Goal: Task Accomplishment & Management: Use online tool/utility

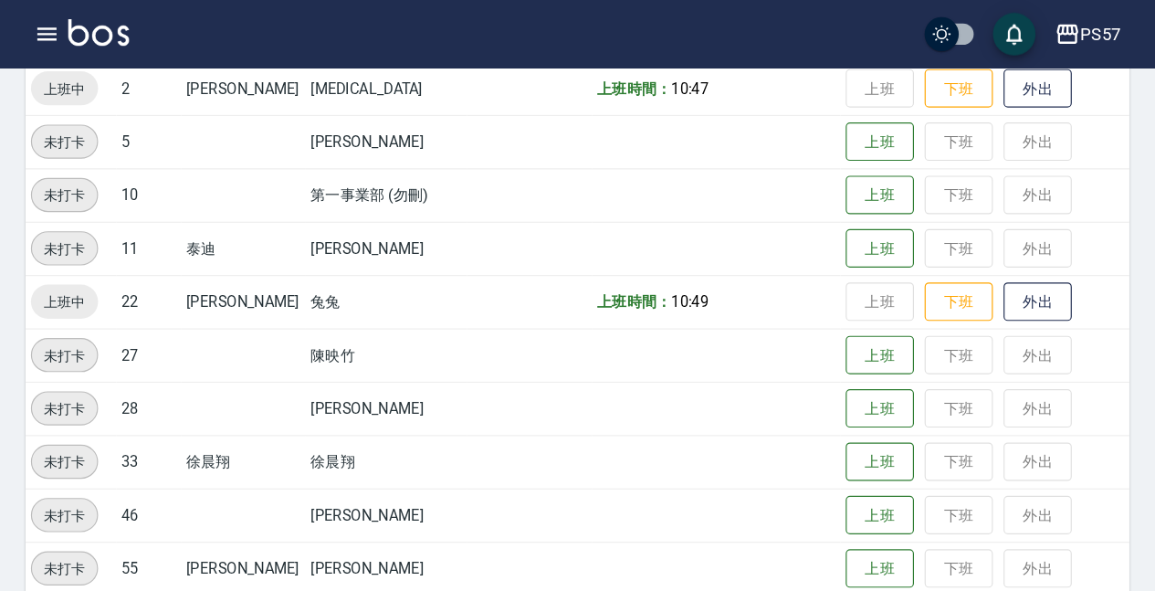
scroll to position [379, 0]
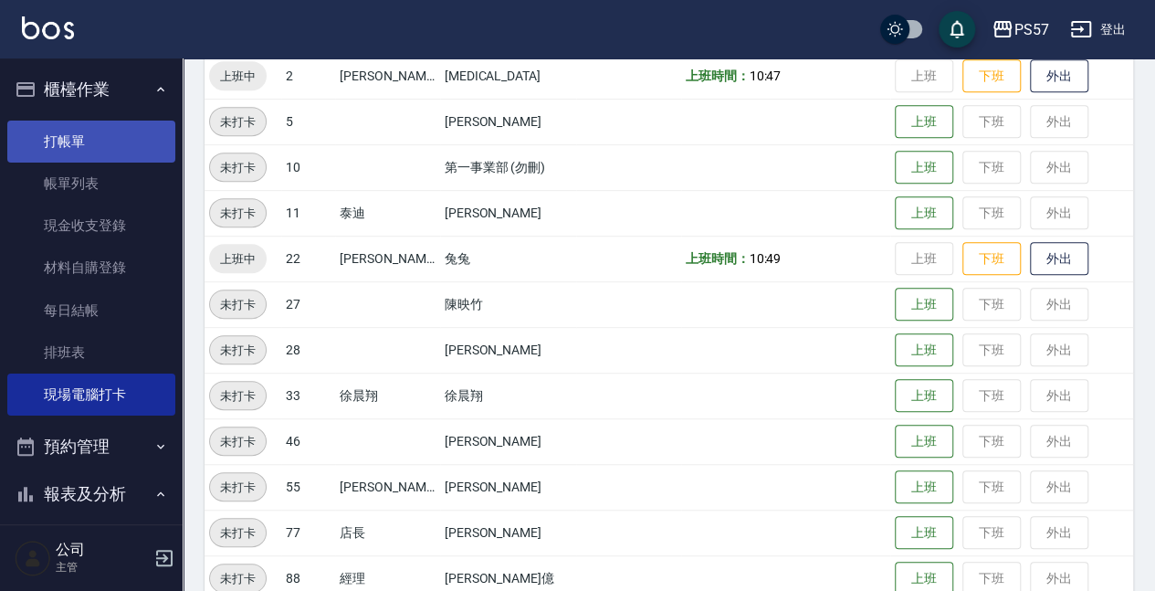
click at [68, 138] on link "打帳單" at bounding box center [91, 141] width 168 height 42
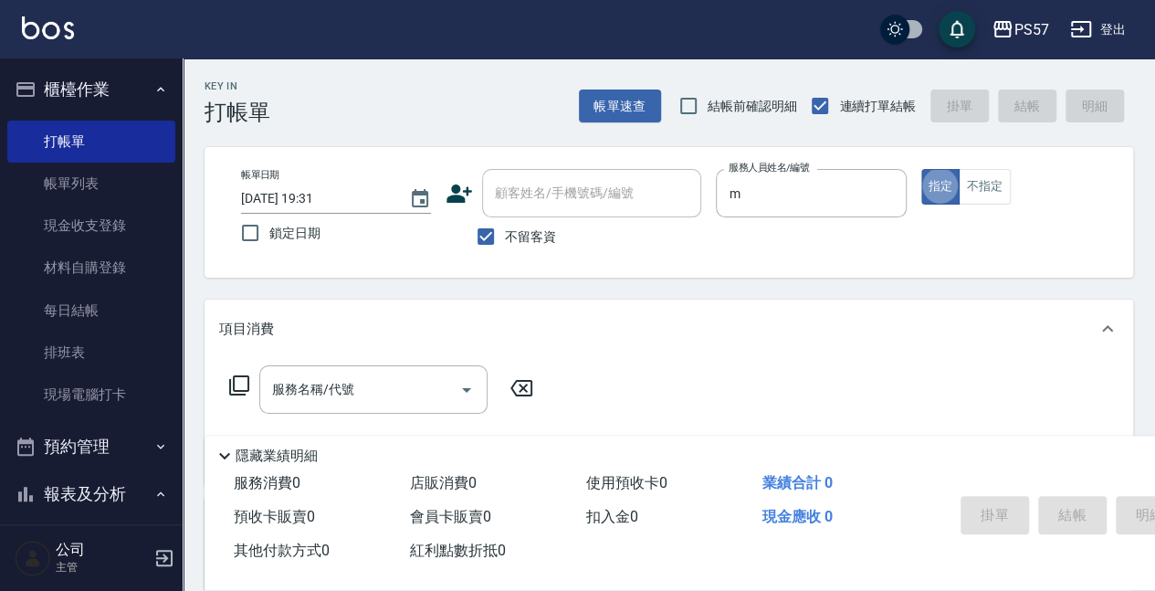
type input "[PERSON_NAME]-m"
type button "true"
click at [305, 383] on input "服務名稱/代號" at bounding box center [359, 389] width 184 height 32
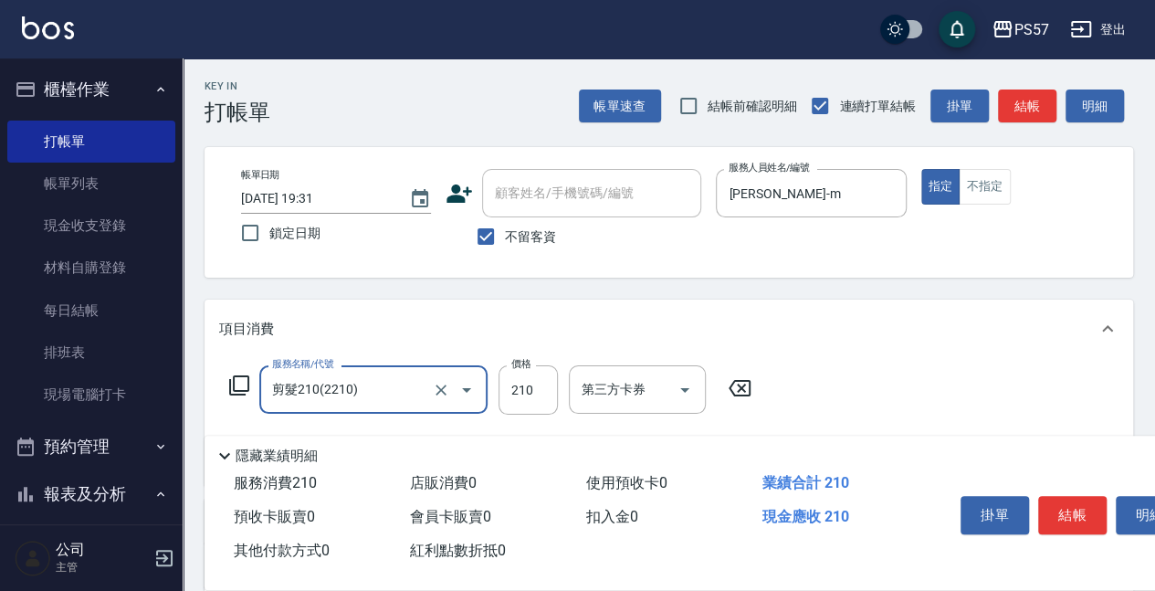
type input "剪髮210(2210)"
type input "100"
click at [863, 208] on div "帳單日期 [DATE] 19:31 鎖定日期 顧客姓名/手機號碼/編號 顧客姓名/手機號碼/編號 不留客資 服務人員姓名/編號 [PERSON_NAME]-m…" at bounding box center [668, 212] width 885 height 87
click at [863, 187] on button "不指定" at bounding box center [983, 187] width 51 height 36
type button "false"
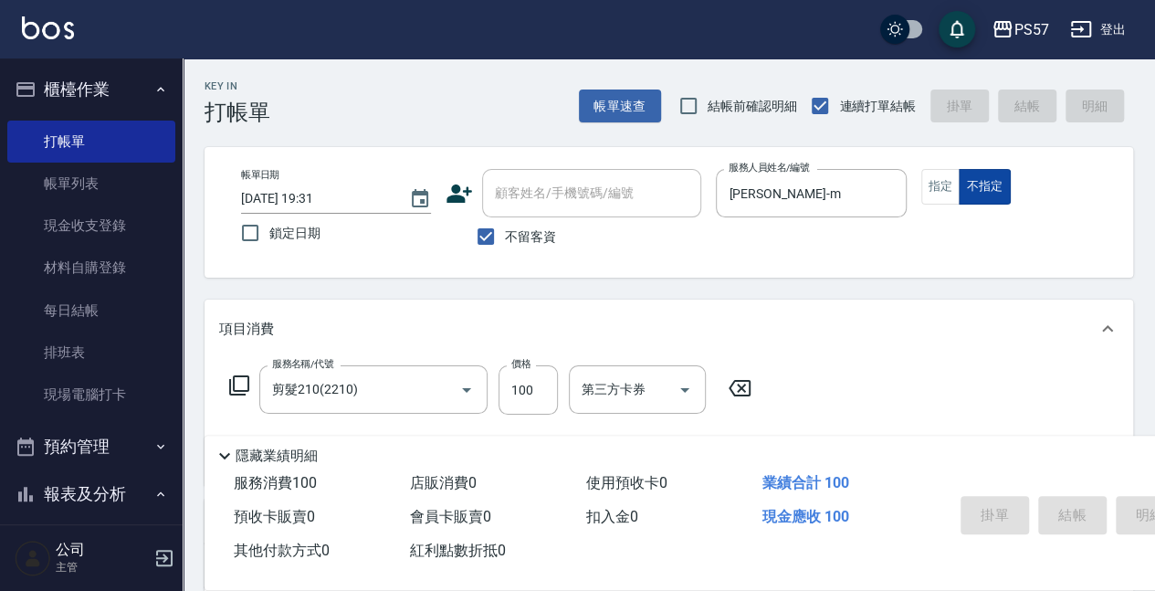
type input "[DATE] 19:32"
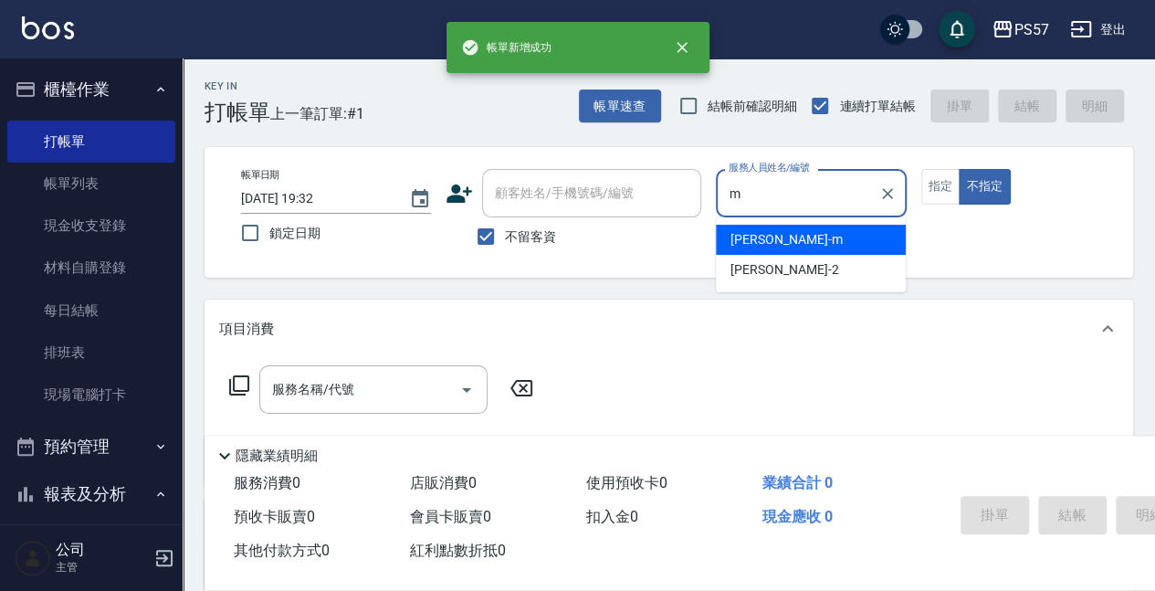
type input "[PERSON_NAME]-m"
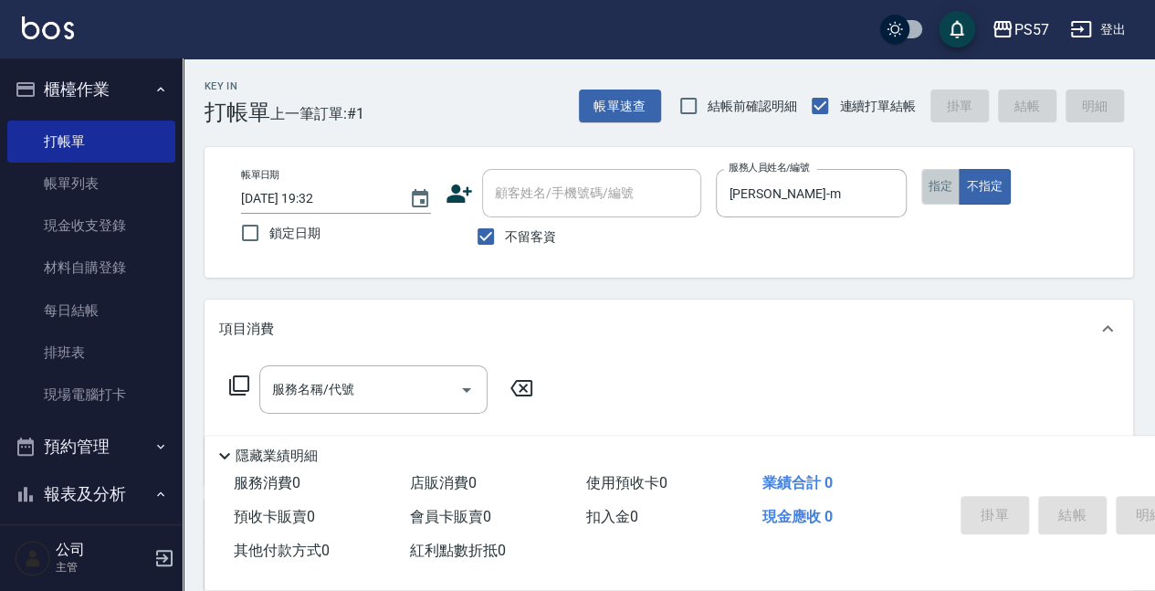
drag, startPoint x: 946, startPoint y: 194, endPoint x: 652, endPoint y: 269, distance: 303.5
click at [863, 194] on button "指定" at bounding box center [940, 187] width 39 height 36
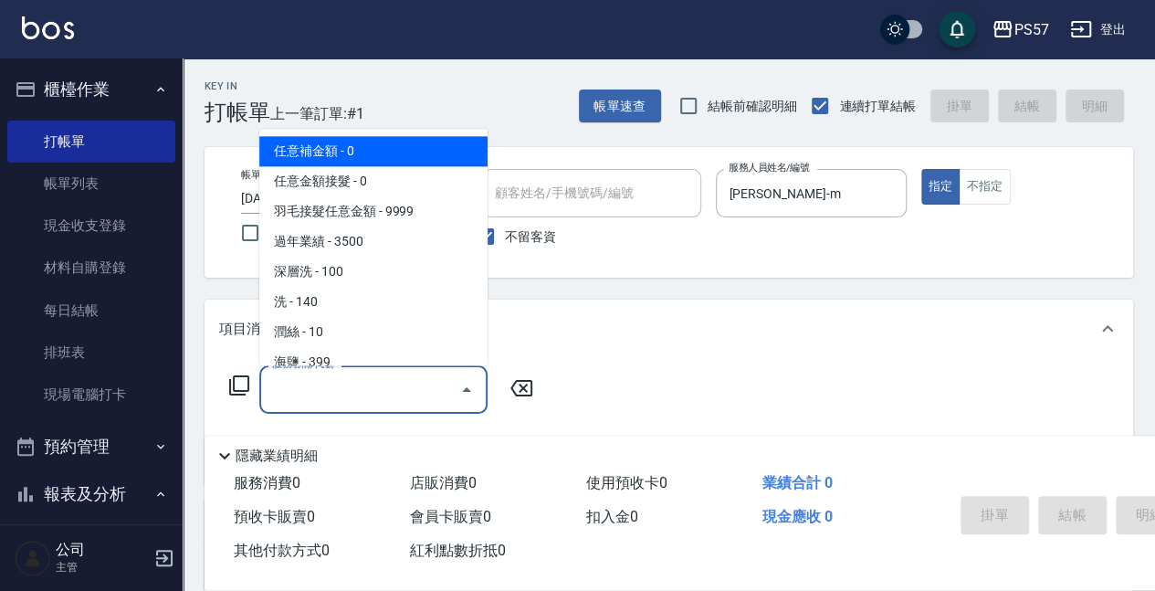
click at [366, 383] on input "服務名稱/代號" at bounding box center [359, 389] width 184 height 32
type input "0"
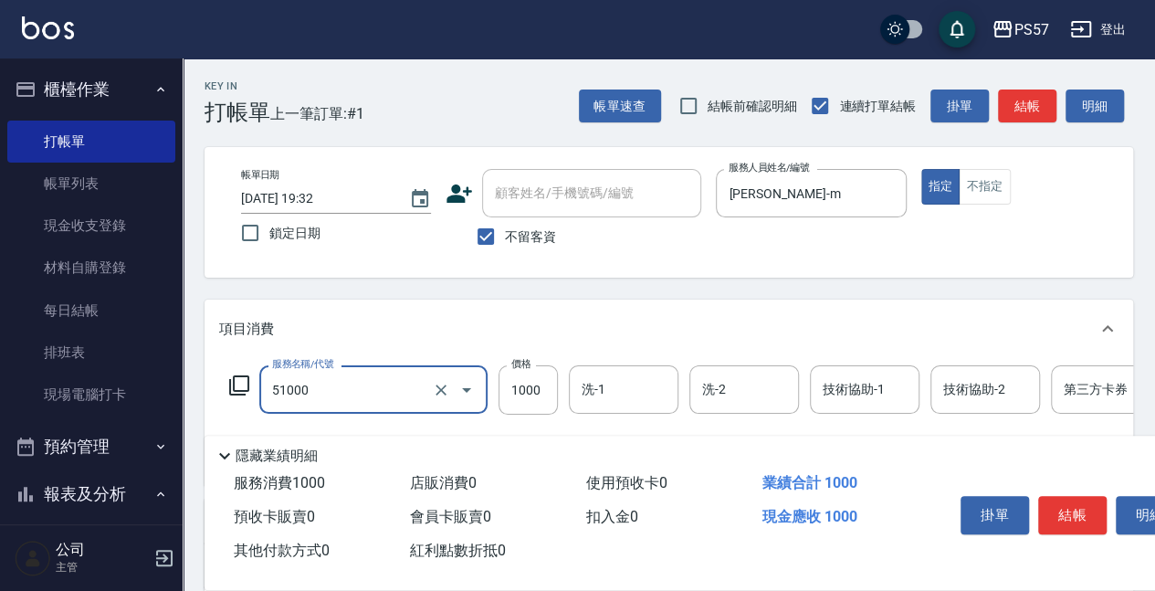
type input "任意金額染髮(51000)"
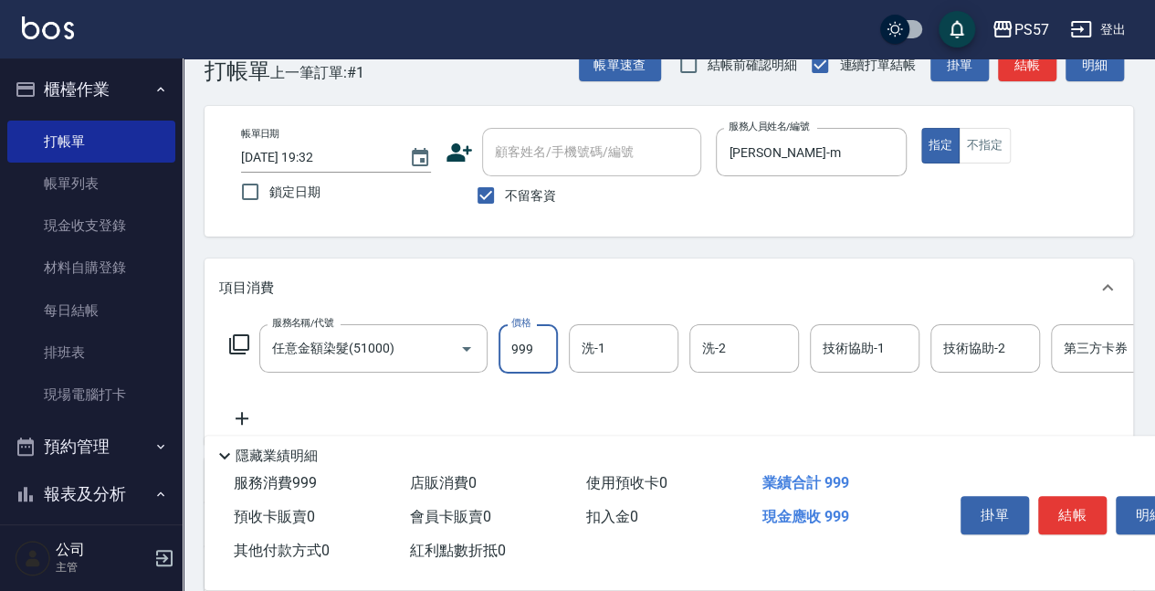
scroll to position [60, 0]
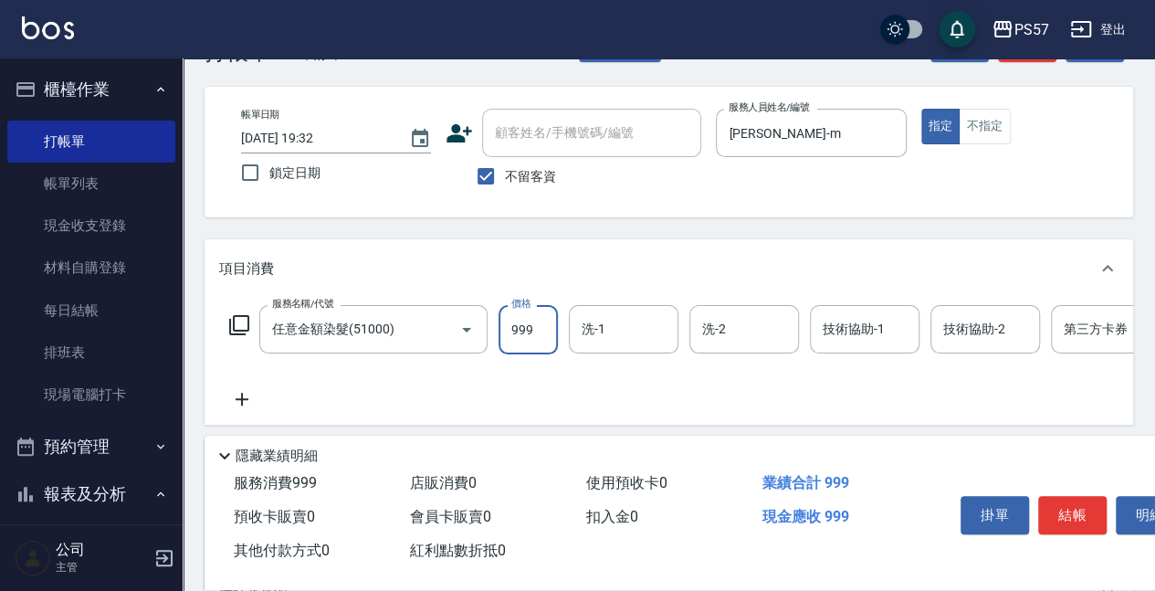
type input "999"
click at [236, 394] on icon at bounding box center [242, 399] width 46 height 22
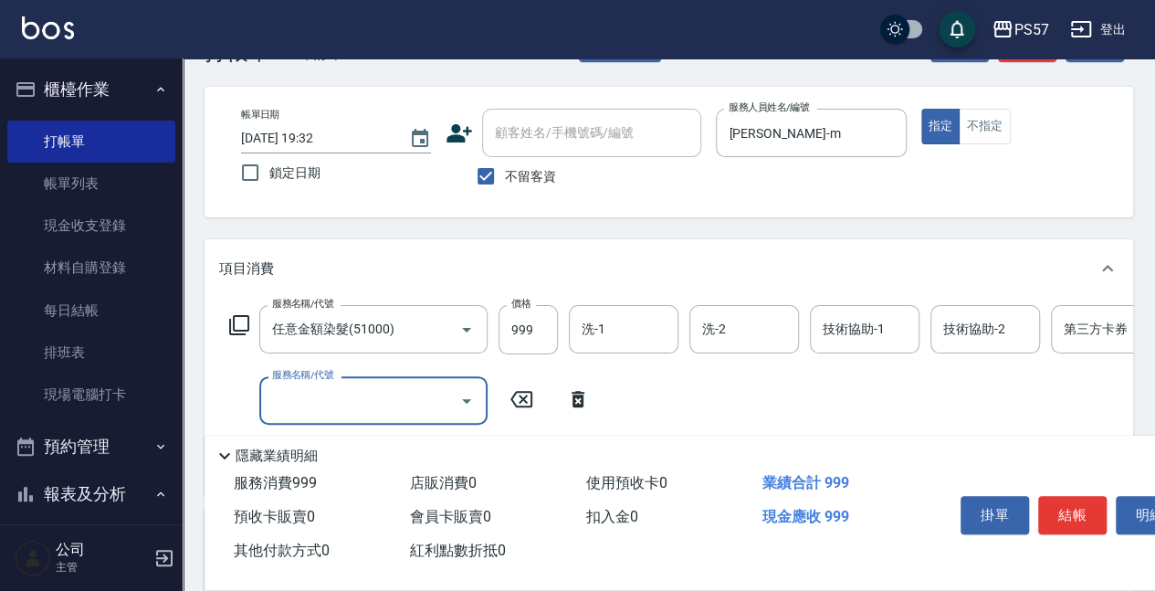
click at [299, 373] on label "服務名稱/代號" at bounding box center [302, 375] width 61 height 14
click at [299, 384] on input "服務名稱/代號" at bounding box center [359, 400] width 184 height 32
type input "6"
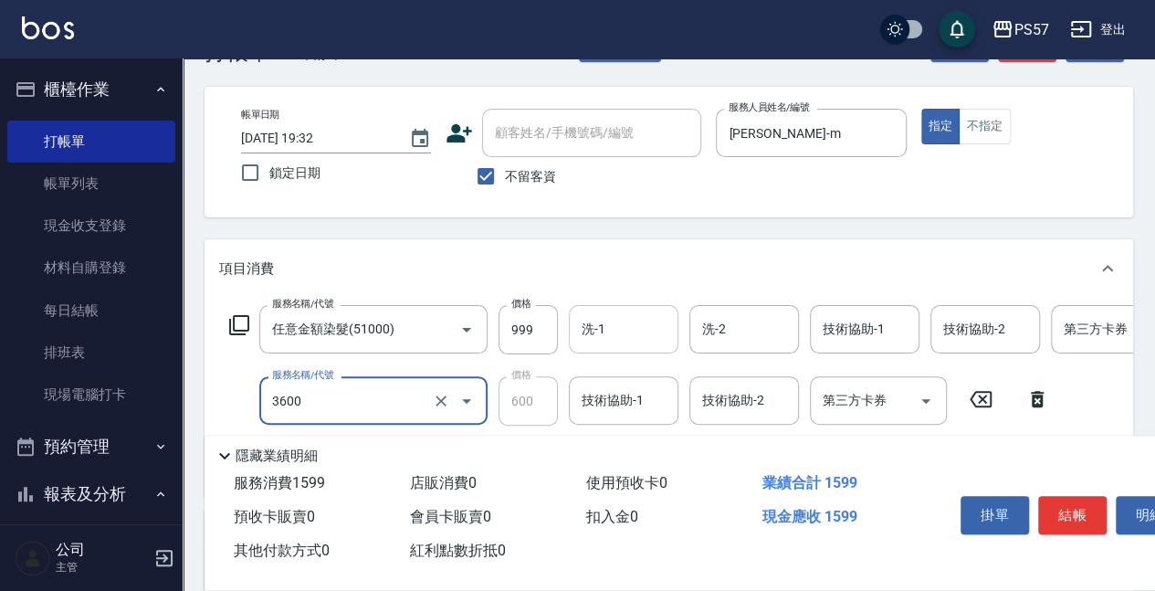
type input "600護(3600)"
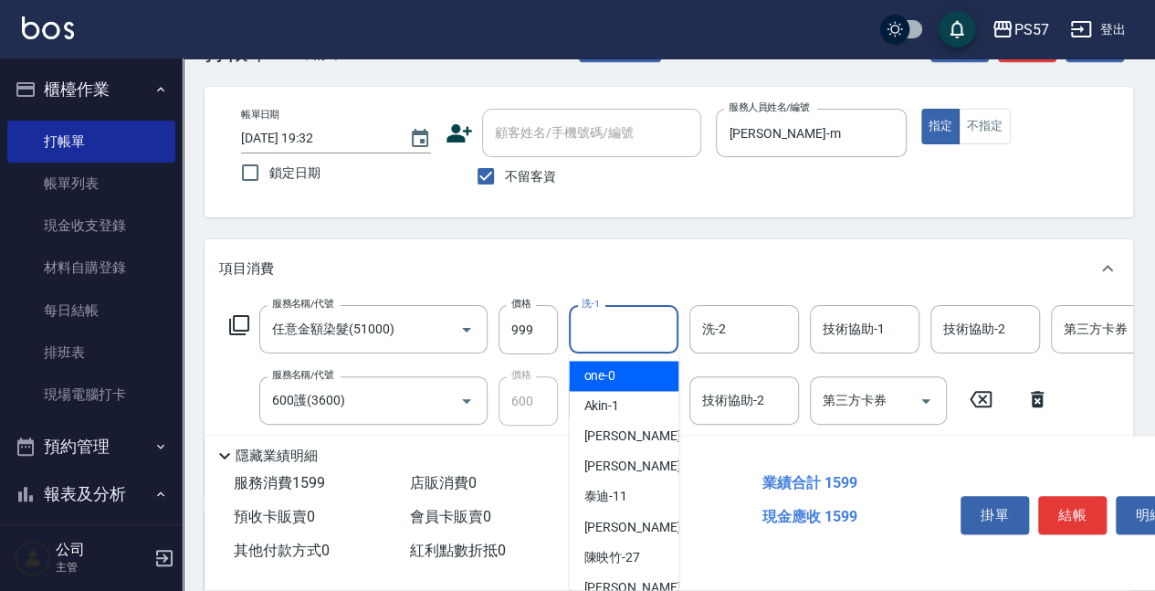
click at [621, 329] on input "洗-1" at bounding box center [623, 329] width 93 height 32
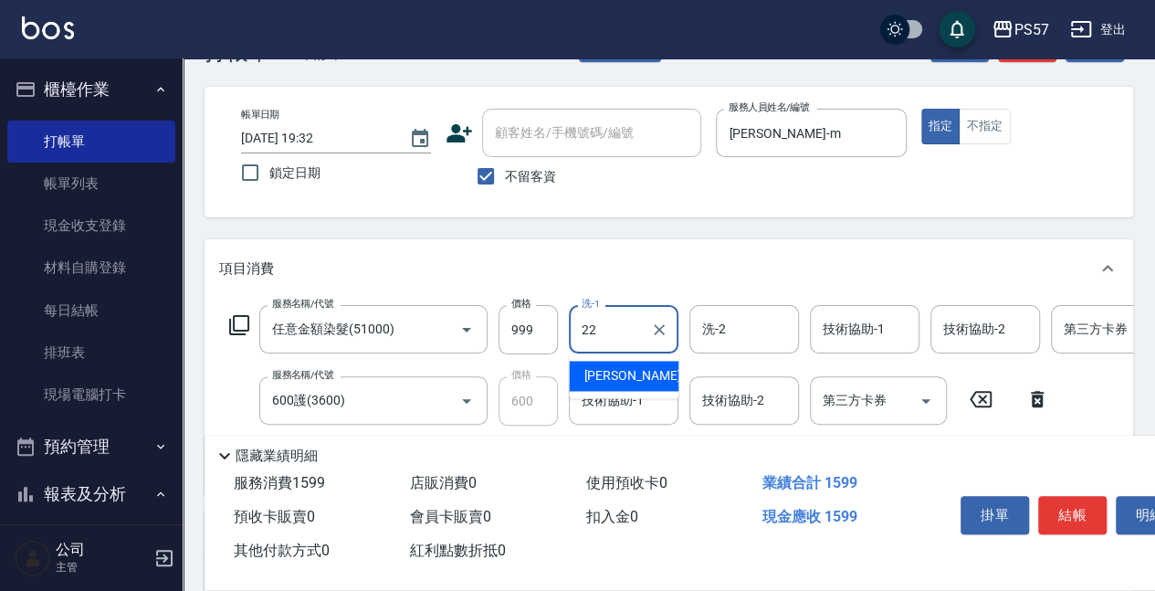
type input "[PERSON_NAME]-22"
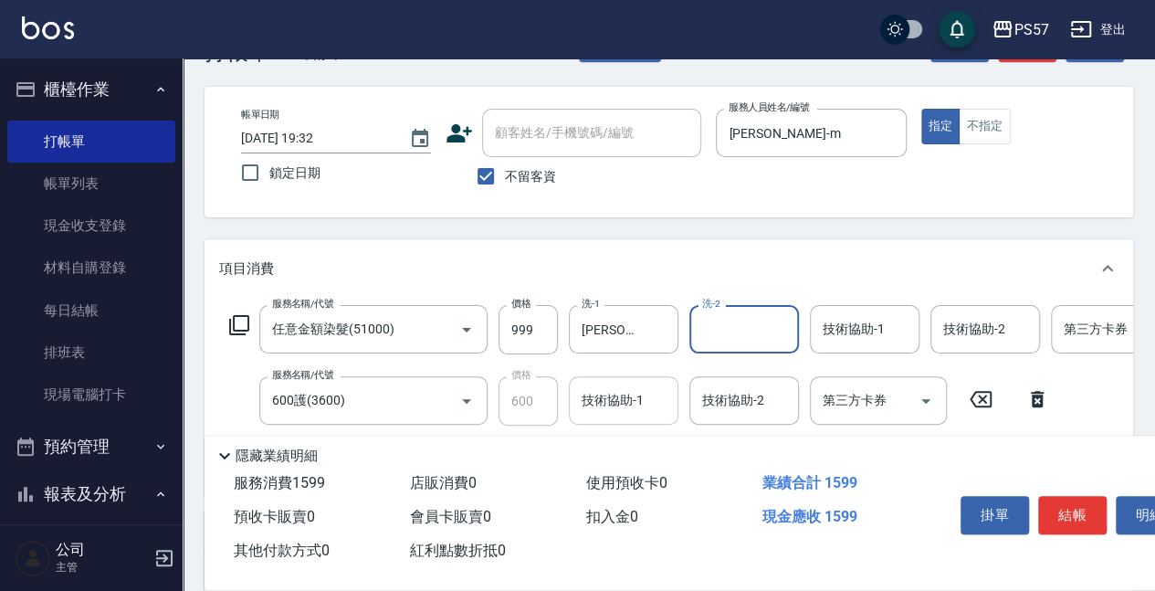
click at [608, 382] on div "技術協助-1" at bounding box center [624, 400] width 110 height 48
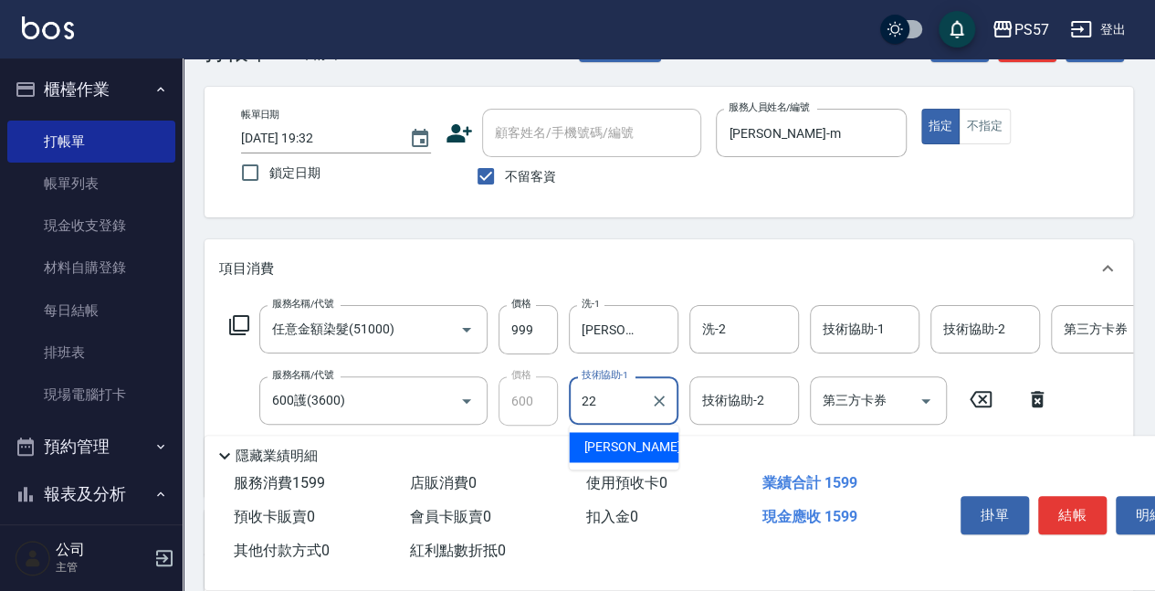
type input "[PERSON_NAME]-22"
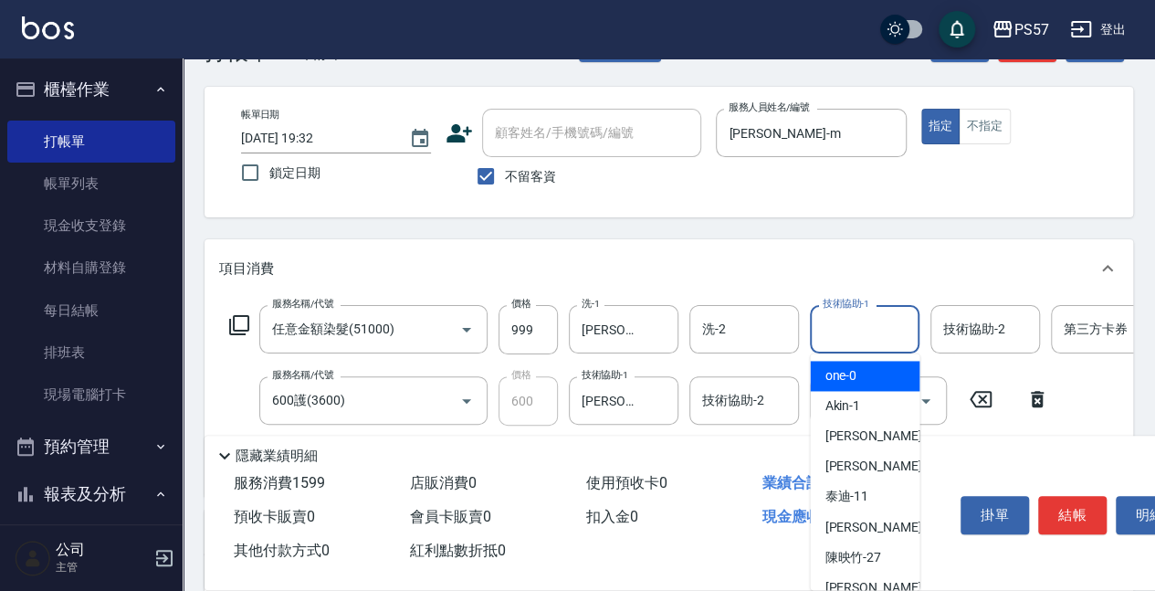
click at [862, 338] on input "技術協助-1" at bounding box center [864, 329] width 93 height 32
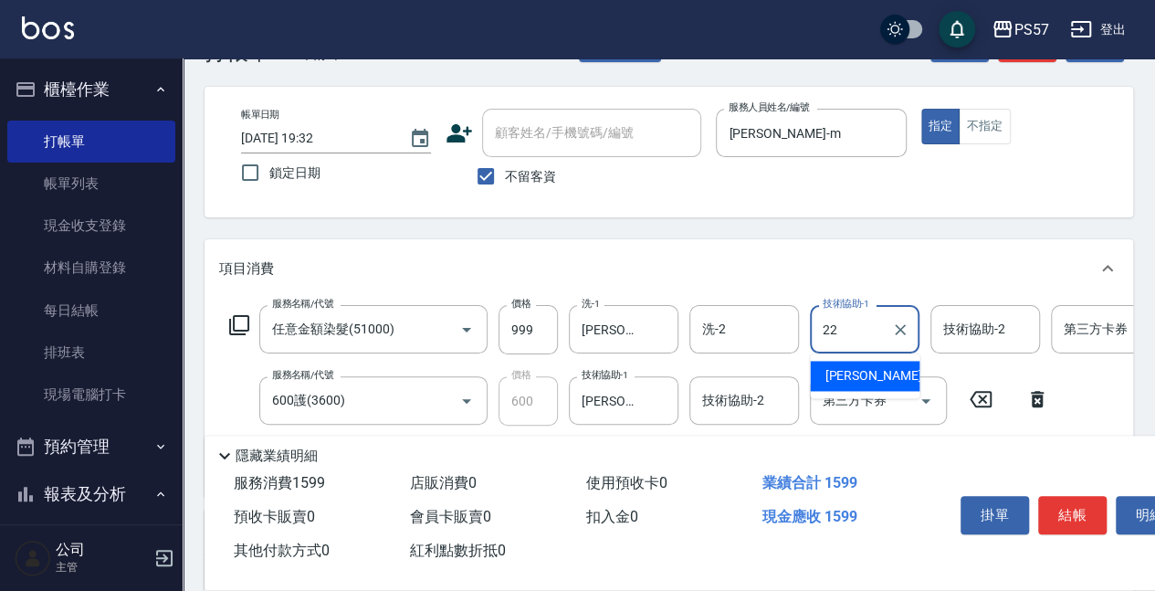
type input "[PERSON_NAME]-22"
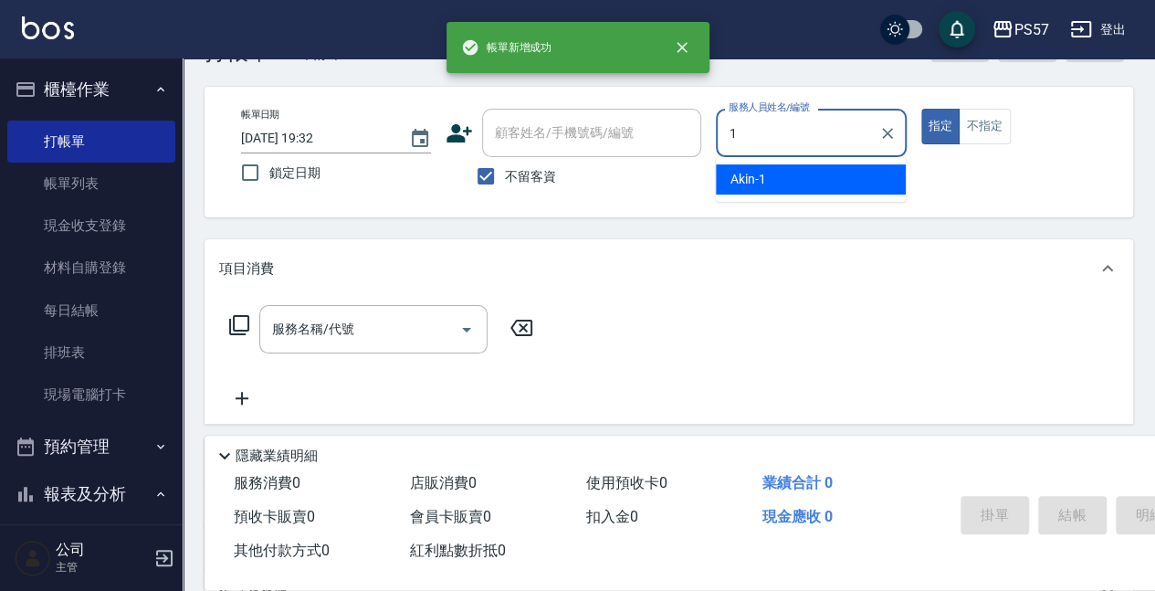
type input "Akin-1"
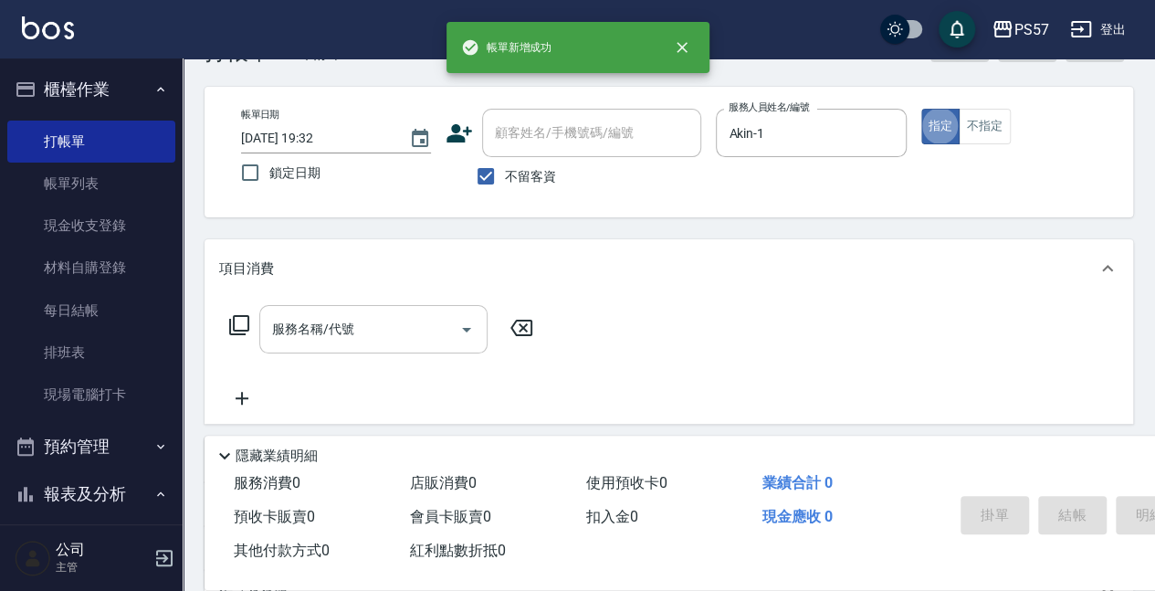
click at [336, 329] on input "服務名稱/代號" at bounding box center [359, 329] width 184 height 32
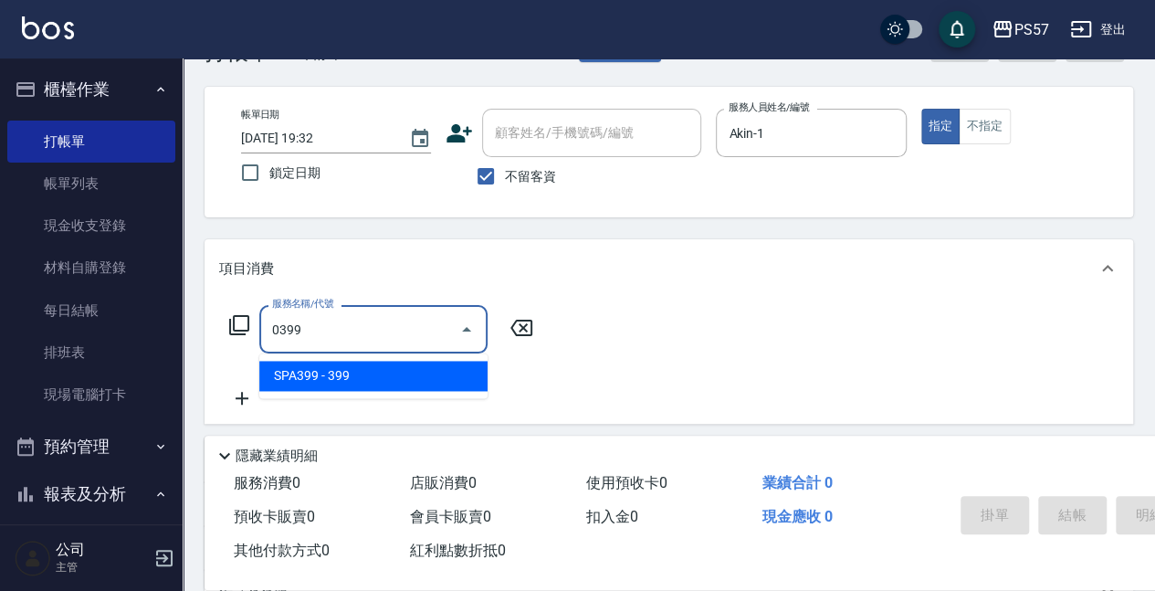
type input "SPA399(0399)"
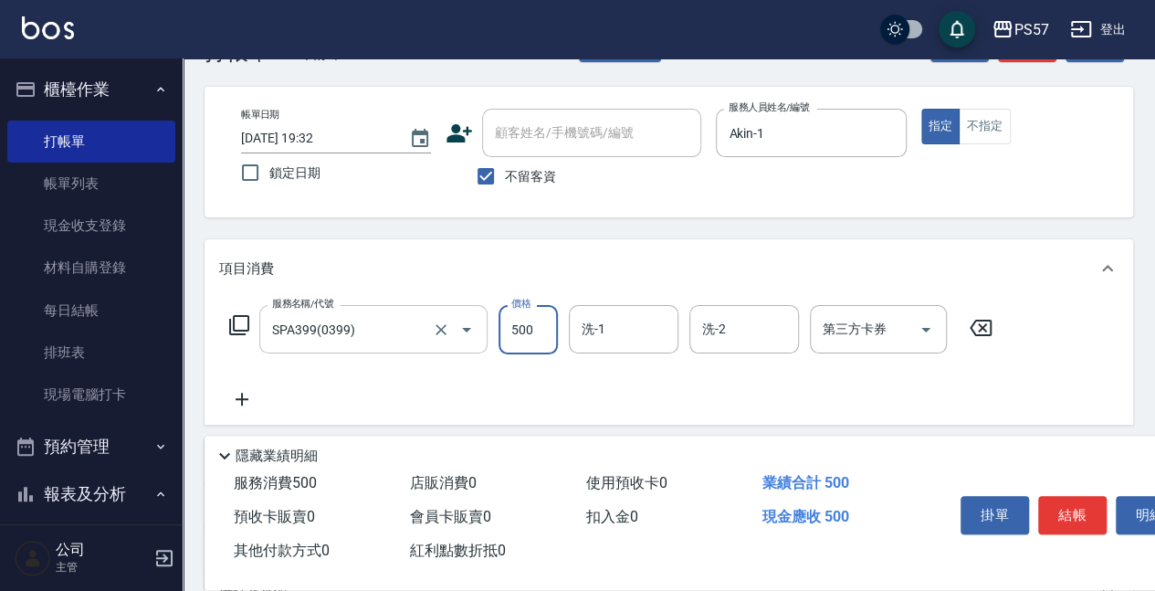
type input "500"
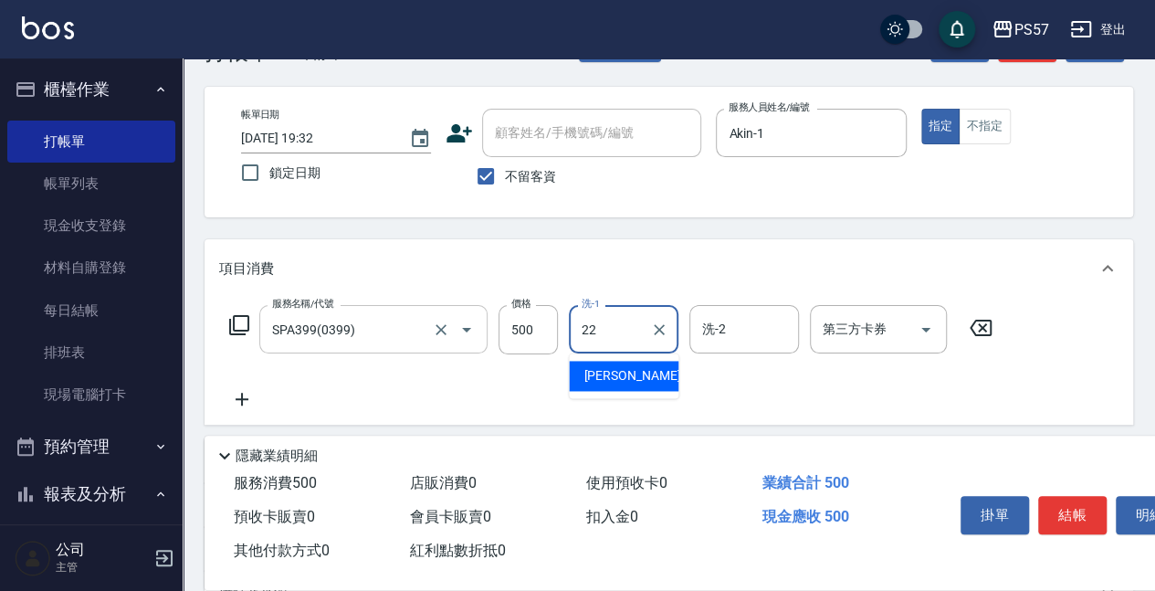
type input "[PERSON_NAME]-22"
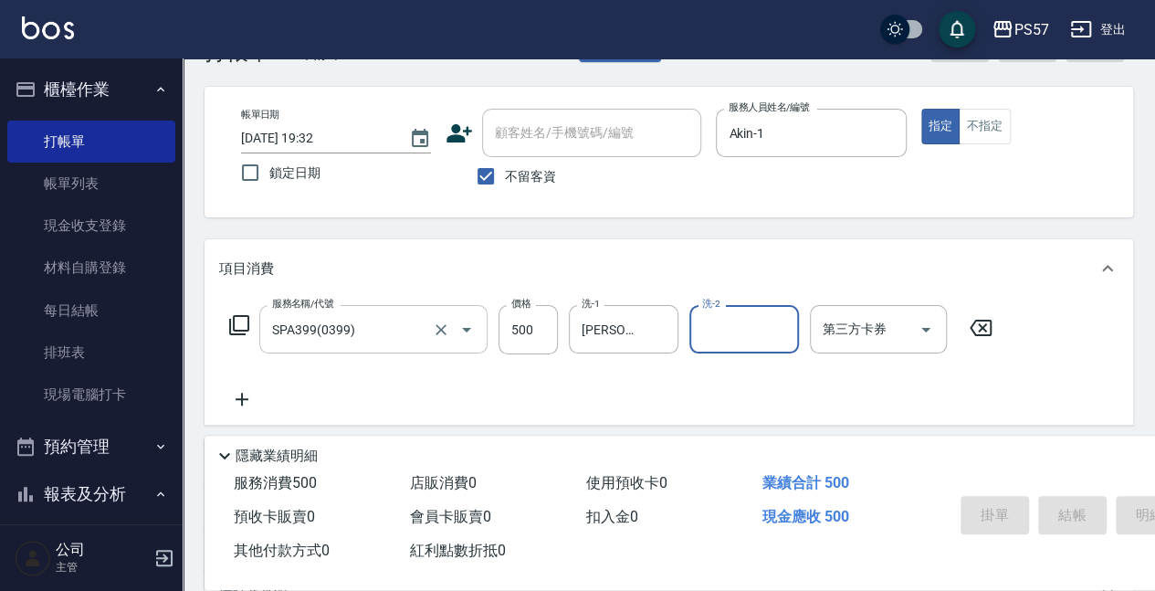
type input "[DATE] 19:33"
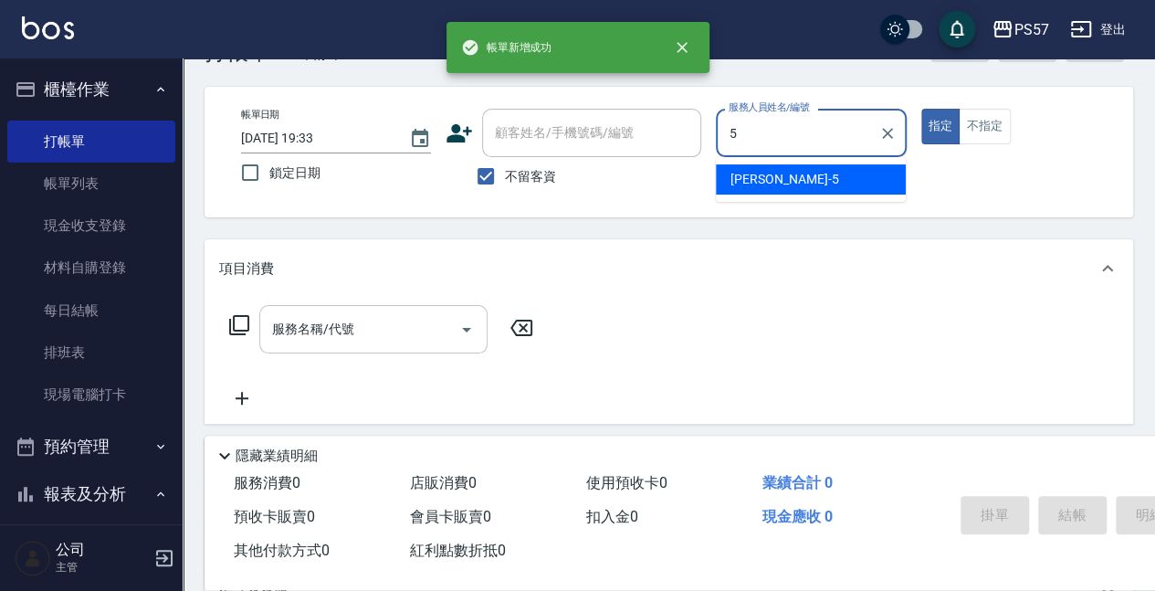
type input "[PERSON_NAME]5"
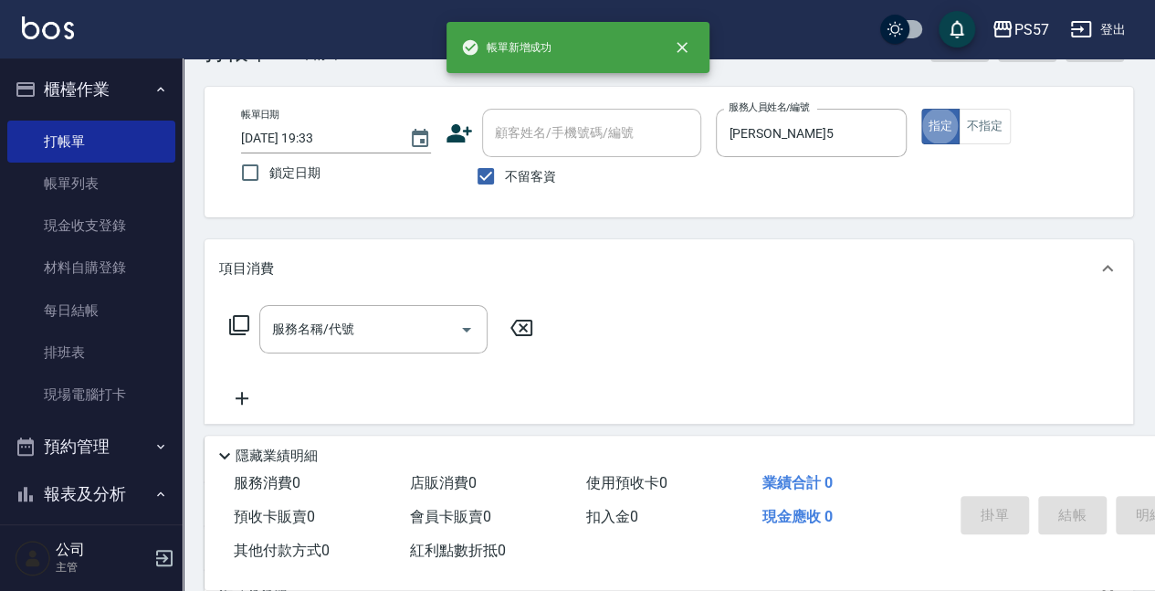
click at [334, 313] on input "服務名稱/代號" at bounding box center [359, 329] width 184 height 32
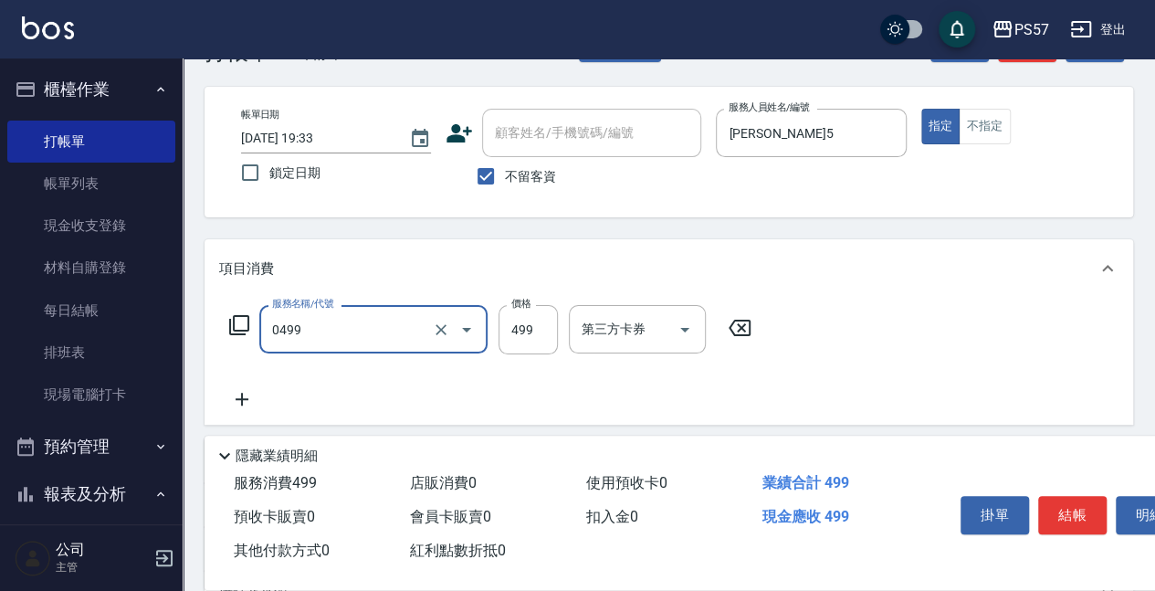
type input "SPA499(0499)"
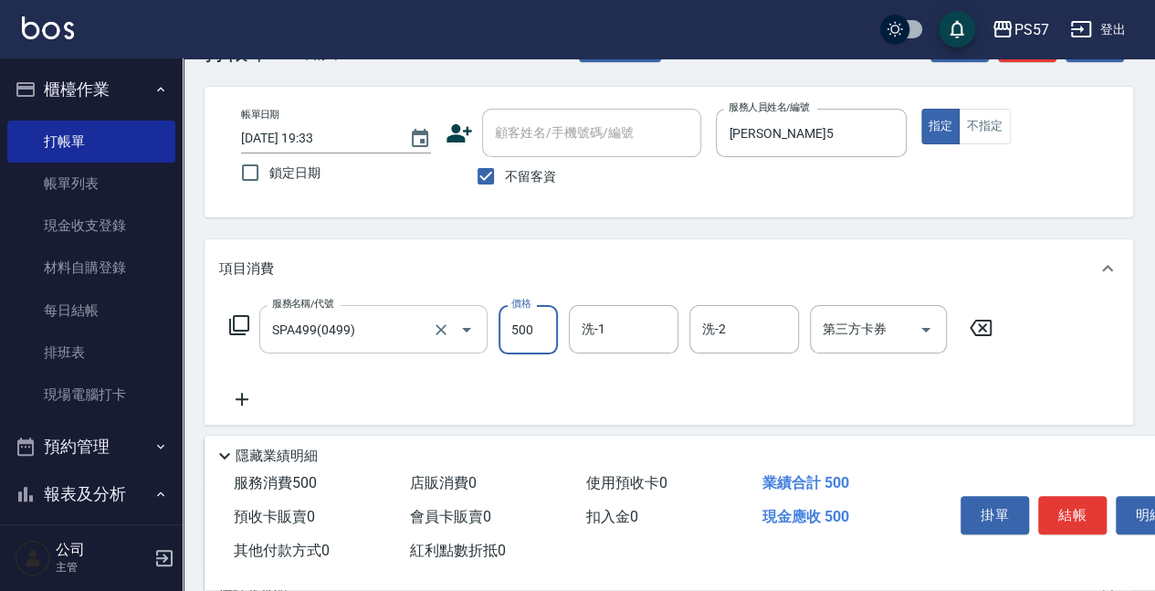
type input "500"
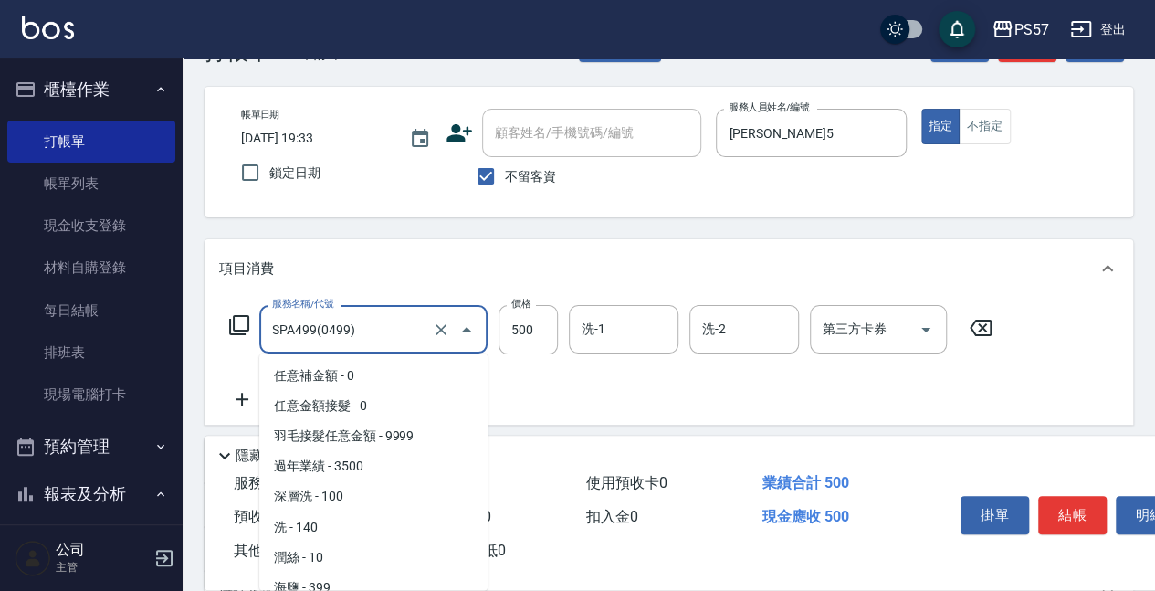
scroll to position [72, 0]
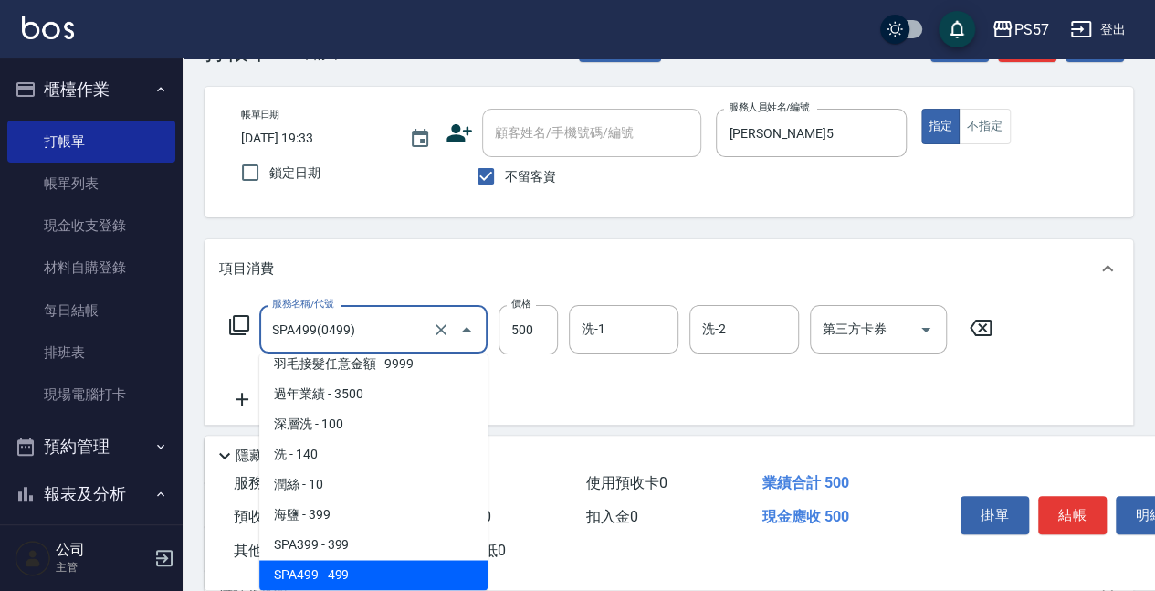
drag, startPoint x: 394, startPoint y: 326, endPoint x: 262, endPoint y: 330, distance: 132.4
click at [264, 329] on div "SPA499(0499) 服務名稱/代號" at bounding box center [373, 329] width 228 height 48
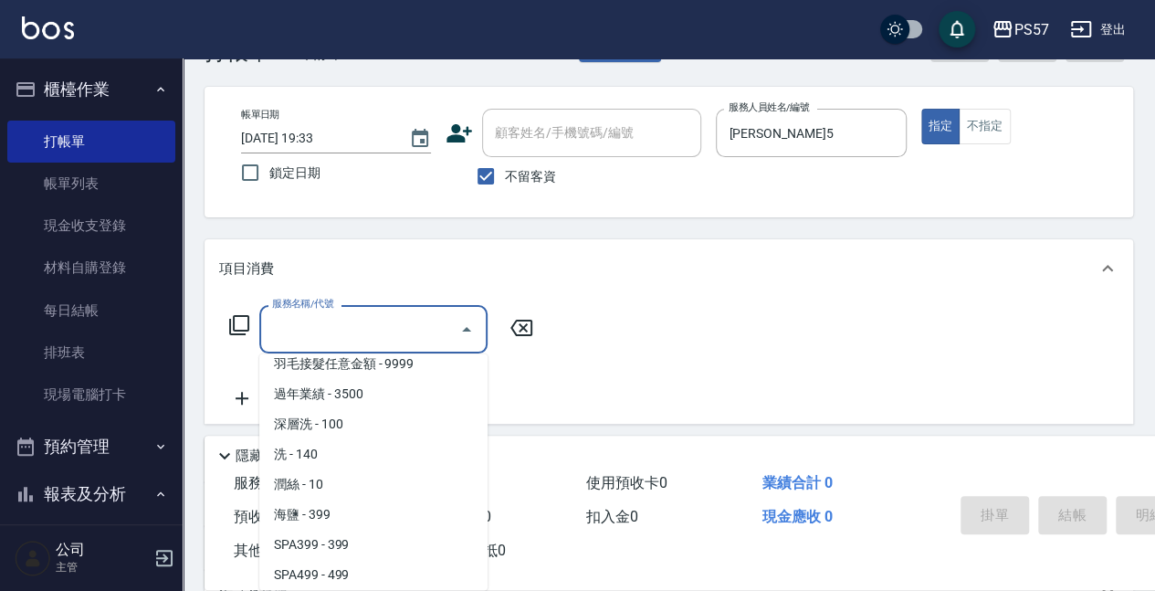
scroll to position [7, 0]
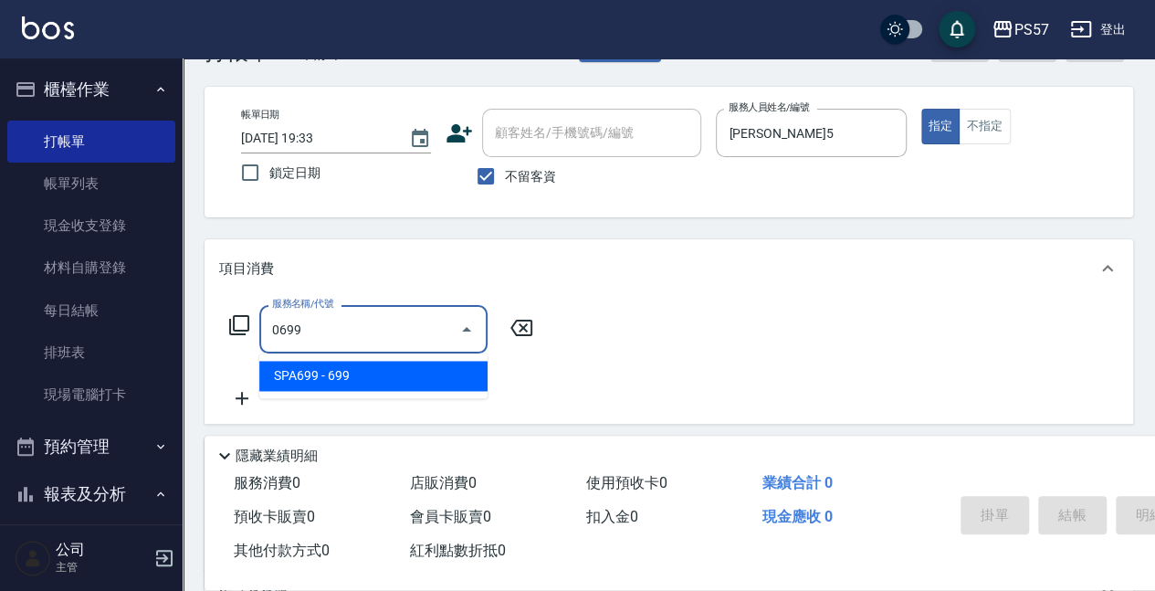
type input "SPA699(0699)"
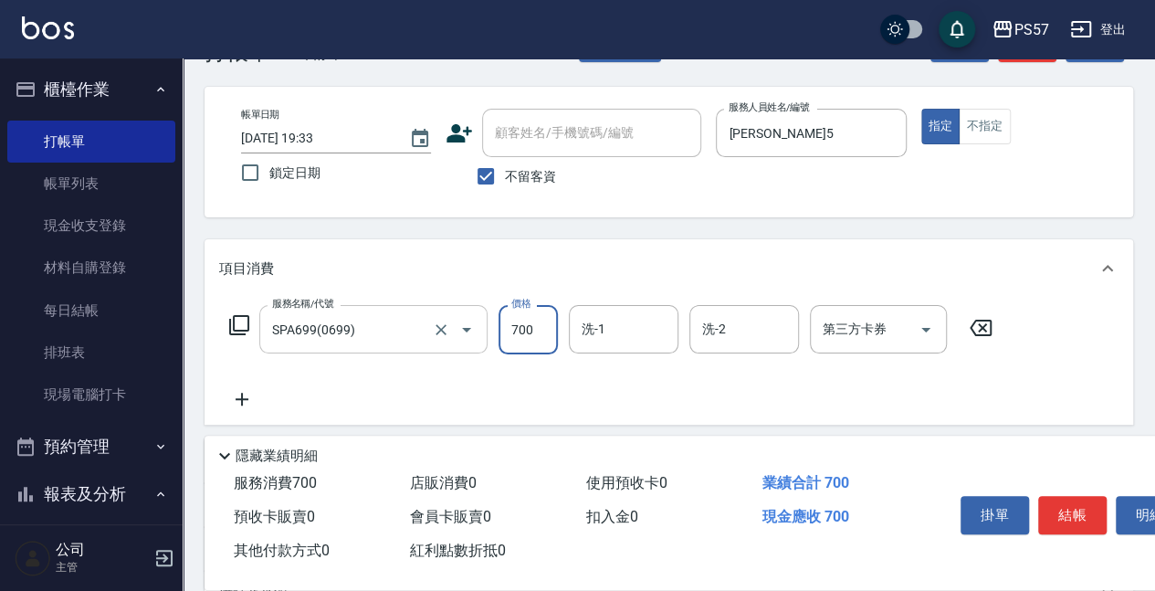
scroll to position [121, 0]
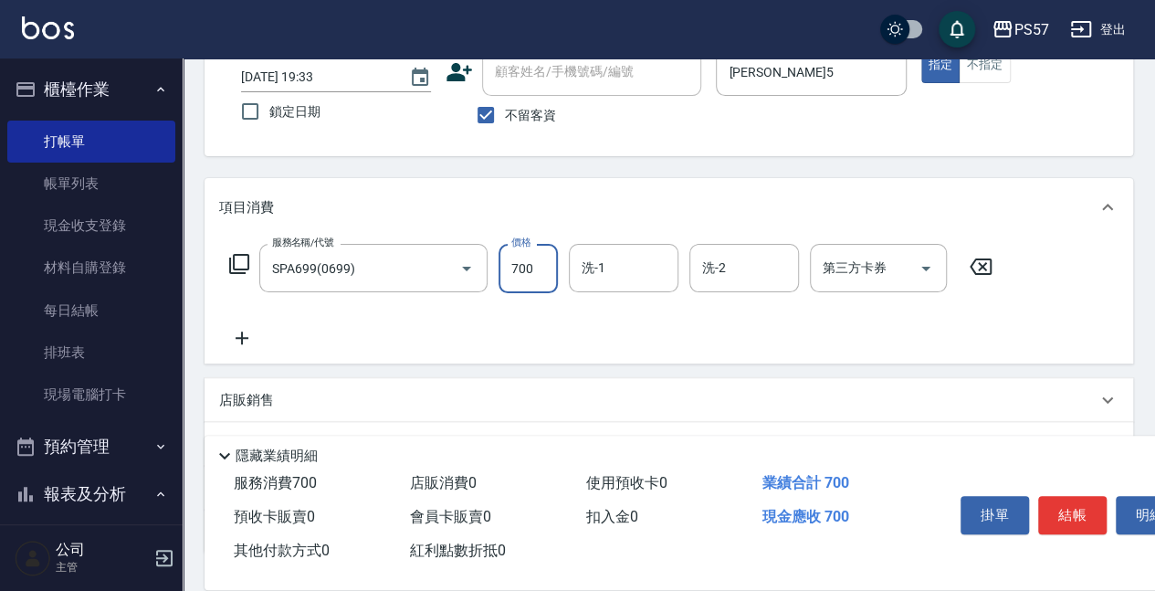
type input "700"
click at [240, 341] on icon at bounding box center [242, 338] width 46 height 22
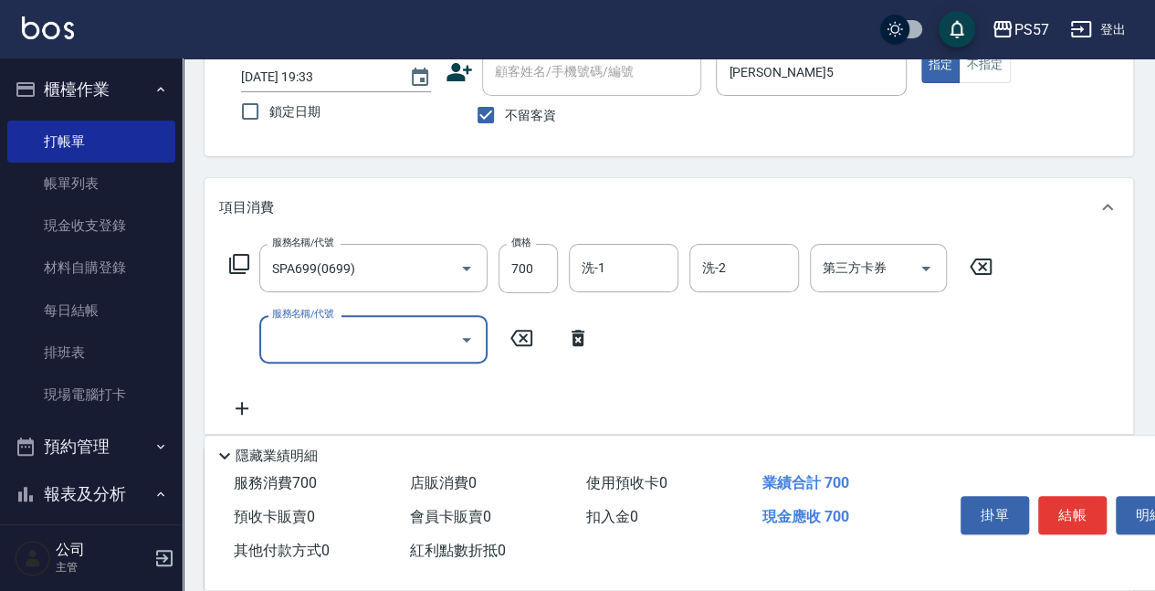
click at [308, 337] on input "服務名稱/代號" at bounding box center [359, 339] width 184 height 32
type input "任意金額染髮(51000)"
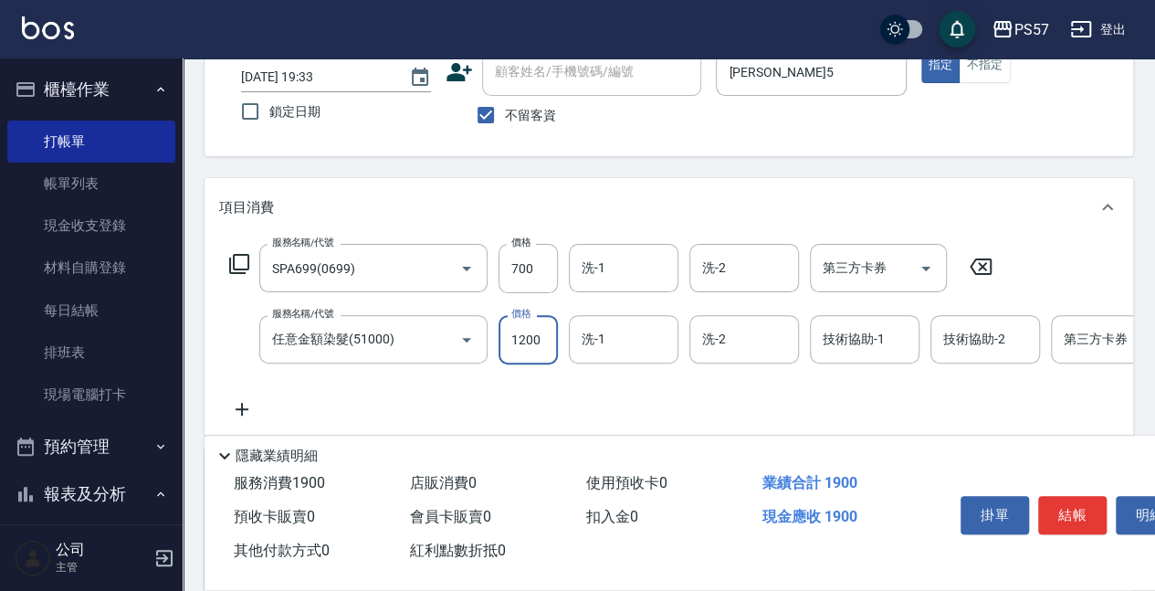
type input "1200"
click at [602, 258] on input "洗-1" at bounding box center [623, 268] width 93 height 32
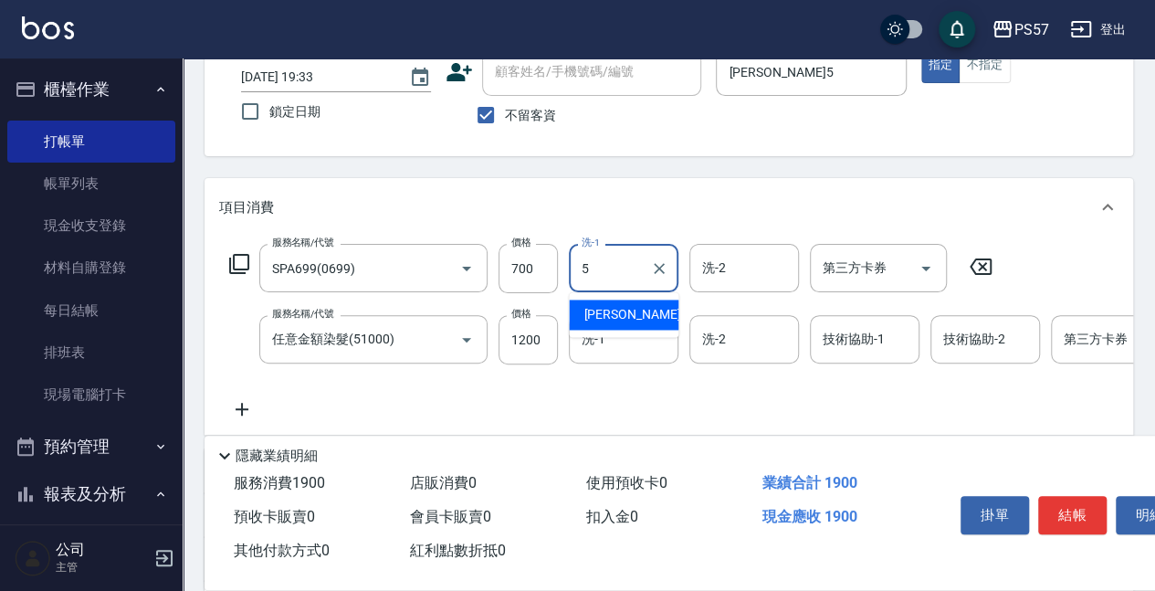
type input "[PERSON_NAME]5"
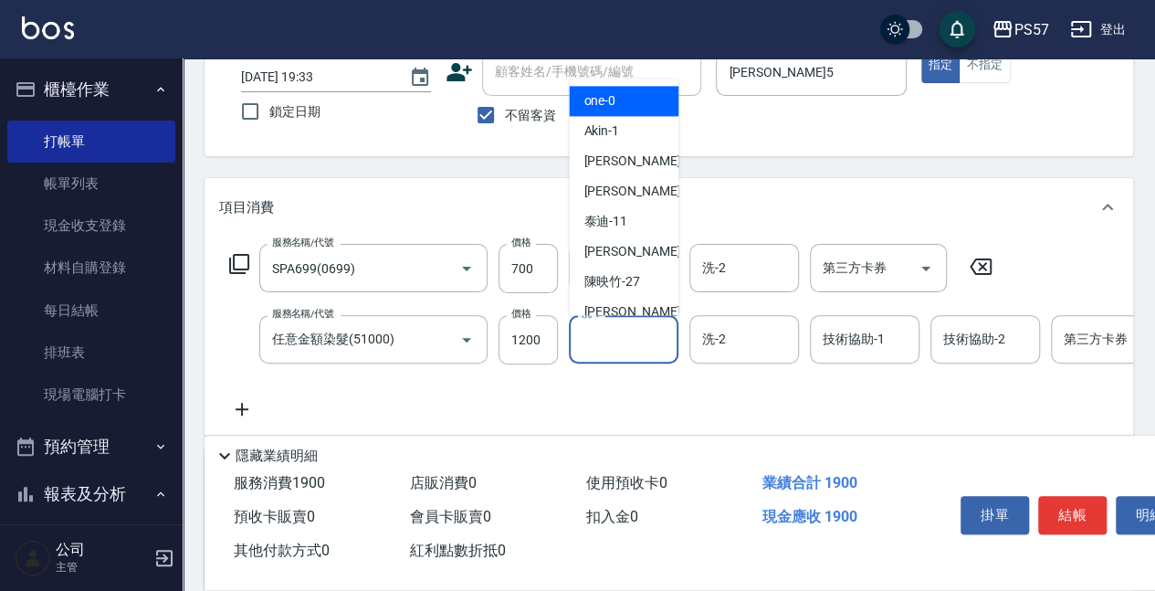
click at [586, 333] on input "洗-1" at bounding box center [623, 339] width 93 height 32
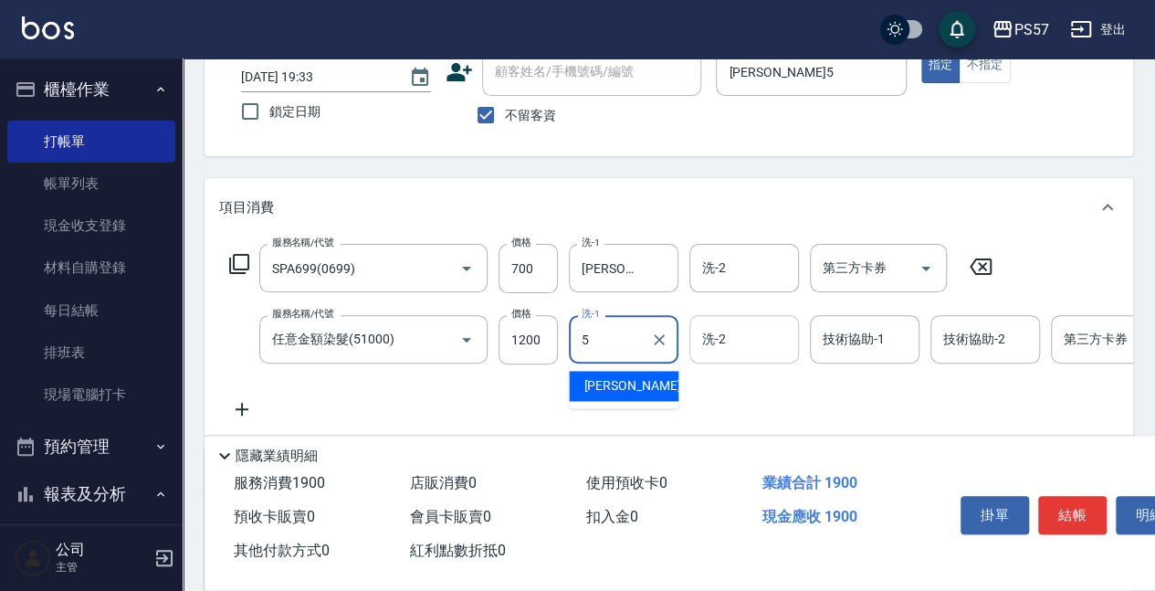
type input "[PERSON_NAME]5"
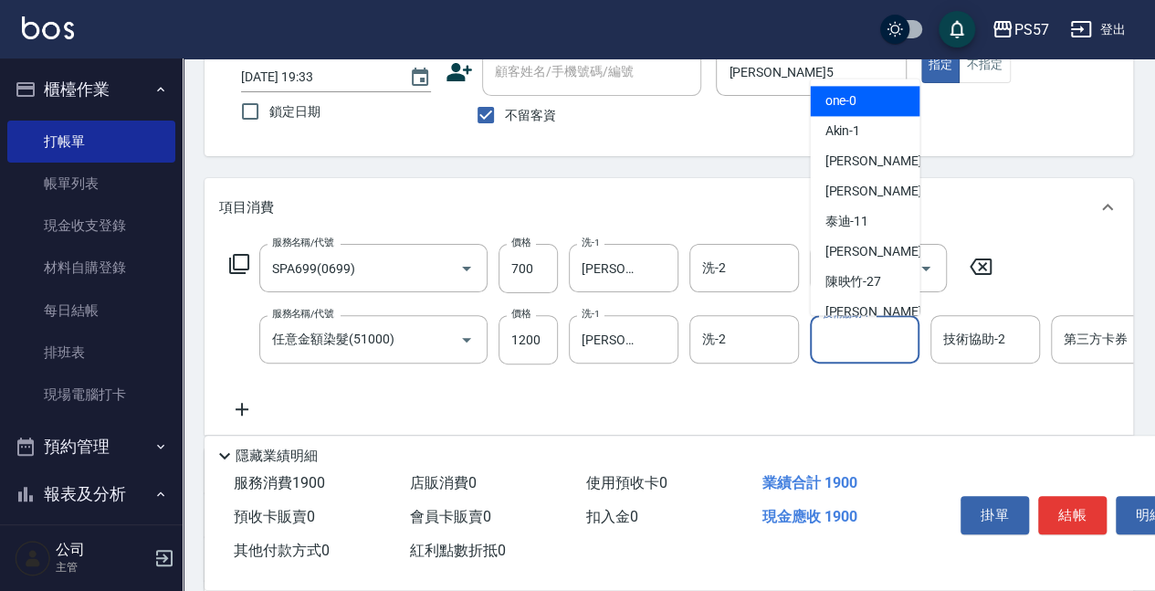
click at [825, 324] on div "技術協助-1 技術協助-1" at bounding box center [865, 339] width 110 height 48
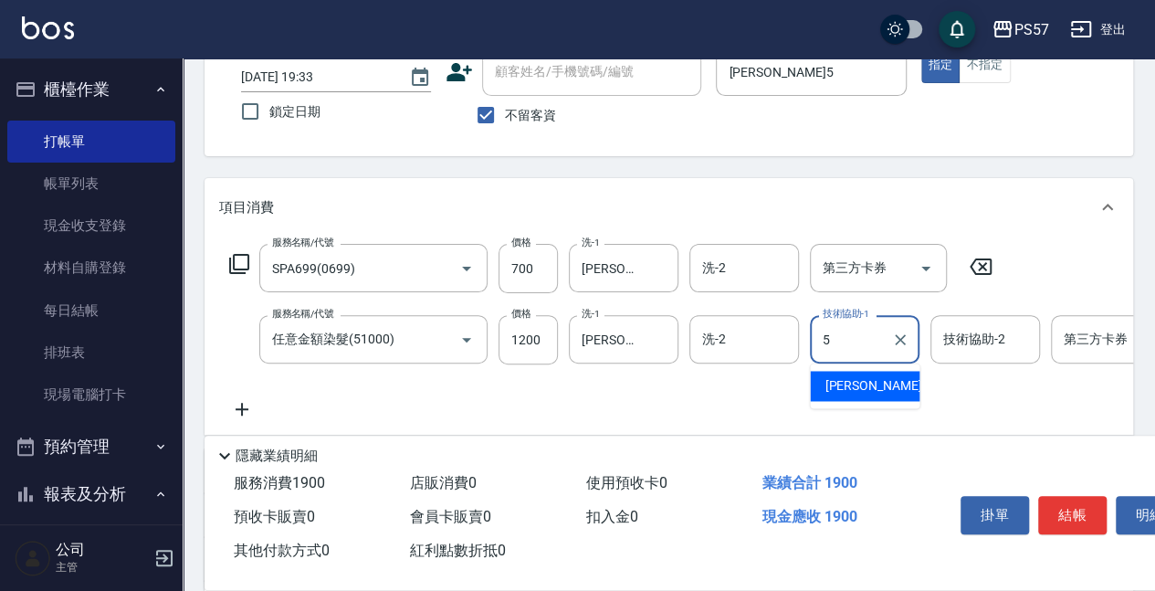
type input "[PERSON_NAME]5"
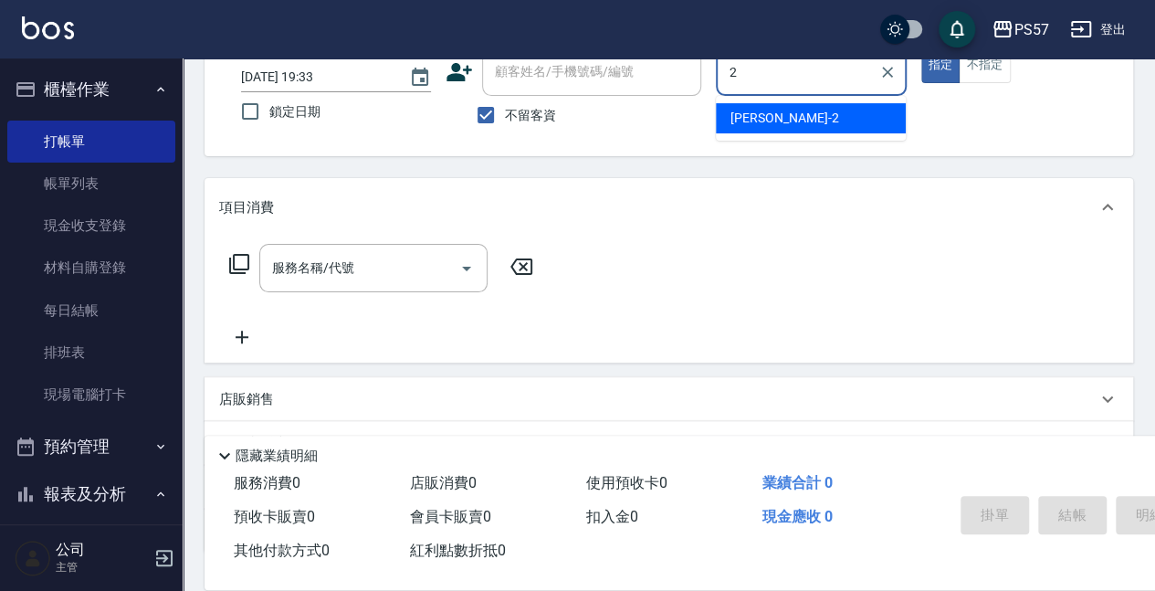
type input "[PERSON_NAME]-2"
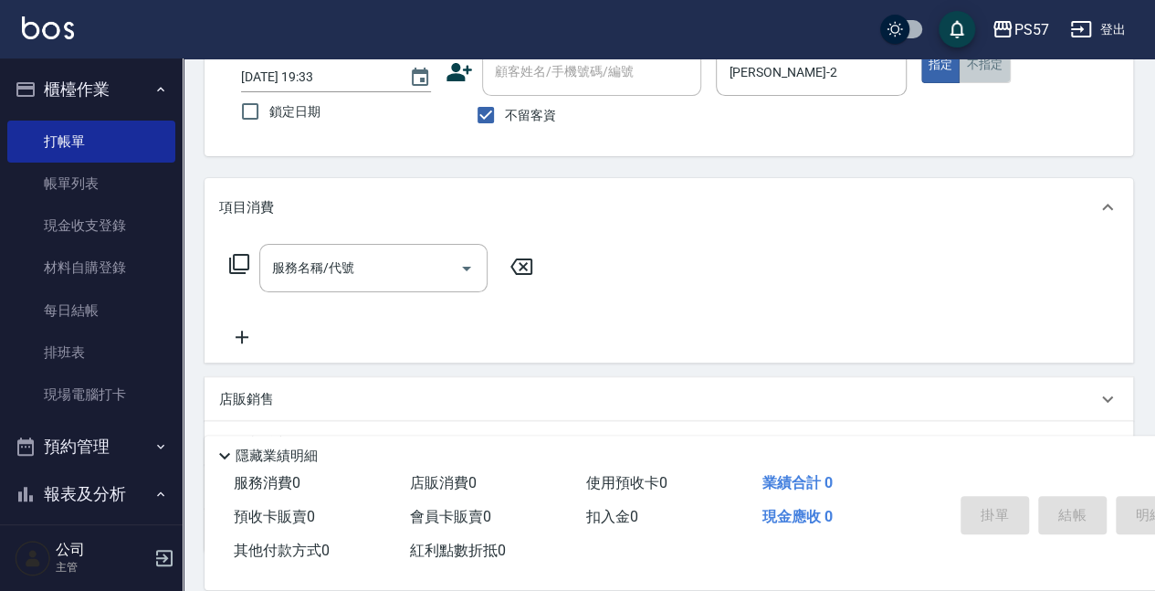
click at [863, 64] on button "不指定" at bounding box center [983, 65] width 51 height 36
click at [324, 287] on div "服務名稱/代號" at bounding box center [373, 268] width 228 height 48
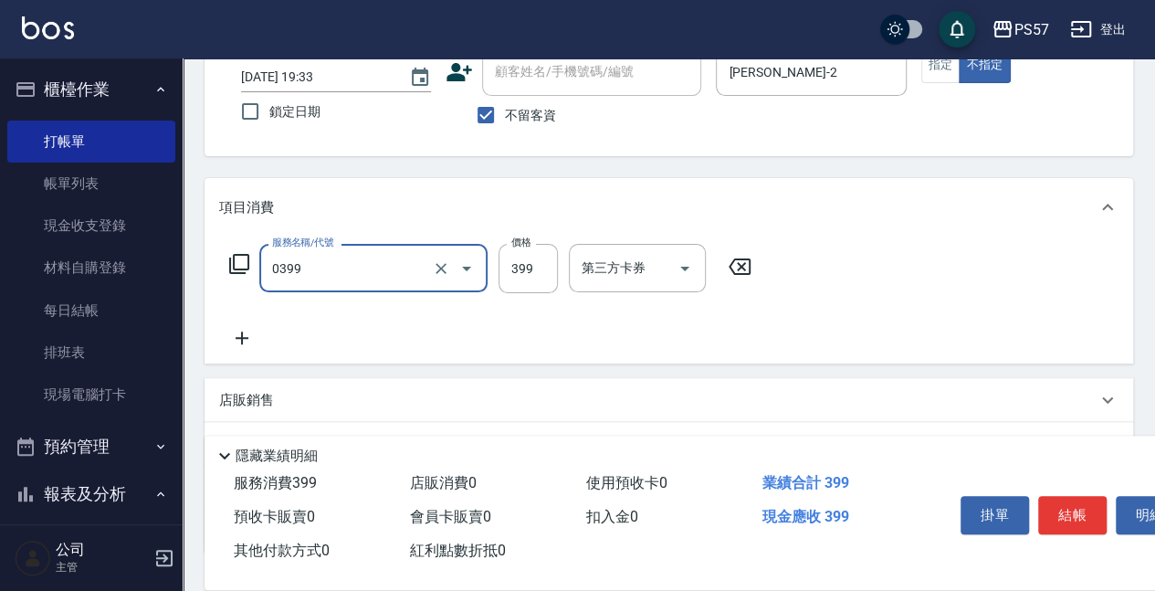
type input "SPA399(0399)"
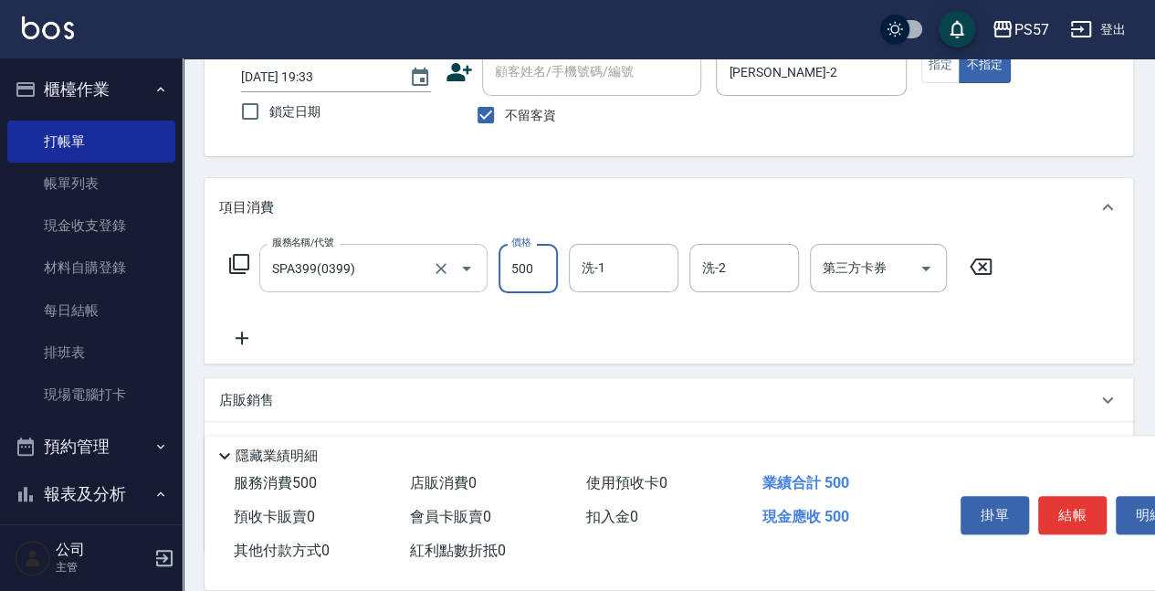
type input "500"
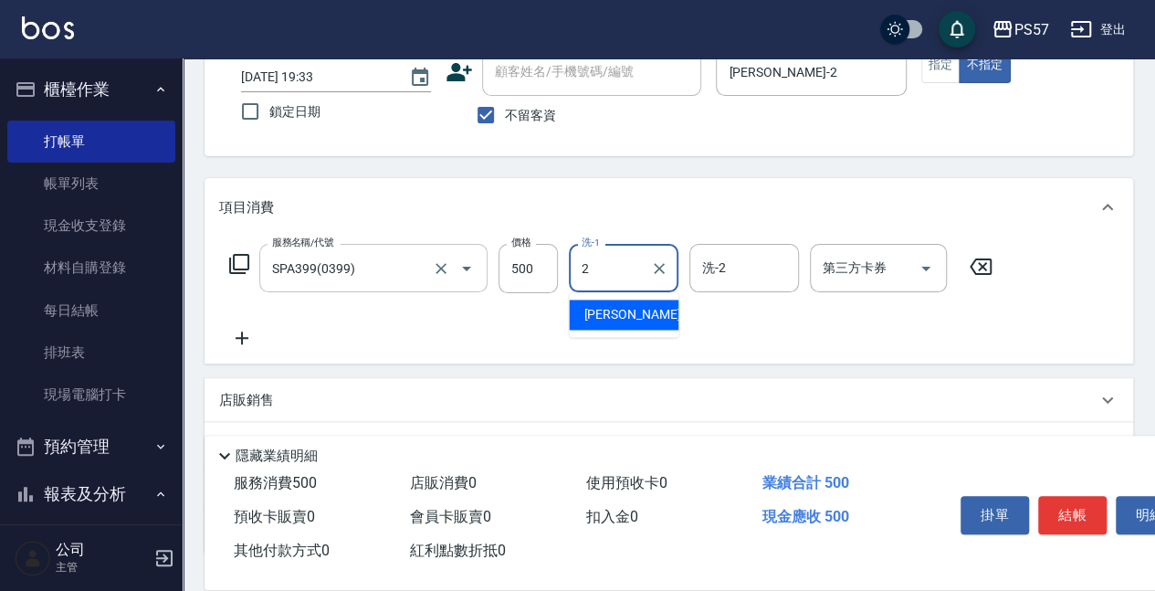
type input "[PERSON_NAME]-2"
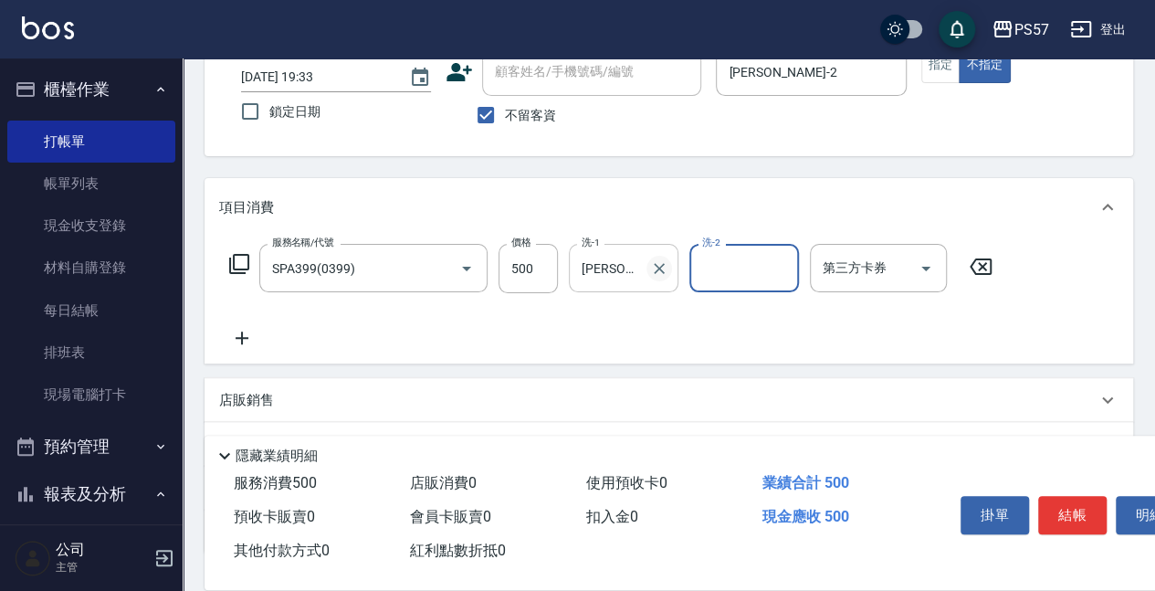
click at [656, 270] on icon "Clear" at bounding box center [659, 268] width 11 height 11
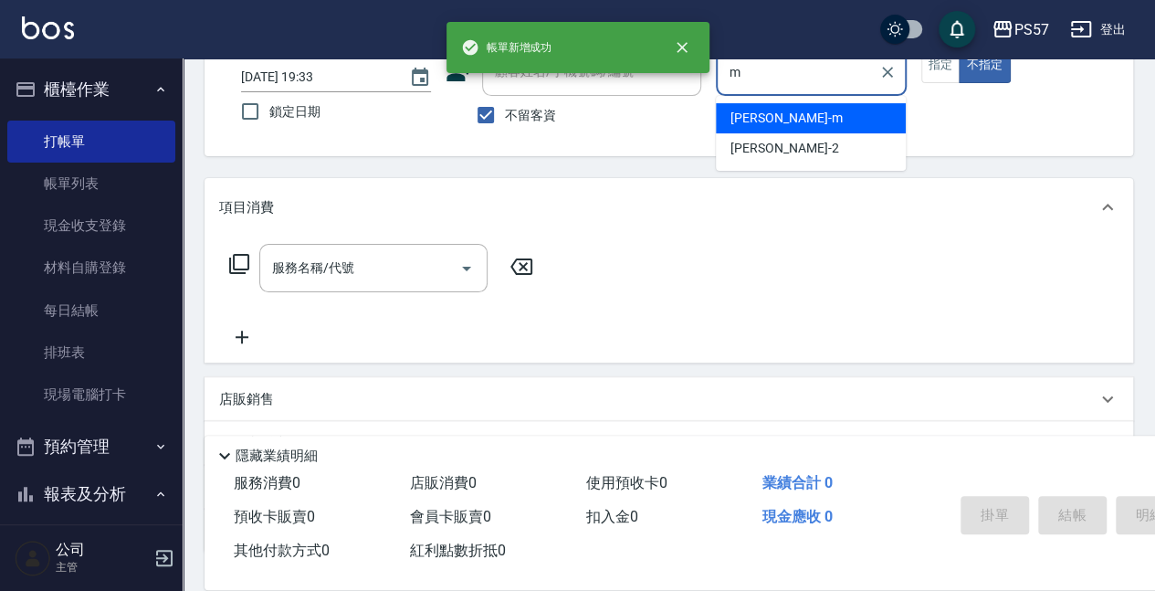
type input "[PERSON_NAME]-m"
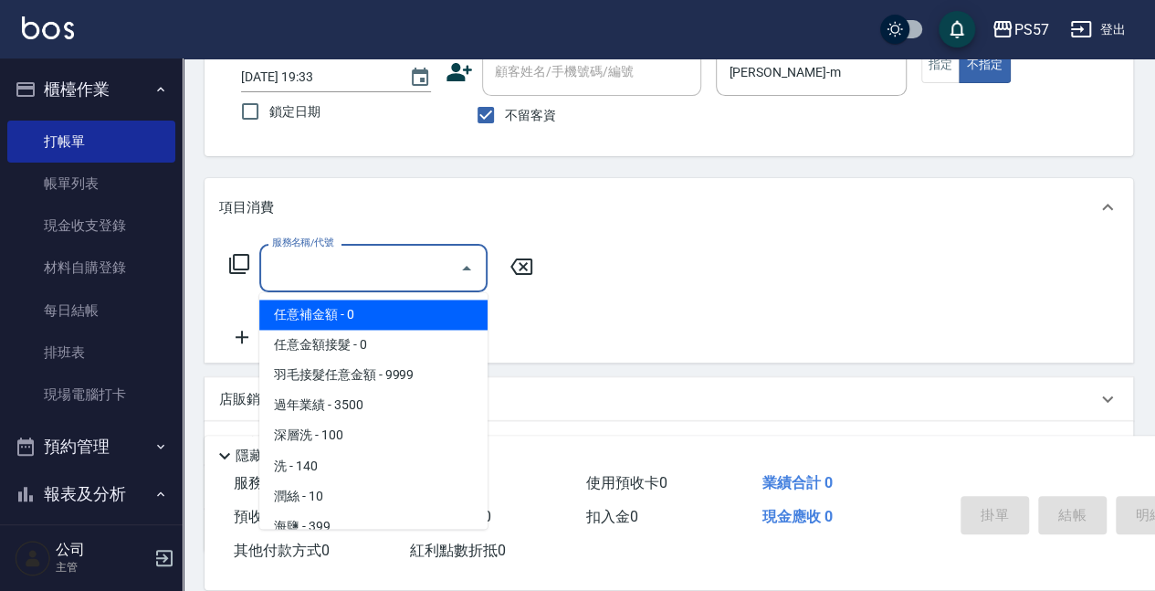
click at [369, 277] on input "服務名稱/代號" at bounding box center [359, 268] width 184 height 32
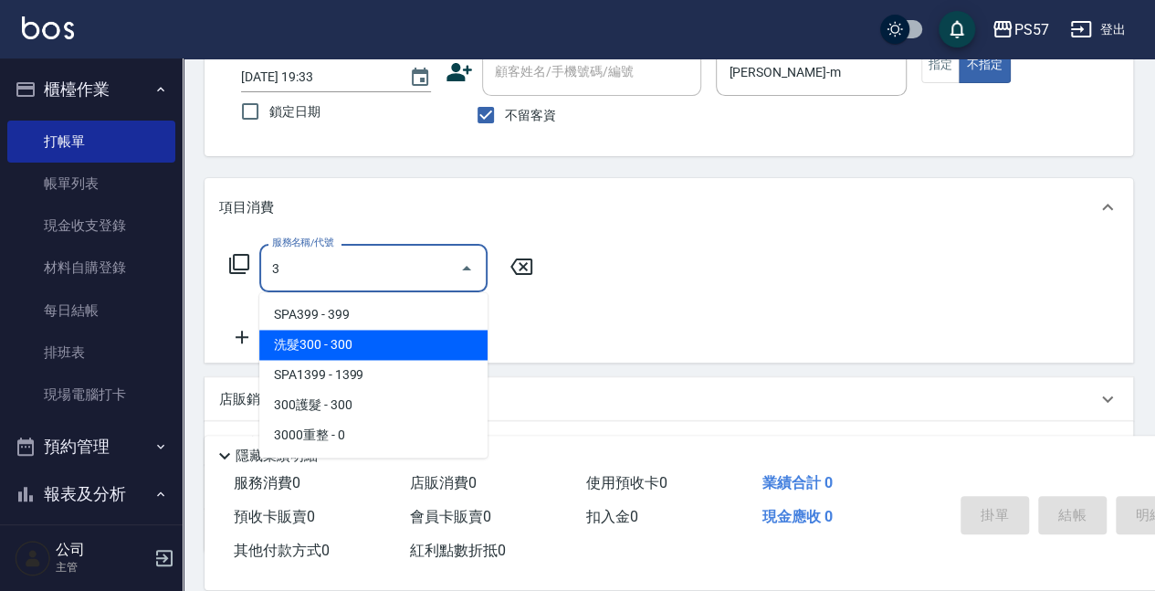
click at [358, 354] on span "洗髮300 - 300" at bounding box center [373, 345] width 228 height 30
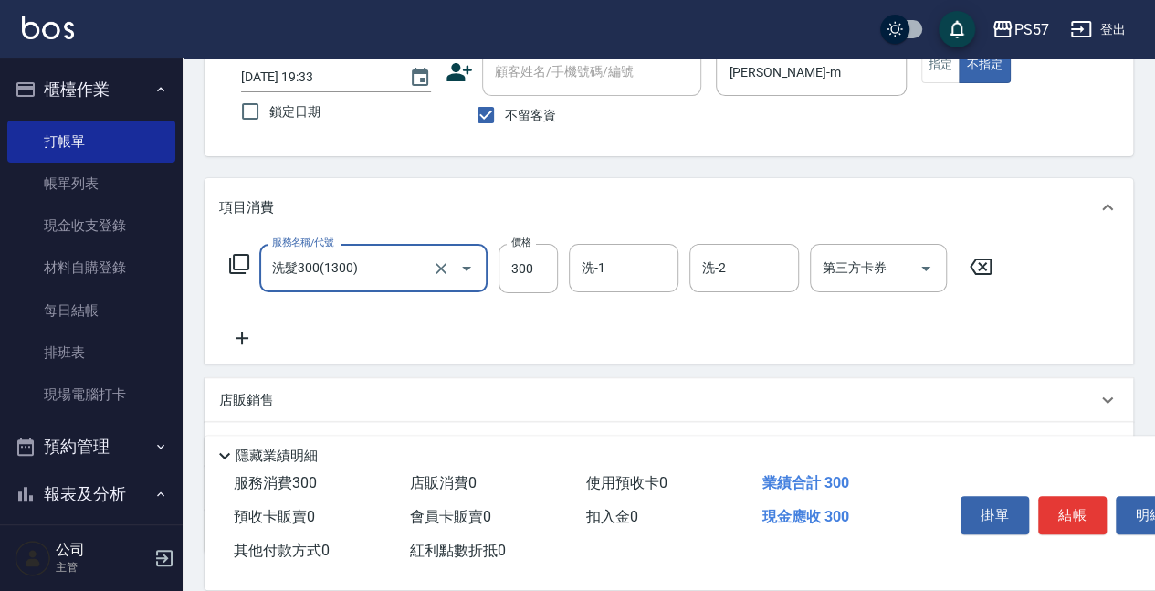
type input "洗髮300(1300)"
click at [230, 336] on icon at bounding box center [242, 338] width 46 height 22
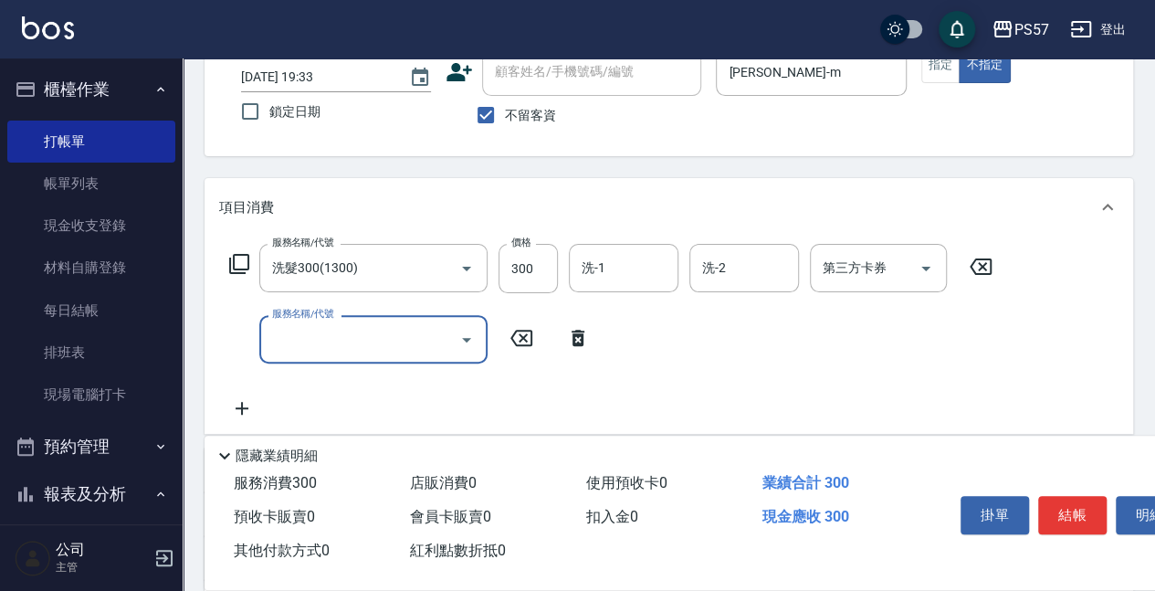
click at [338, 338] on input "服務名稱/代號" at bounding box center [359, 339] width 184 height 32
type input "剪髮100(2100)"
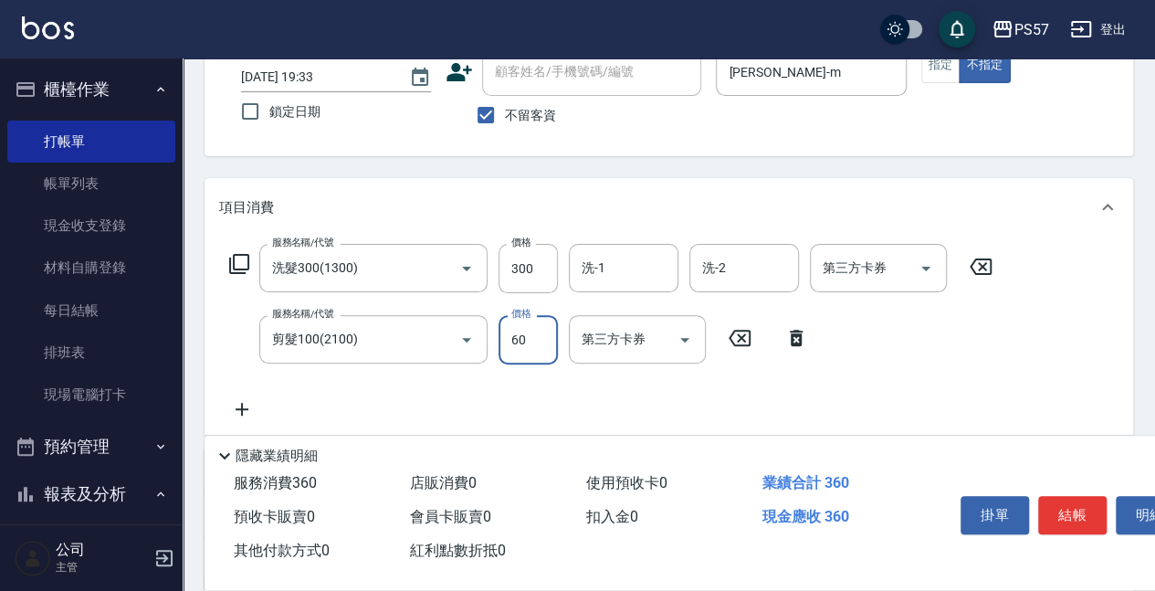
type input "60"
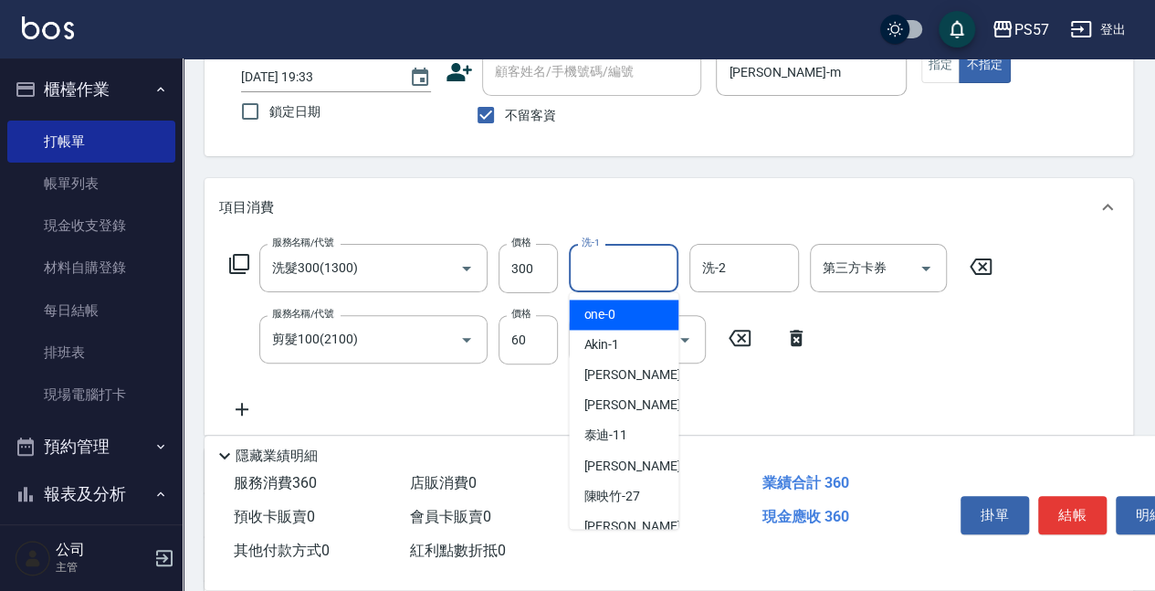
click at [590, 261] on input "洗-1" at bounding box center [623, 268] width 93 height 32
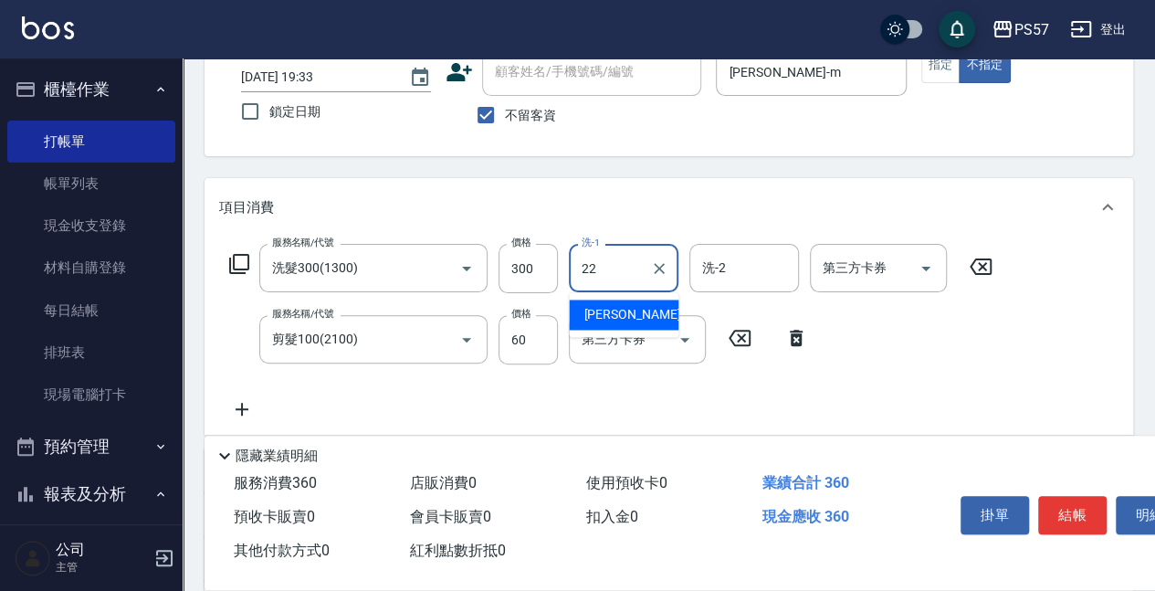
type input "[PERSON_NAME]-22"
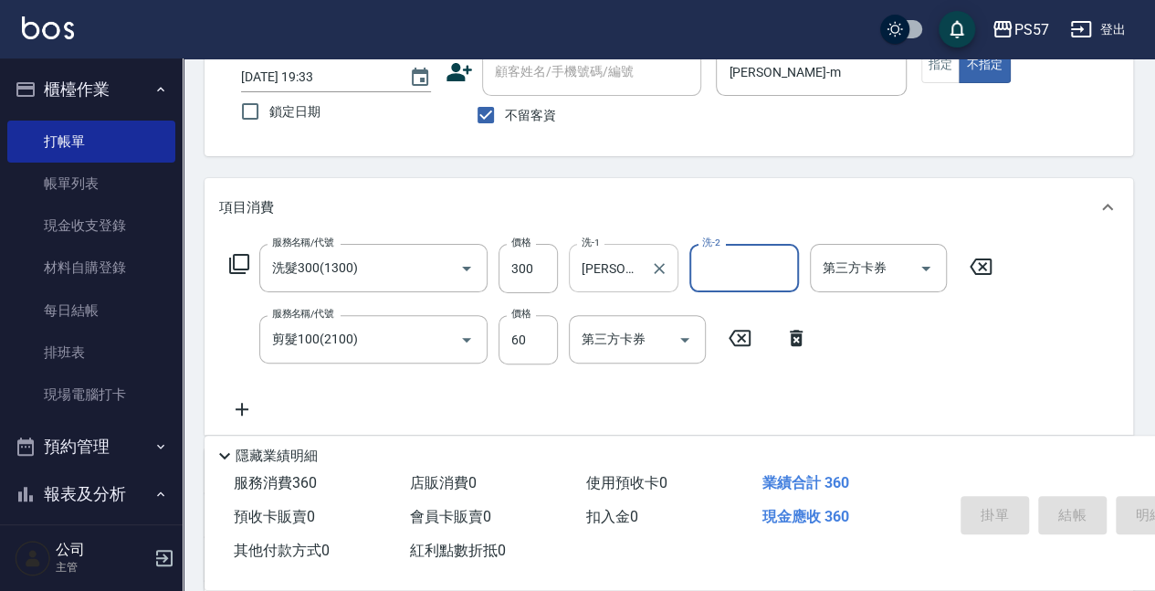
type input "[DATE] 19:34"
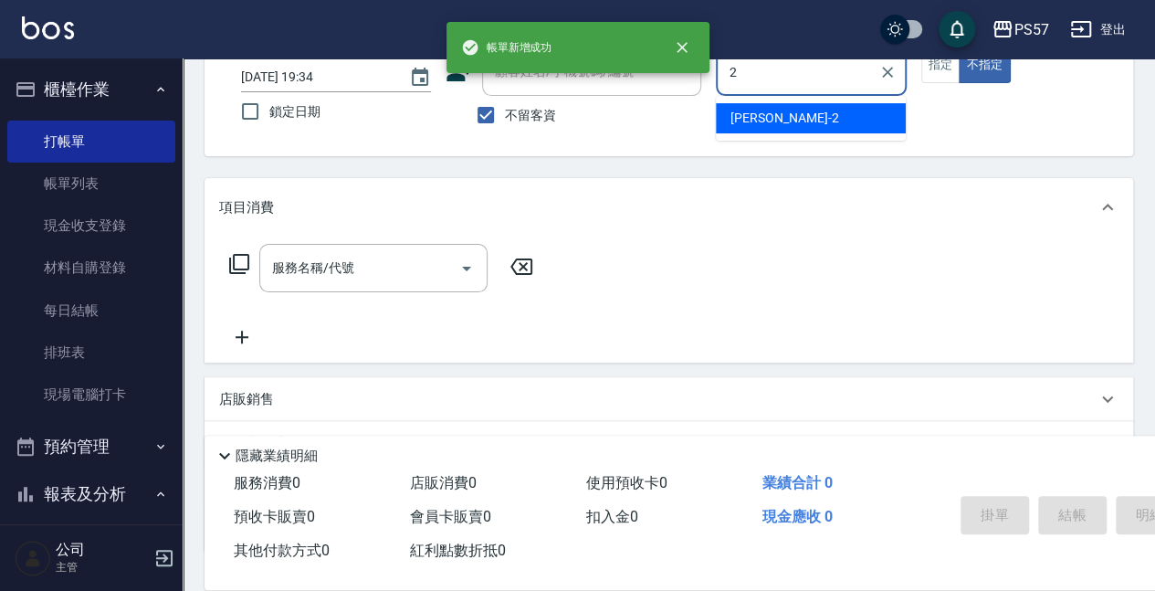
type input "[PERSON_NAME]-2"
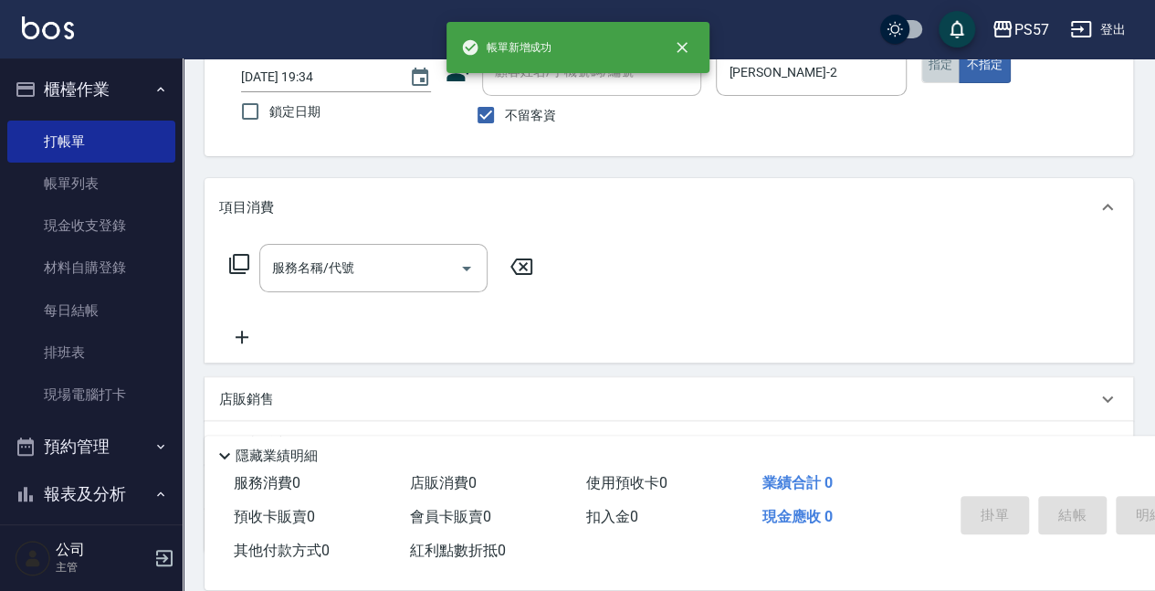
drag, startPoint x: 940, startPoint y: 71, endPoint x: 739, endPoint y: 133, distance: 210.2
click at [863, 75] on button "指定" at bounding box center [940, 65] width 39 height 36
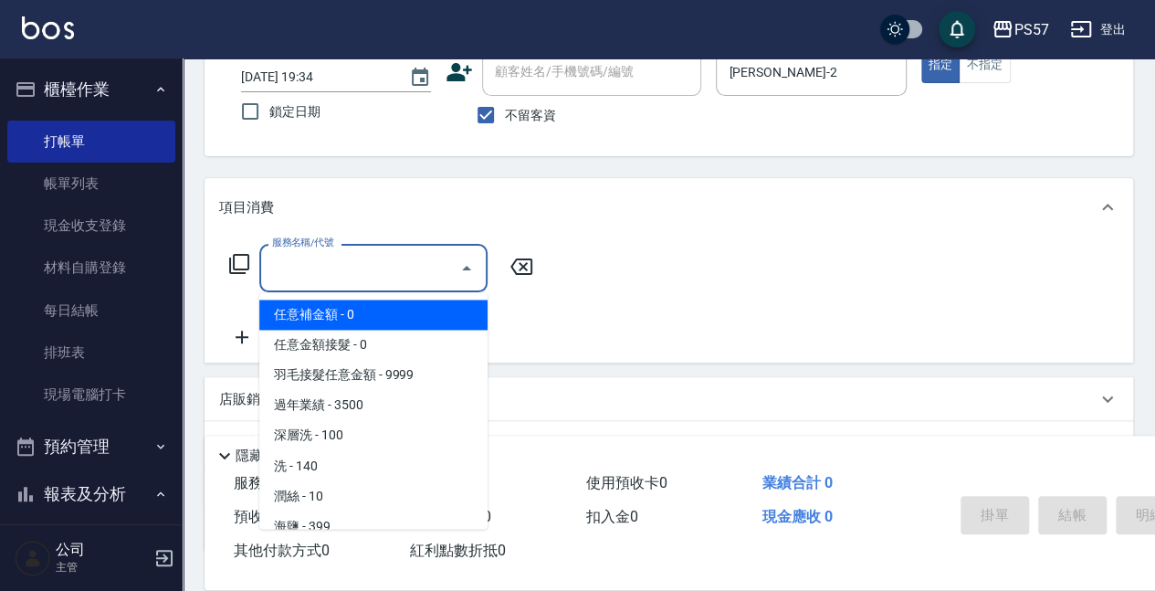
click at [374, 276] on input "服務名稱/代號" at bounding box center [359, 268] width 184 height 32
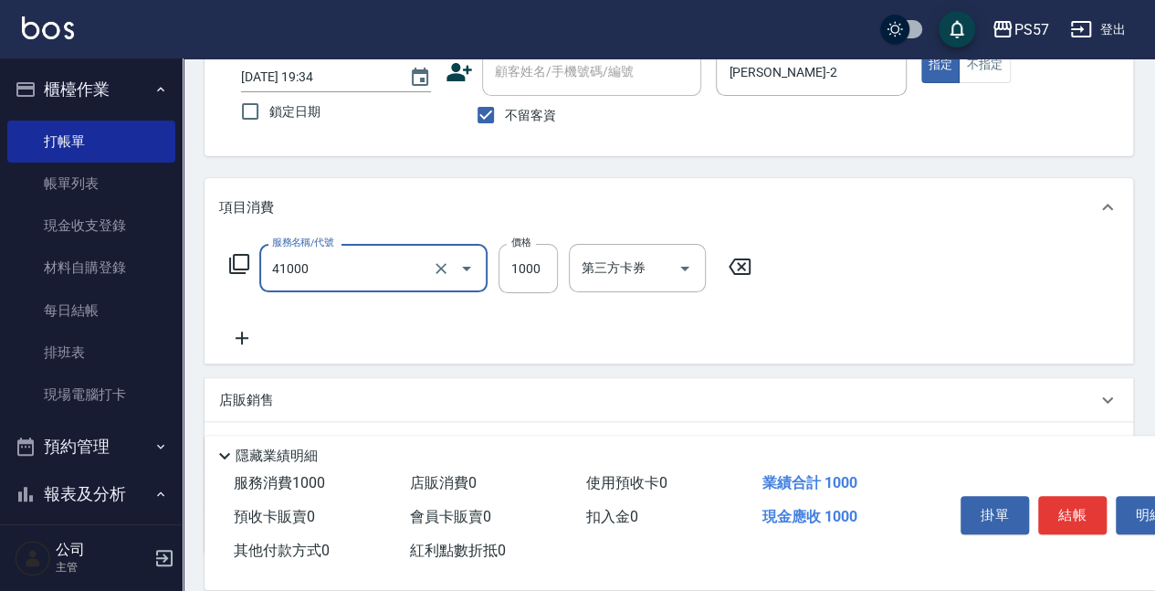
type input "任義金額燙髮(41000)"
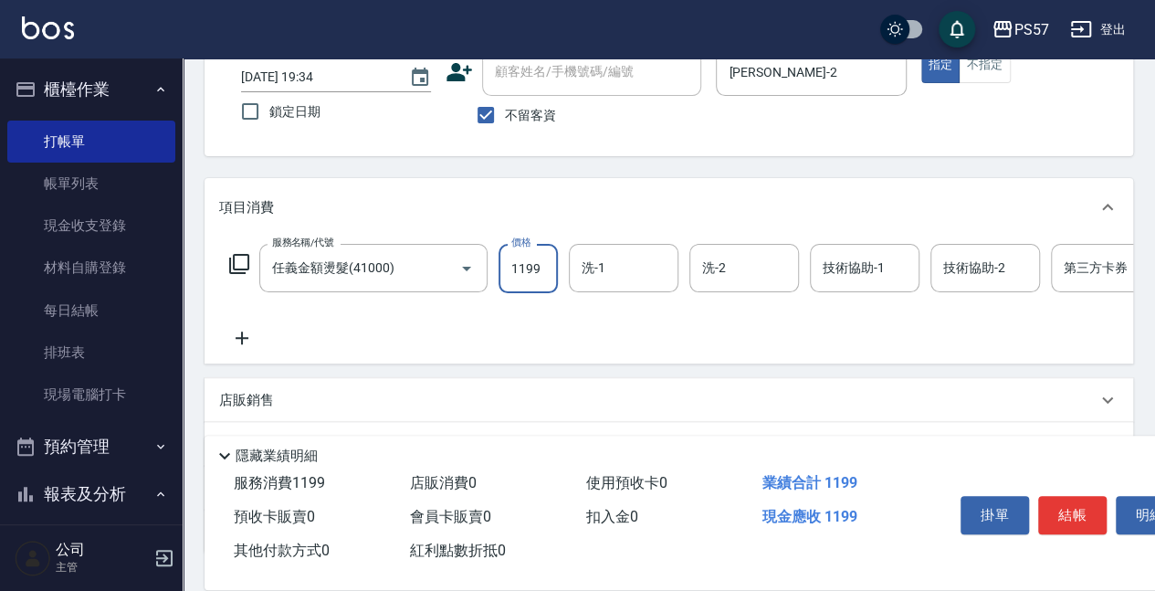
type input "1199"
click at [249, 333] on icon at bounding box center [242, 338] width 46 height 22
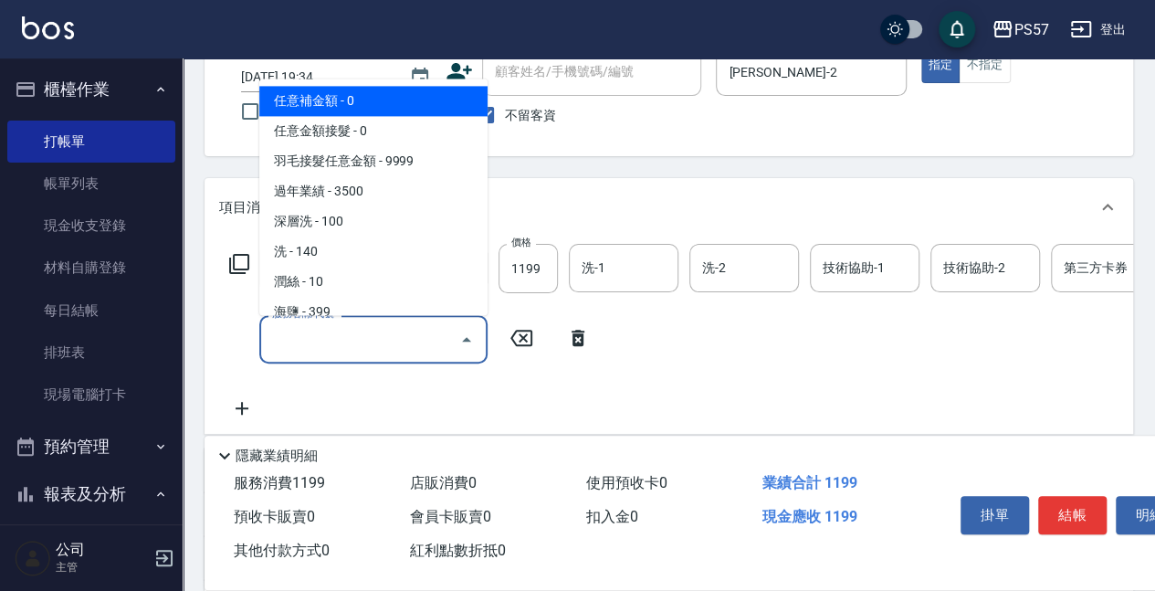
click at [380, 338] on input "服務名稱/代號" at bounding box center [359, 339] width 184 height 32
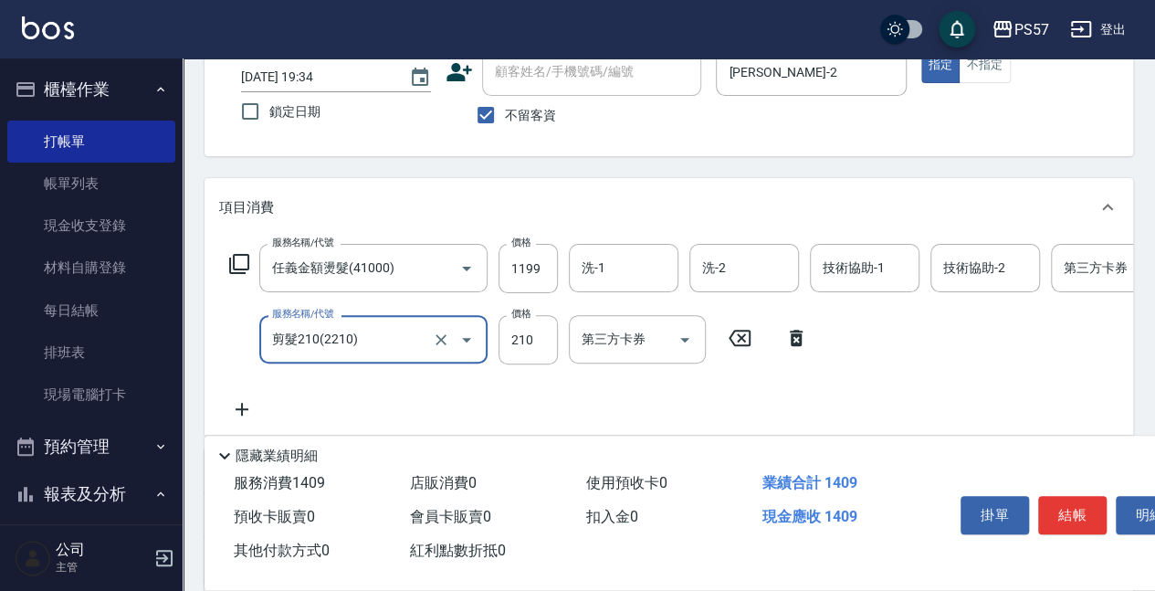
type input "剪髮210(2210)"
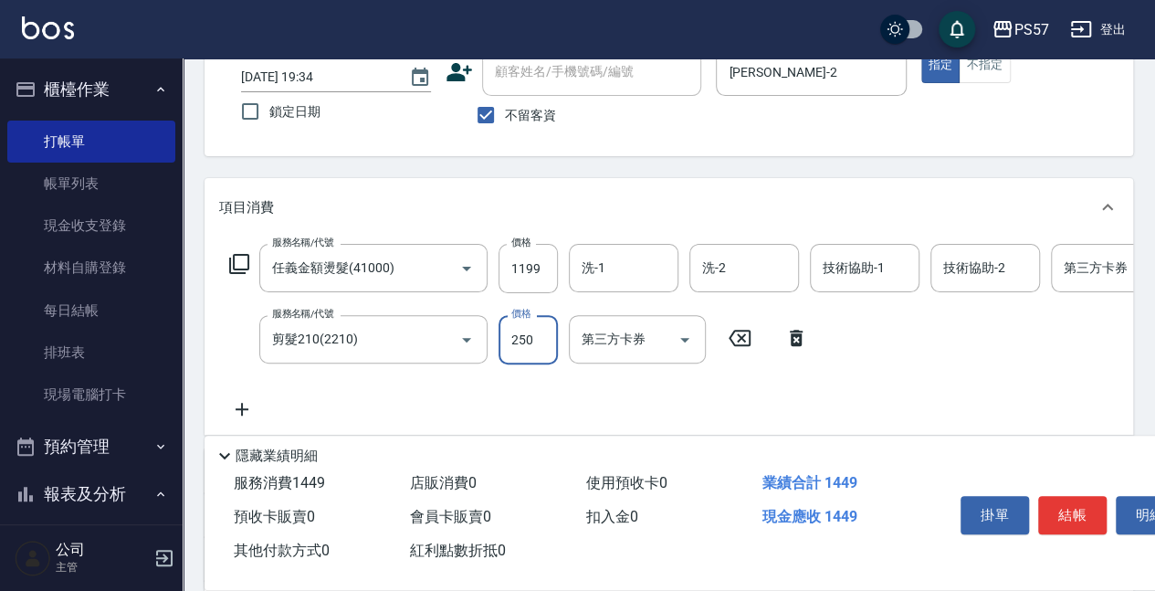
type input "250"
drag, startPoint x: 254, startPoint y: 403, endPoint x: 396, endPoint y: 403, distance: 142.4
click at [267, 403] on div "服務名稱/代號 任義金額燙髮(41000) 服務名稱/代號 價格 1199 價格 洗-1 洗-1 洗-2 洗-2 技術協助-1 技術協助-1 技術協助-2 技…" at bounding box center [731, 332] width 1025 height 176
click at [399, 403] on div "服務名稱/代號 任義金額燙髮(41000) 服務名稱/代號 價格 1199 價格 洗-1 洗-1 洗-2 洗-2 技術協助-1 技術協助-1 技術協助-2 技…" at bounding box center [731, 332] width 1025 height 176
click at [241, 418] on icon at bounding box center [242, 409] width 46 height 22
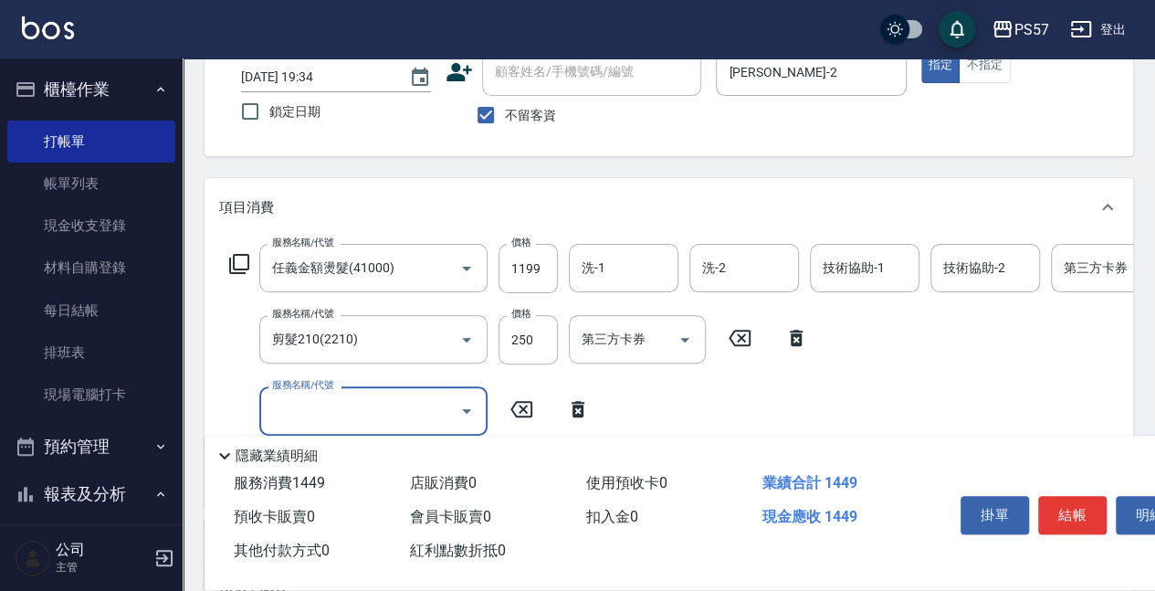
click at [307, 403] on input "服務名稱/代號" at bounding box center [359, 410] width 184 height 32
click at [639, 289] on div "洗-1" at bounding box center [624, 268] width 110 height 48
type input "300護髮(3300)"
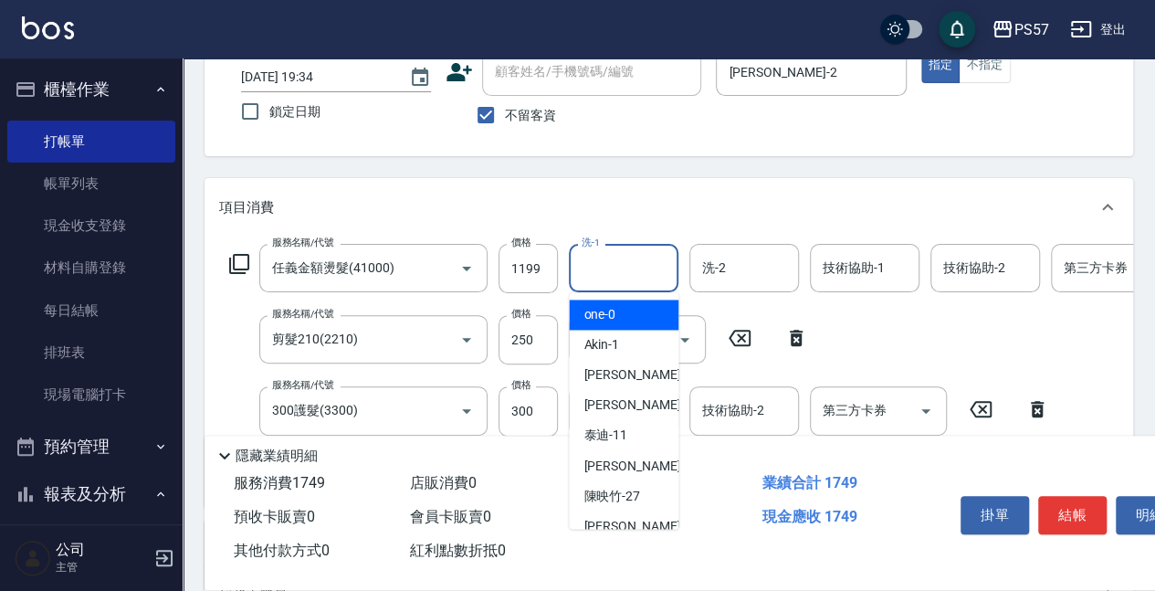
type input "2"
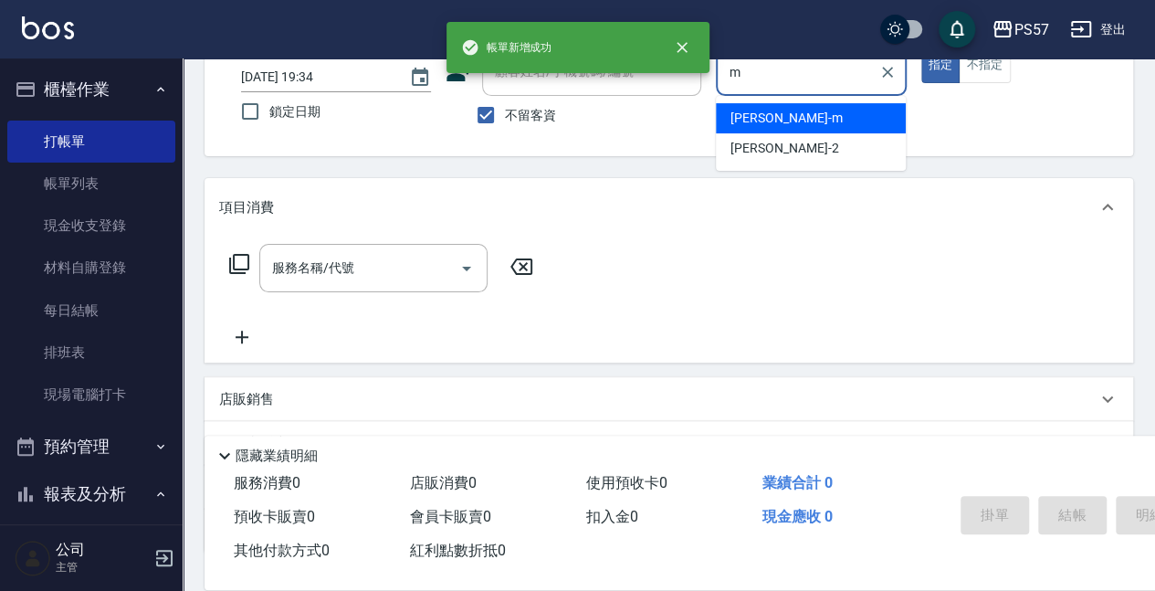
type input "[PERSON_NAME]-m"
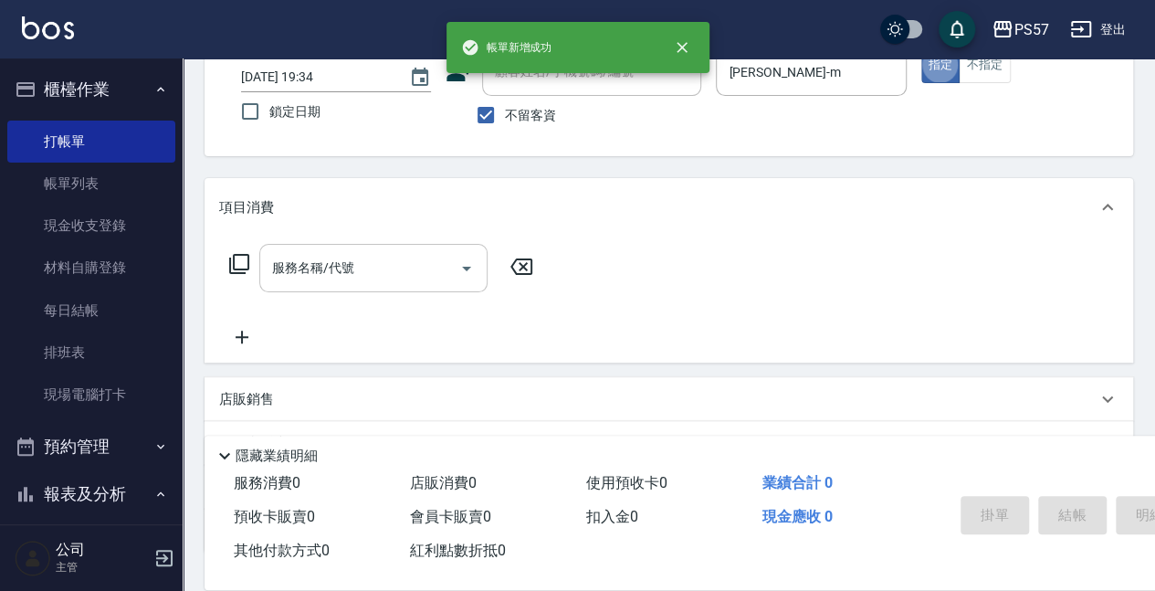
click at [397, 288] on div "服務名稱/代號" at bounding box center [373, 268] width 228 height 48
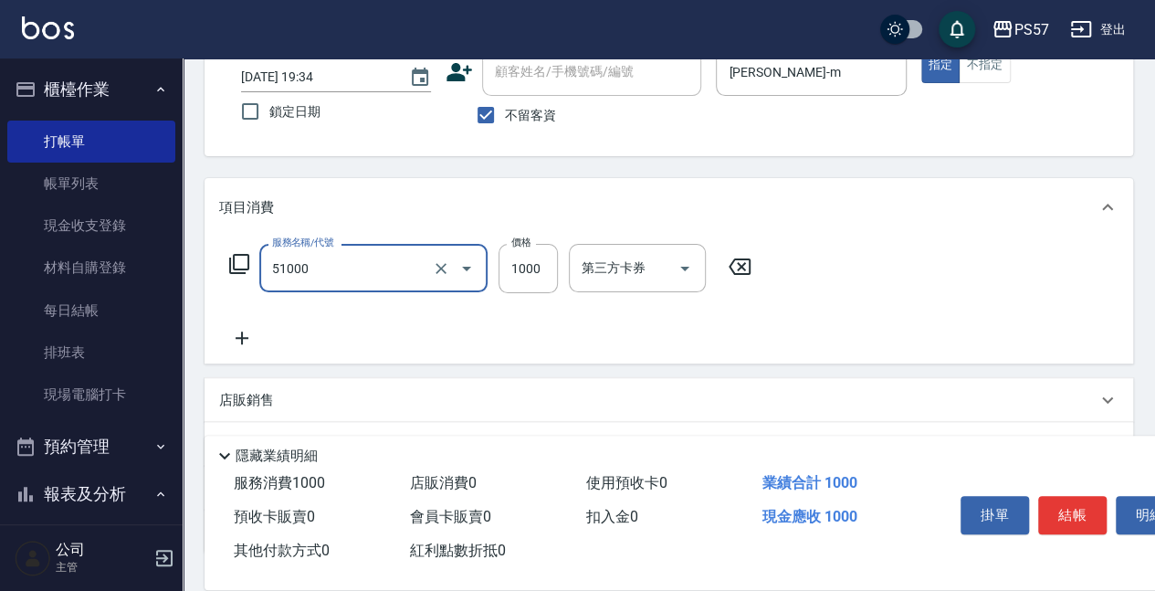
type input "任意金額染髮(51000)"
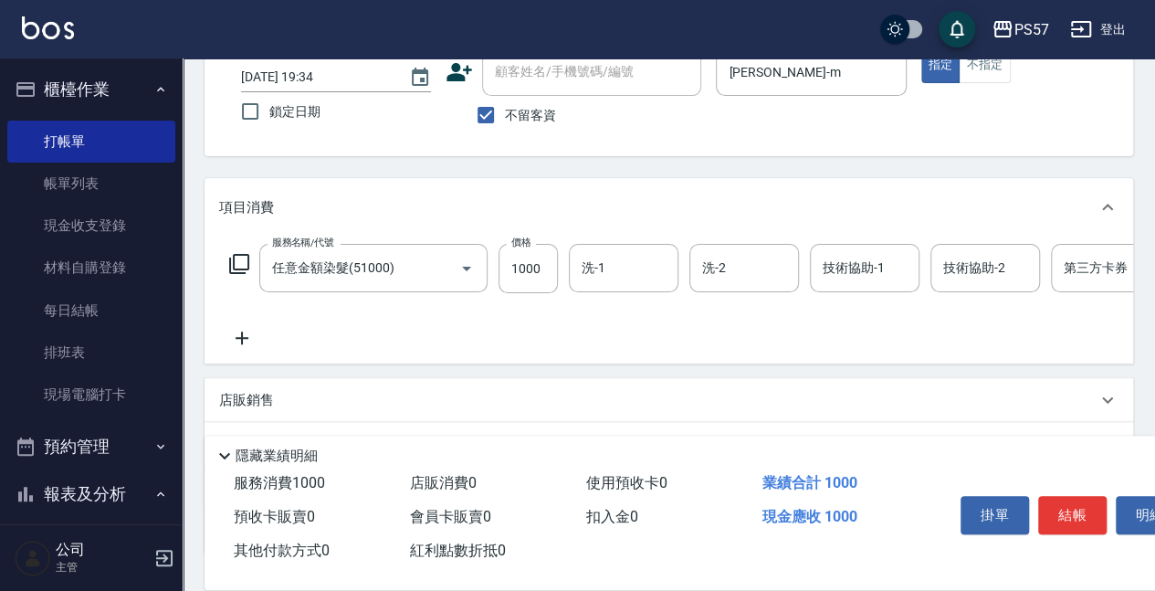
click at [254, 343] on icon at bounding box center [242, 338] width 46 height 22
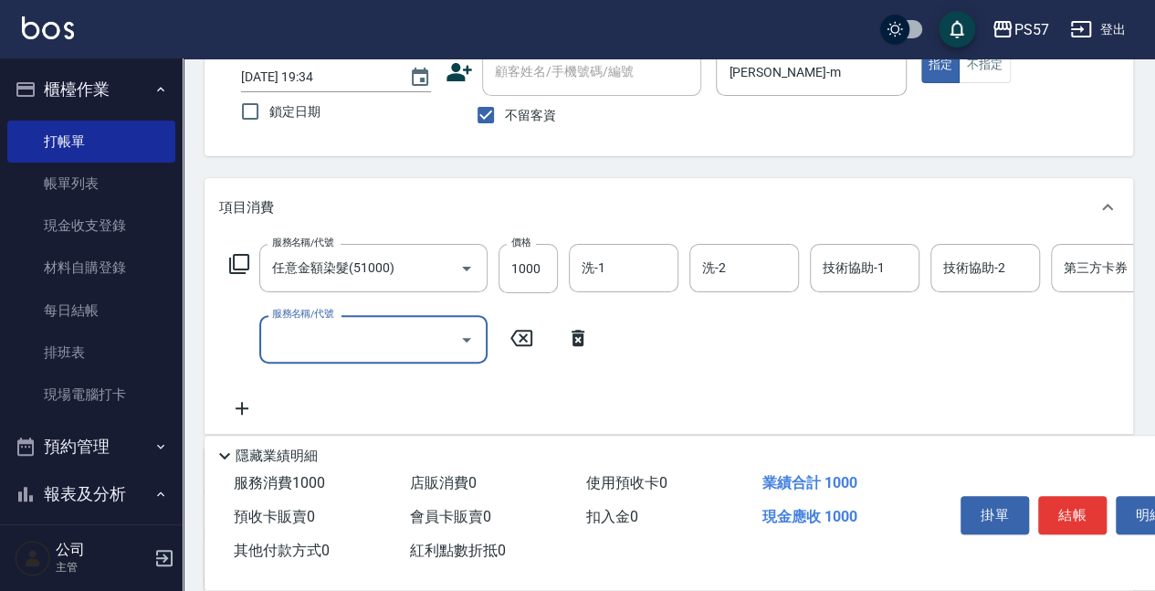
click at [341, 340] on input "服務名稱/代號" at bounding box center [359, 339] width 184 height 32
type input "刮痧(6250)"
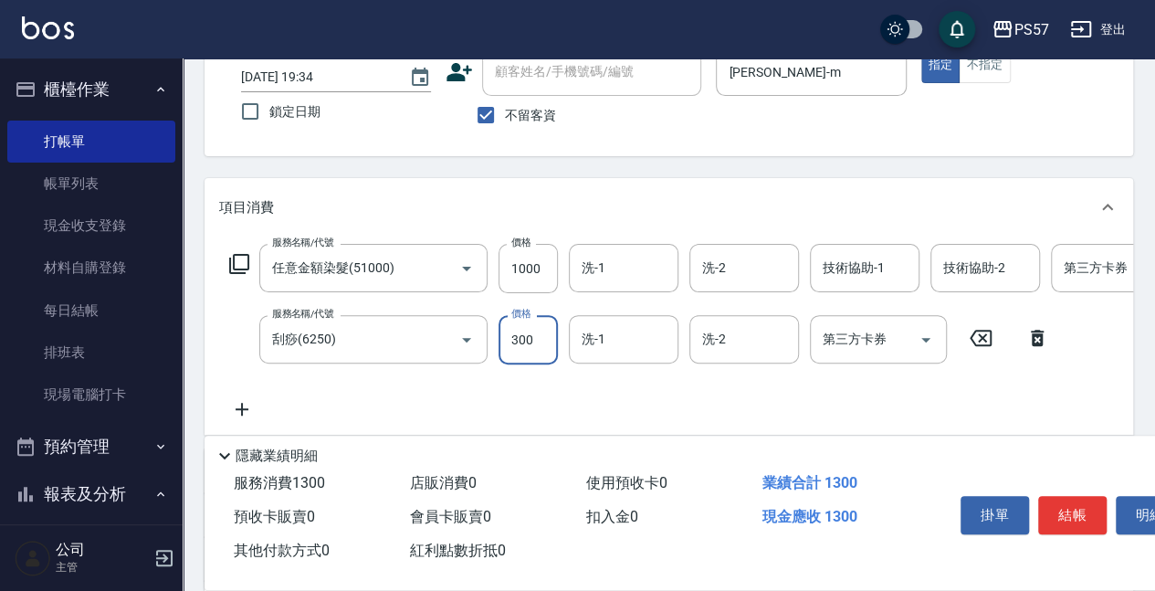
type input "300"
click at [248, 406] on icon at bounding box center [242, 409] width 46 height 22
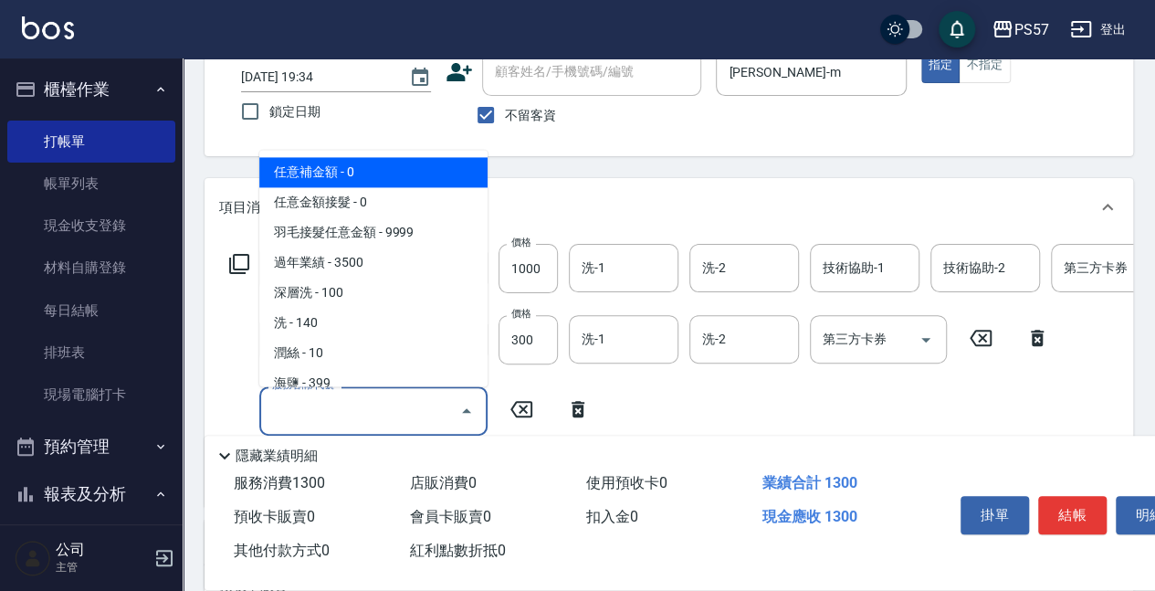
click at [319, 404] on input "服務名稱/代號" at bounding box center [359, 410] width 184 height 32
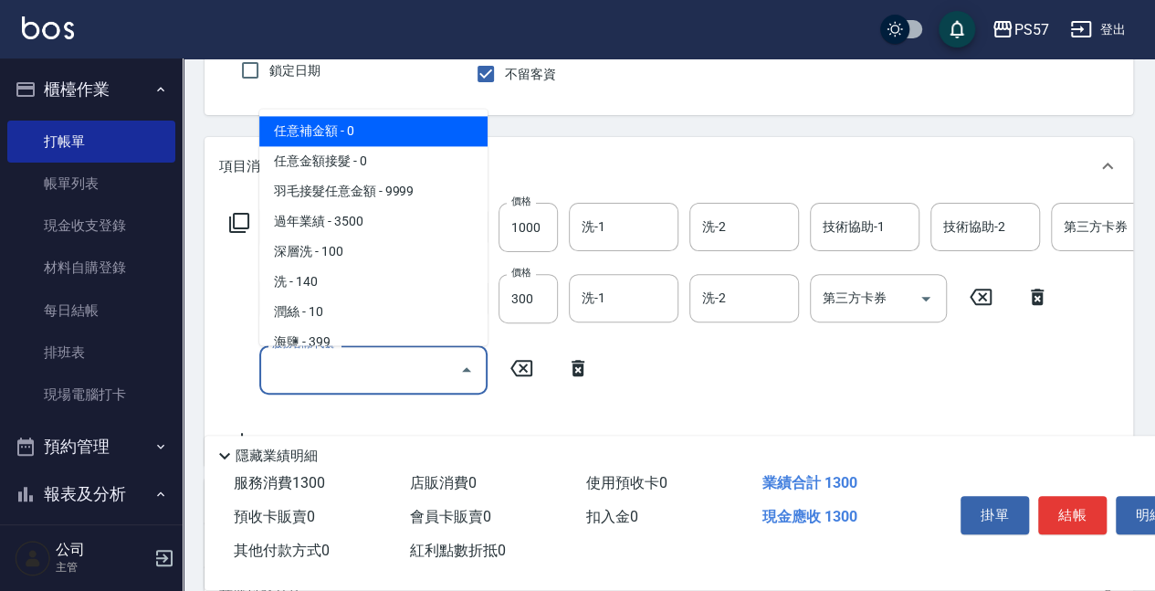
scroll to position [183, 0]
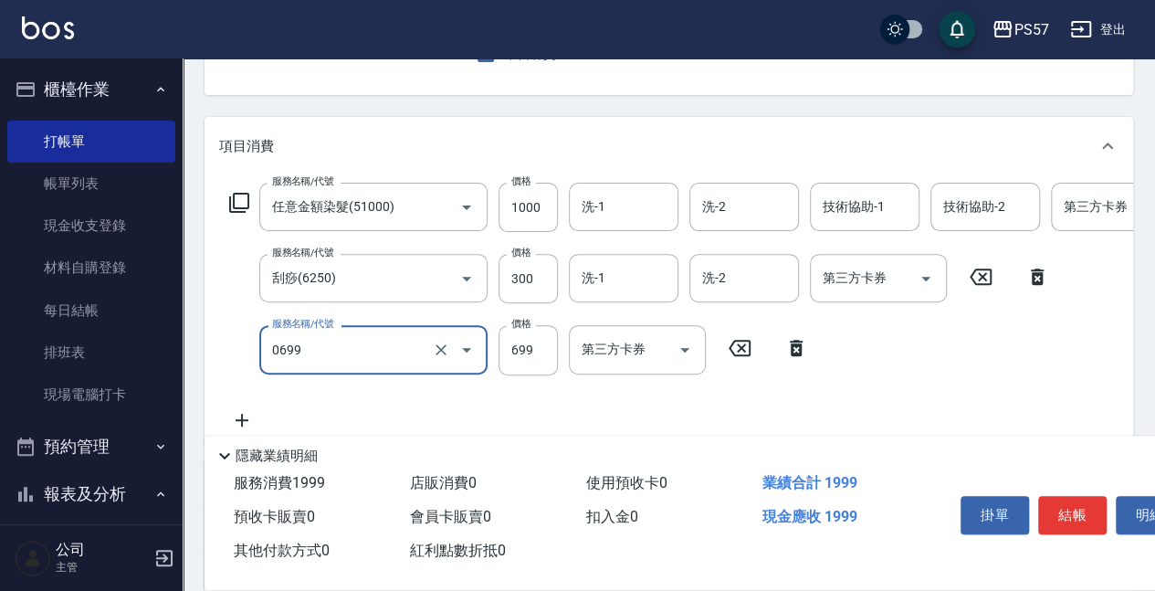
type input "SPA699(0699)"
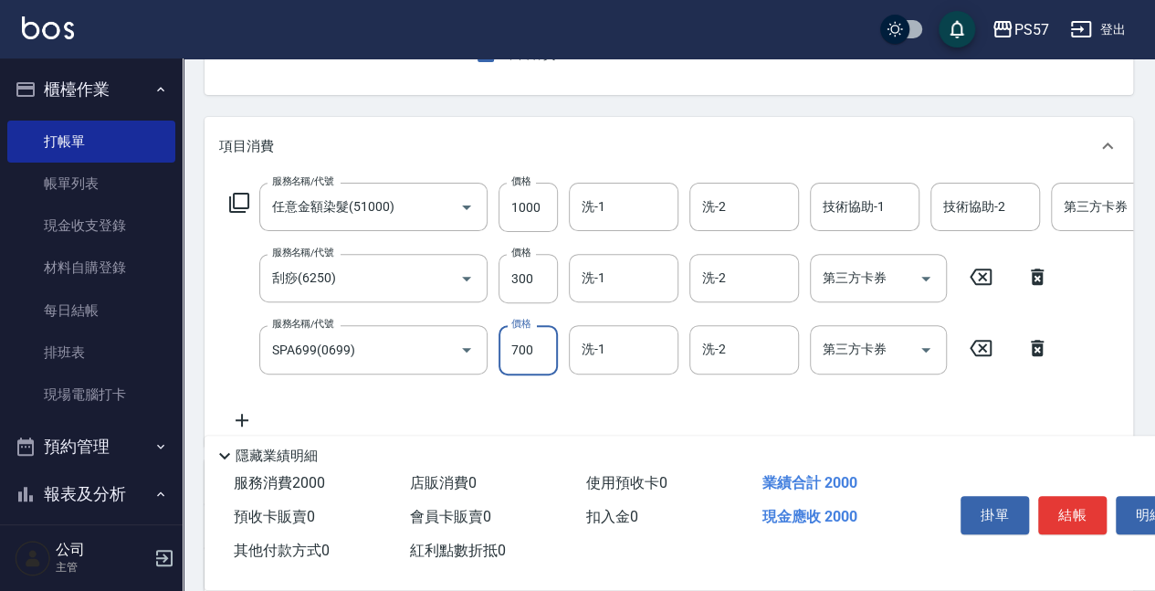
type input "700"
click at [620, 175] on div "服務名稱/代號 任意金額染髮(51000) 服務名稱/代號 價格 1000 價格 洗-1 洗-1 洗-2 洗-2 技術協助-1 技術協助-1 技術協助-2 技…" at bounding box center [668, 309] width 928 height 269
click at [608, 200] on input "洗-1" at bounding box center [623, 207] width 93 height 32
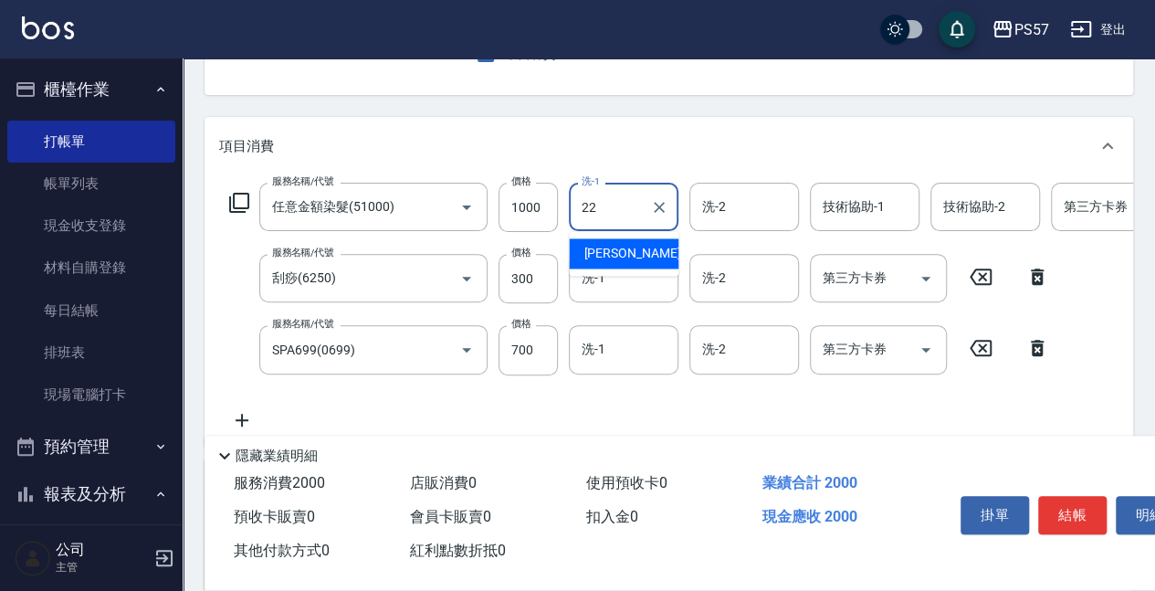
type input "[PERSON_NAME]-22"
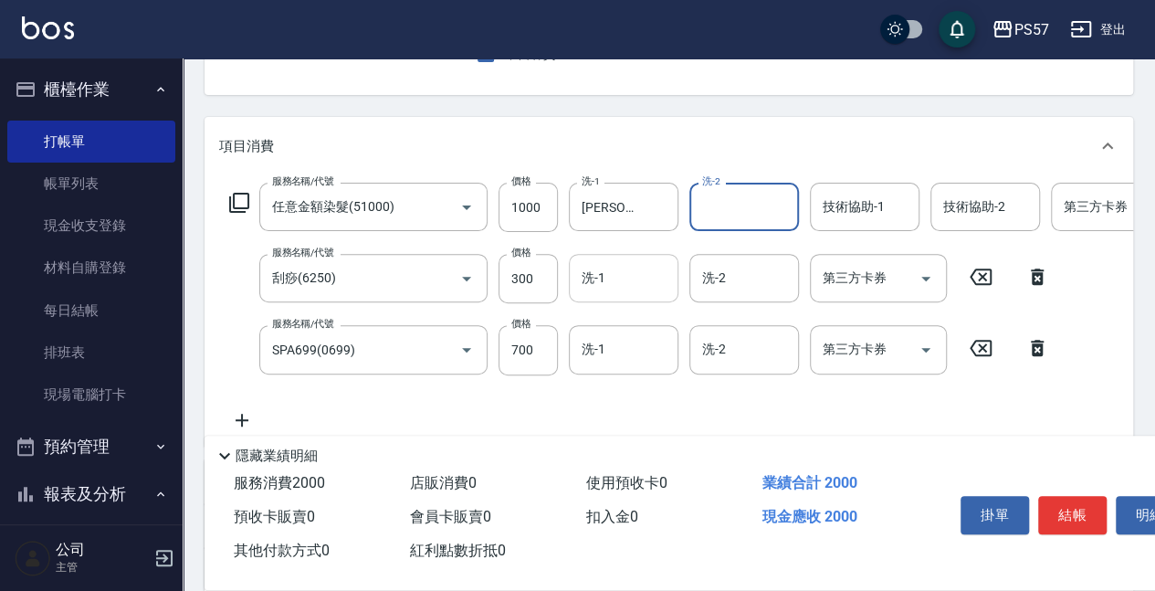
click at [590, 288] on input "洗-1" at bounding box center [623, 278] width 93 height 32
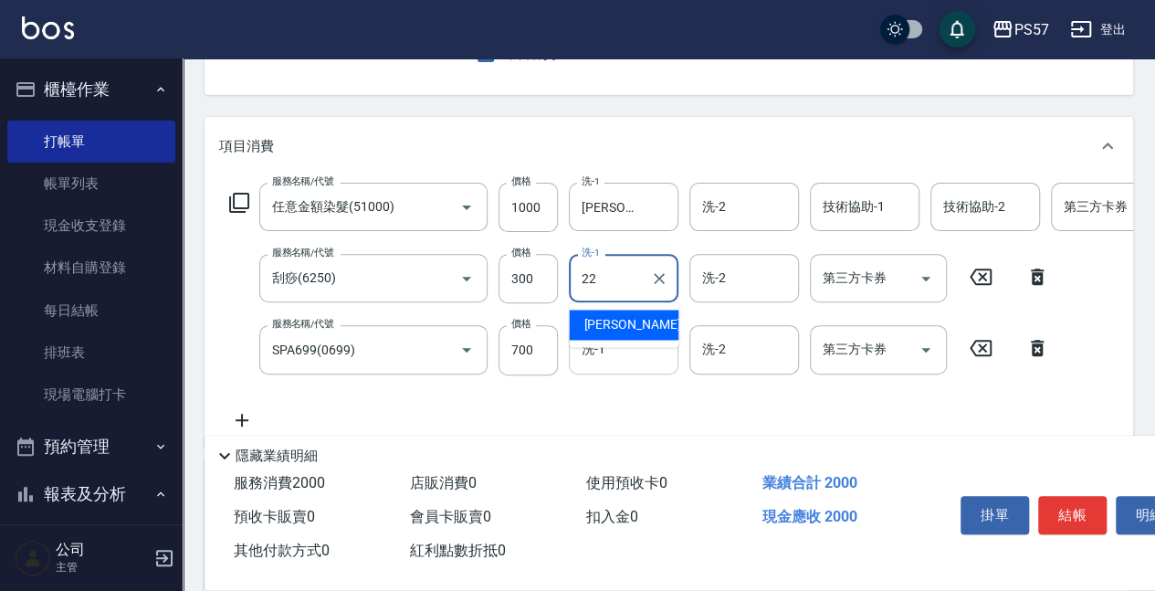
type input "[PERSON_NAME]-22"
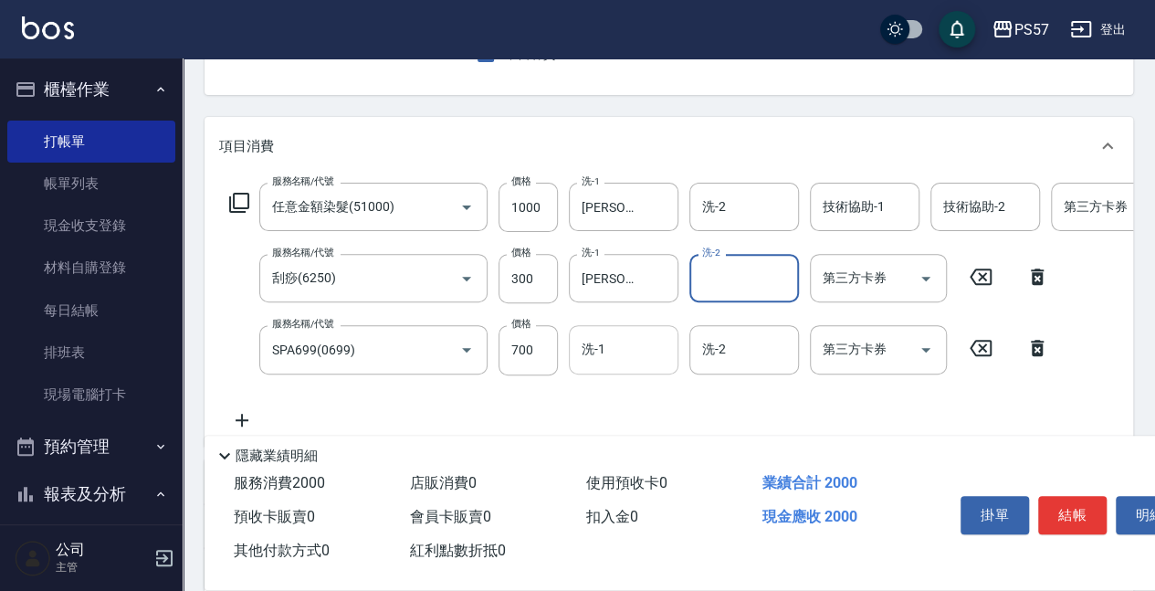
click at [582, 330] on div "洗-1" at bounding box center [624, 349] width 110 height 48
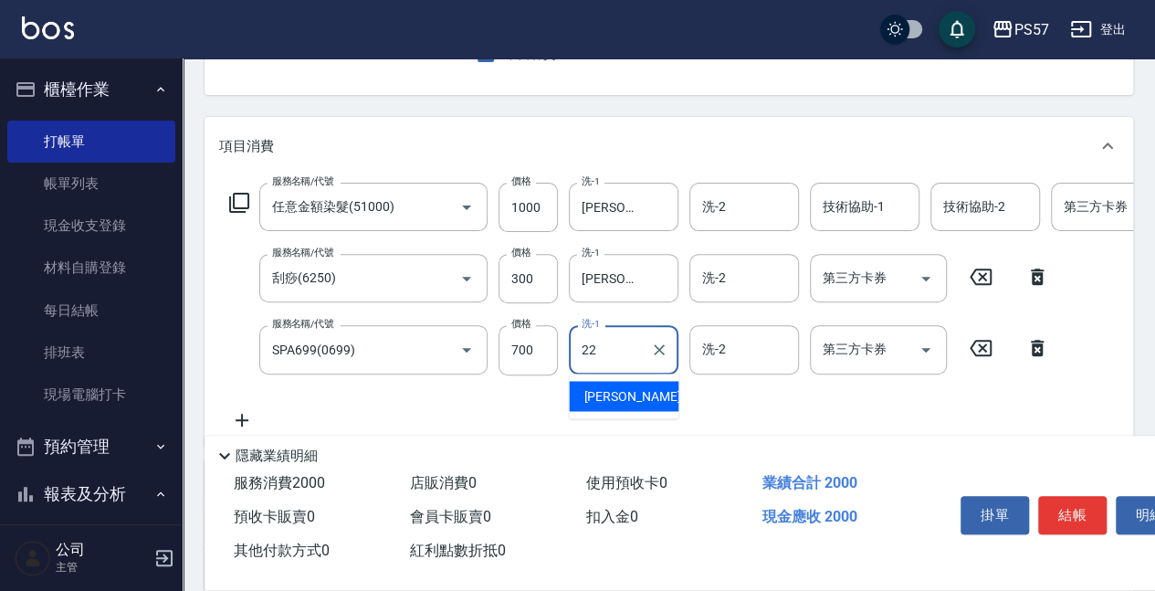
type input "[PERSON_NAME]-22"
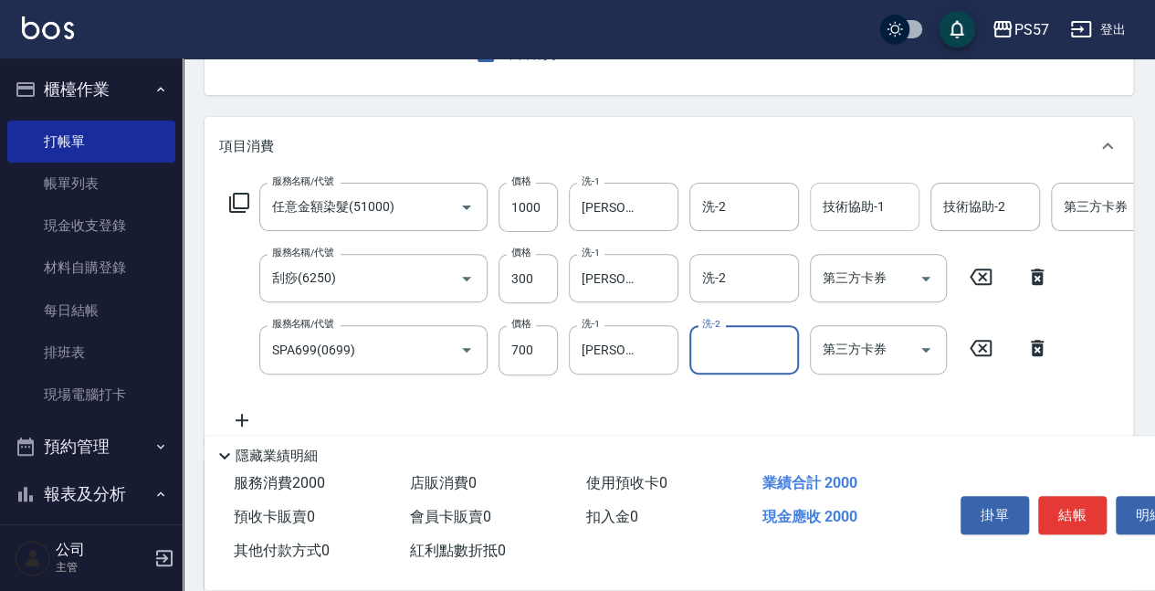
click at [863, 221] on input "技術協助-1" at bounding box center [864, 207] width 93 height 32
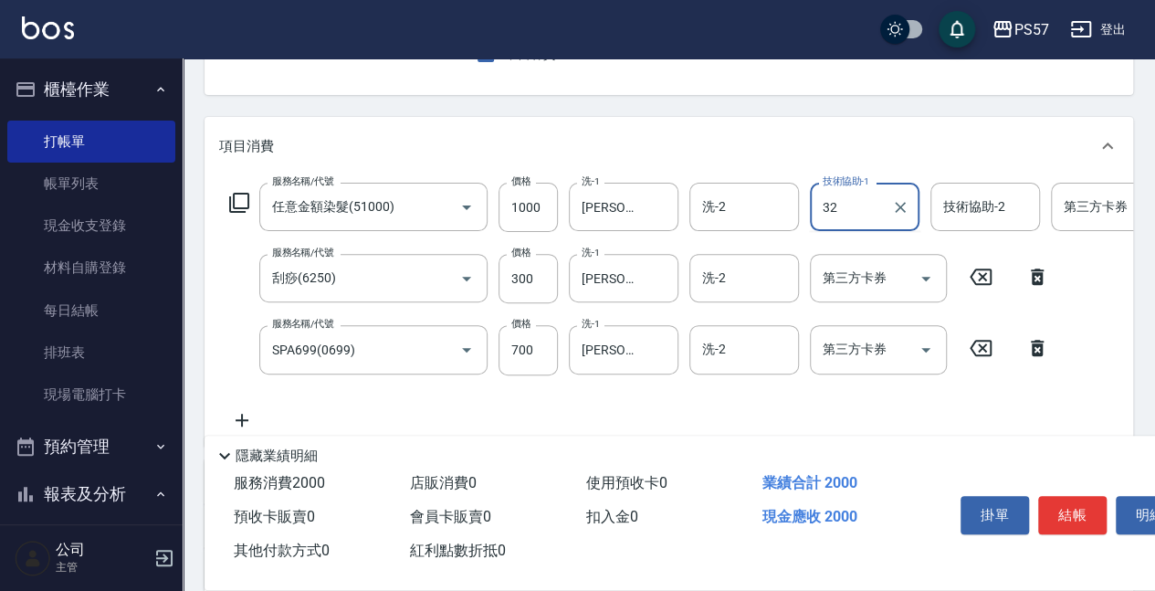
type input "3"
type input "[PERSON_NAME]-22"
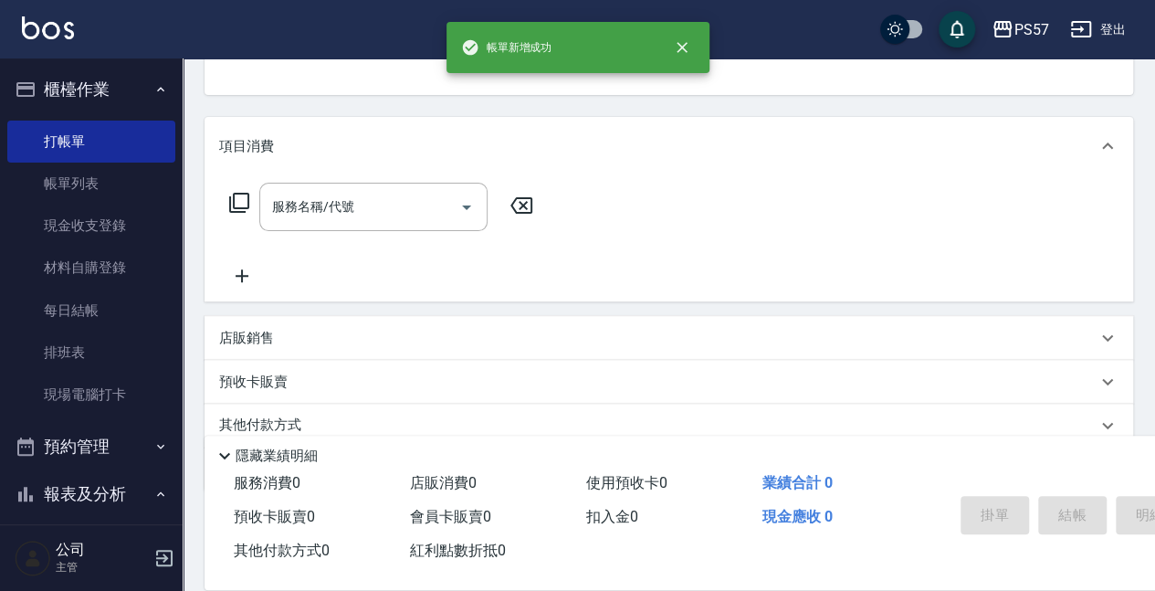
scroll to position [177, 0]
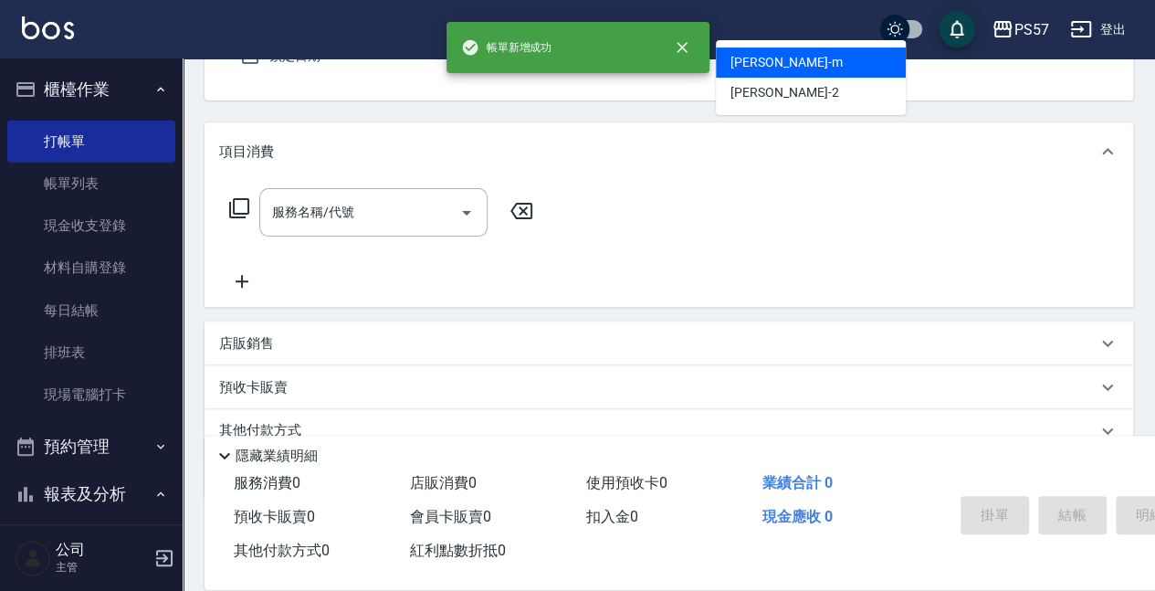
type input "[PERSON_NAME]-m"
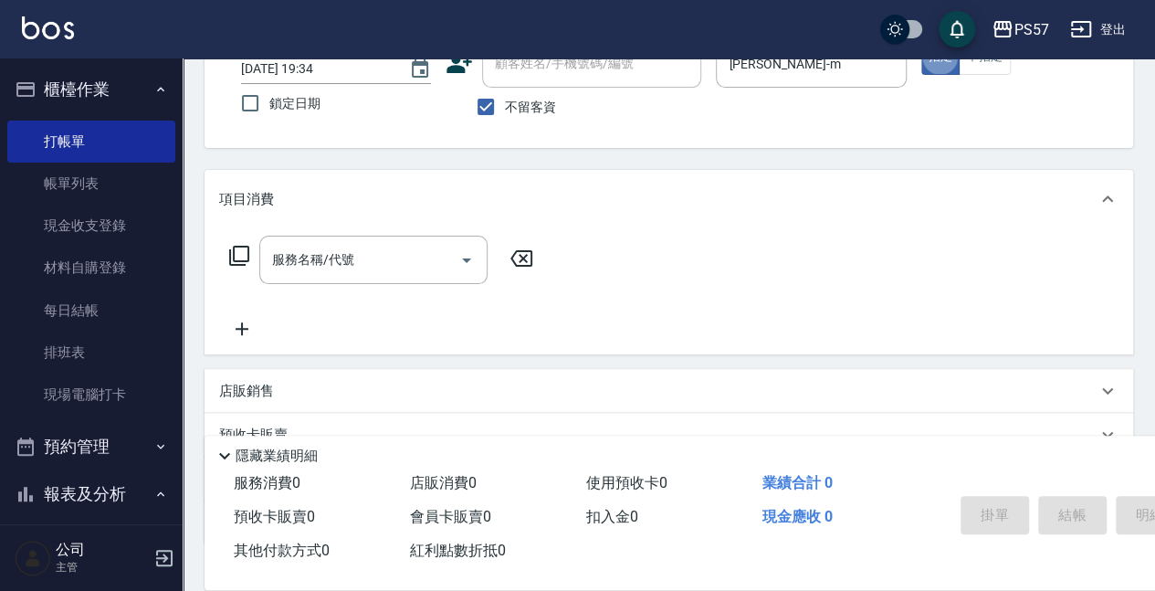
scroll to position [108, 0]
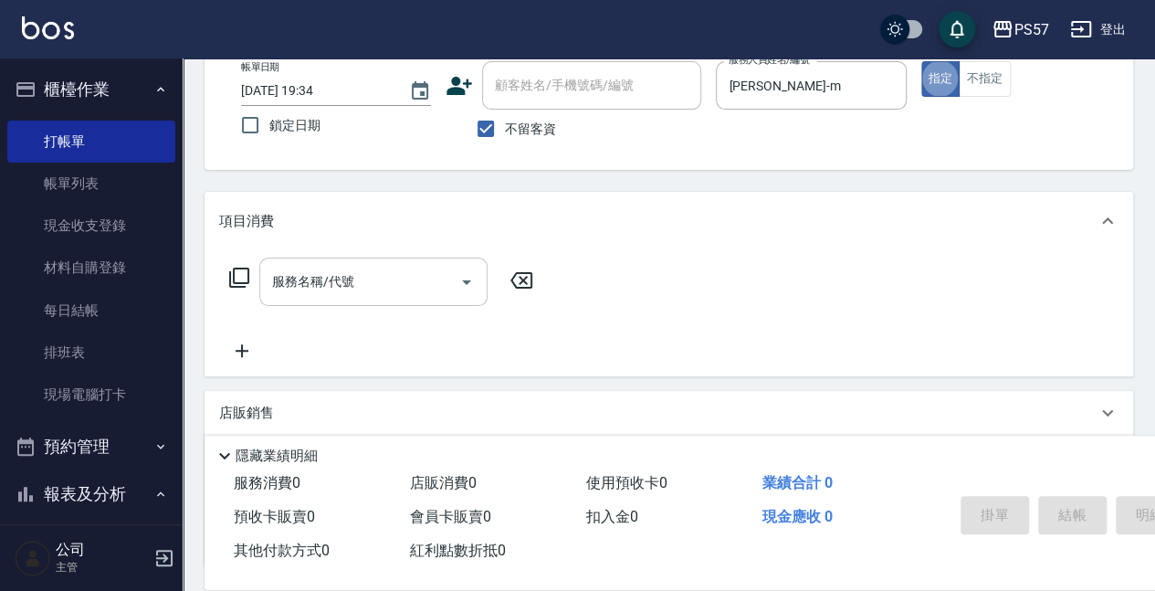
click at [409, 286] on input "服務名稱/代號" at bounding box center [359, 282] width 184 height 32
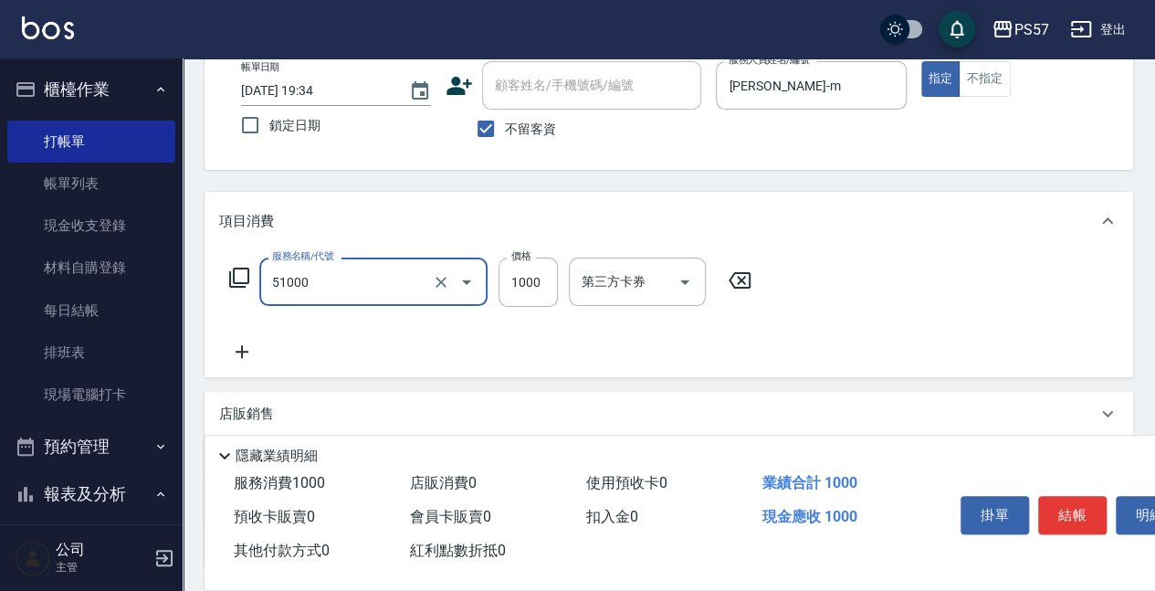
type input "任意金額染髮(51000)"
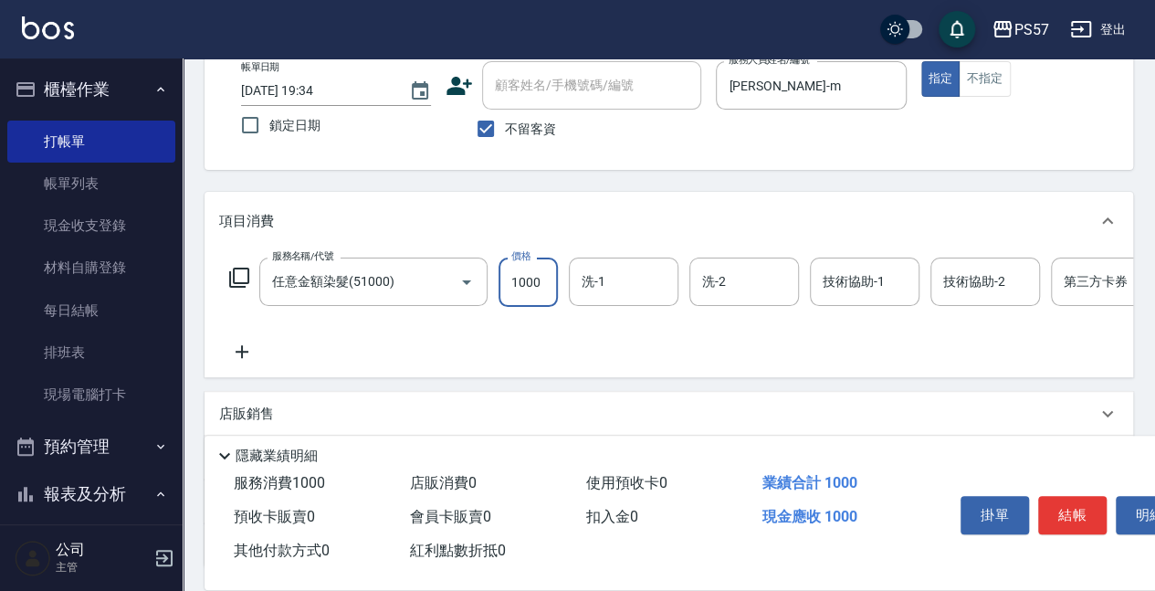
click at [251, 349] on icon at bounding box center [242, 351] width 46 height 22
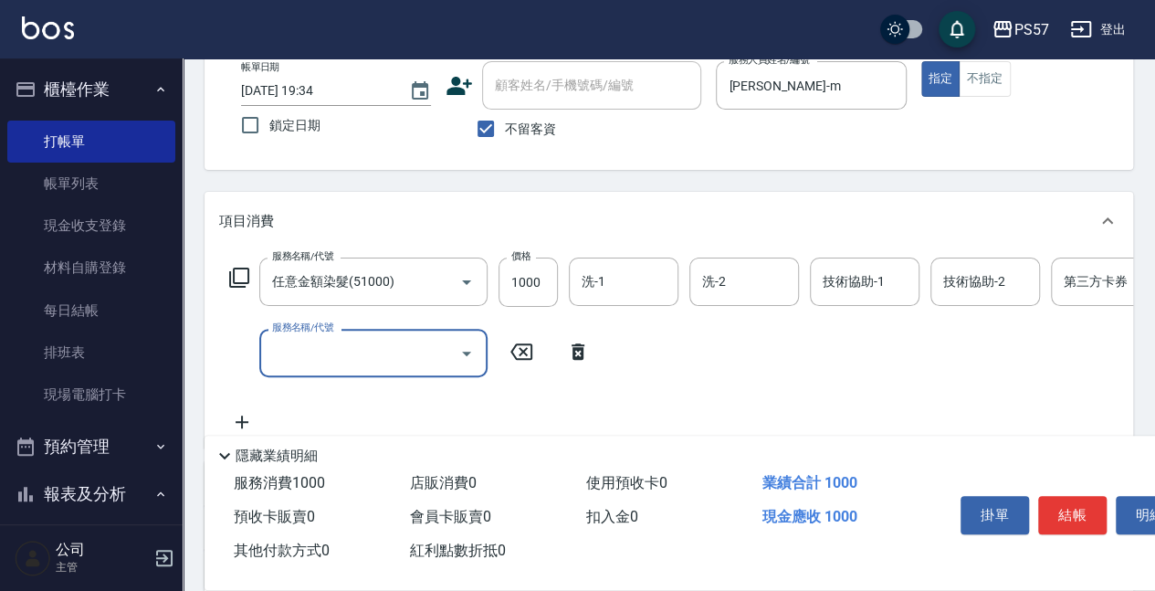
click at [348, 351] on input "服務名稱/代號" at bounding box center [359, 353] width 184 height 32
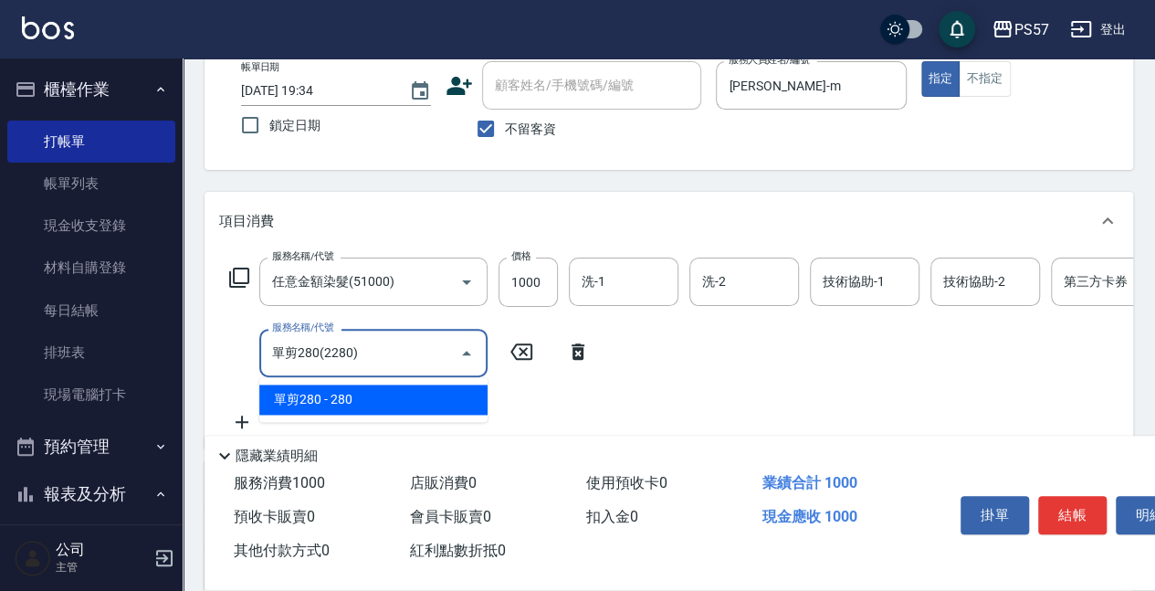
type input "單剪280(2280)"
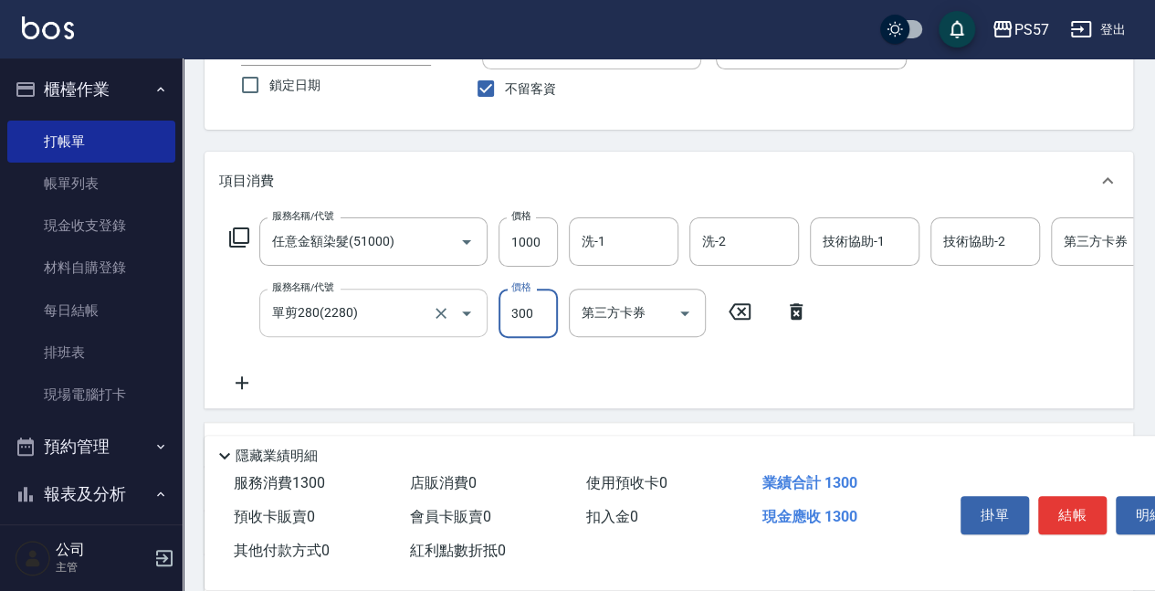
scroll to position [169, 0]
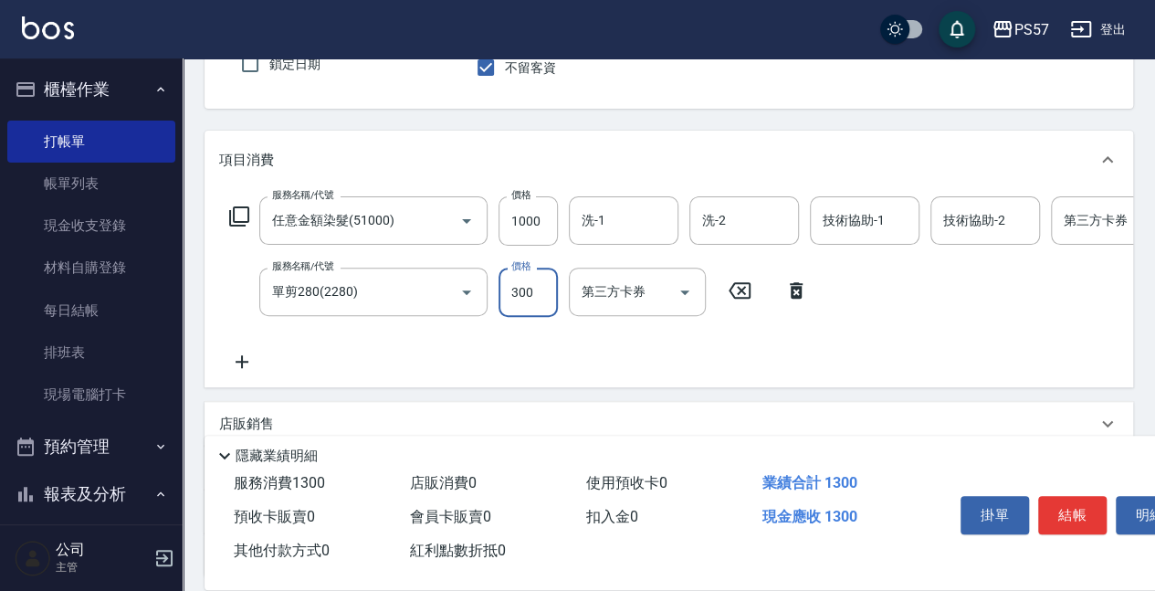
type input "300"
click at [263, 356] on icon at bounding box center [242, 362] width 46 height 22
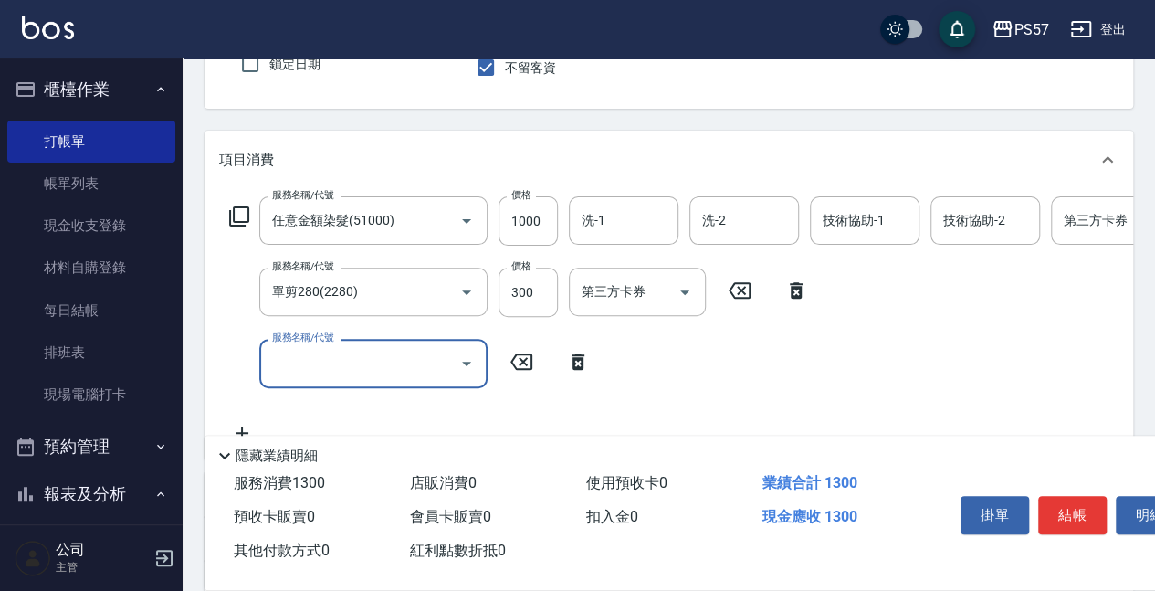
click at [290, 356] on input "服務名稱/代號" at bounding box center [359, 363] width 184 height 32
type input "自備護髮(3200)"
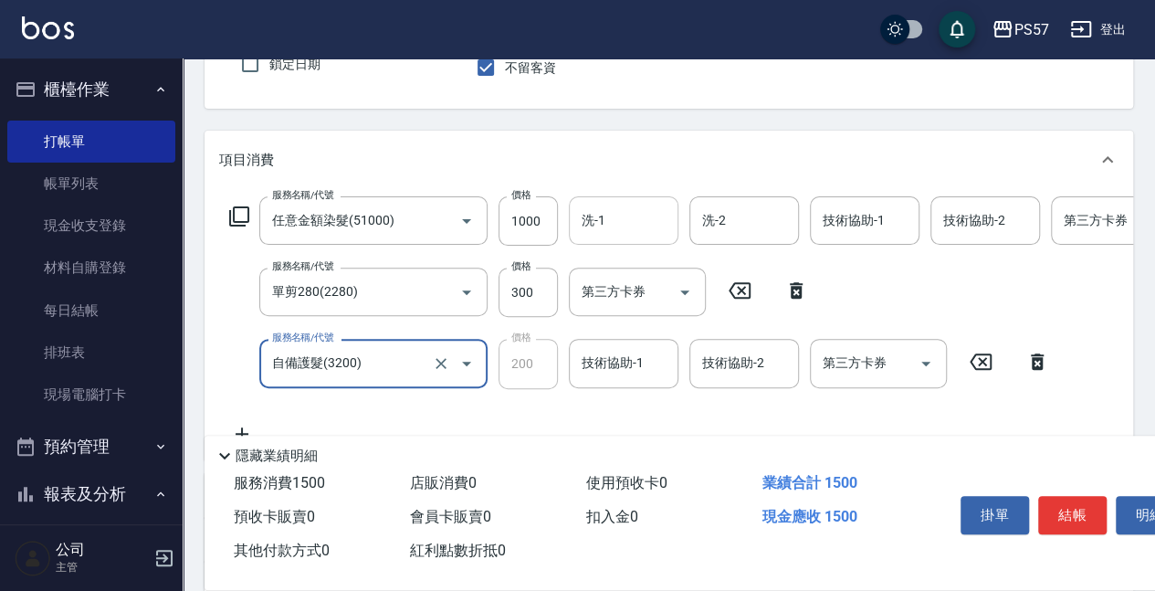
click at [645, 219] on input "洗-1" at bounding box center [623, 220] width 93 height 32
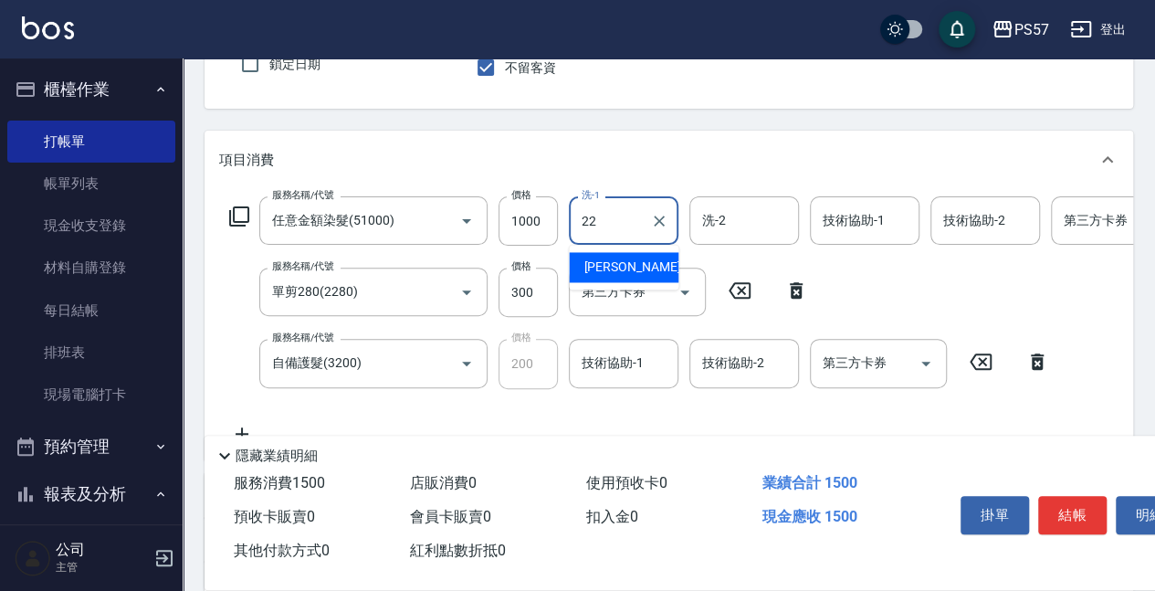
type input "[PERSON_NAME]-22"
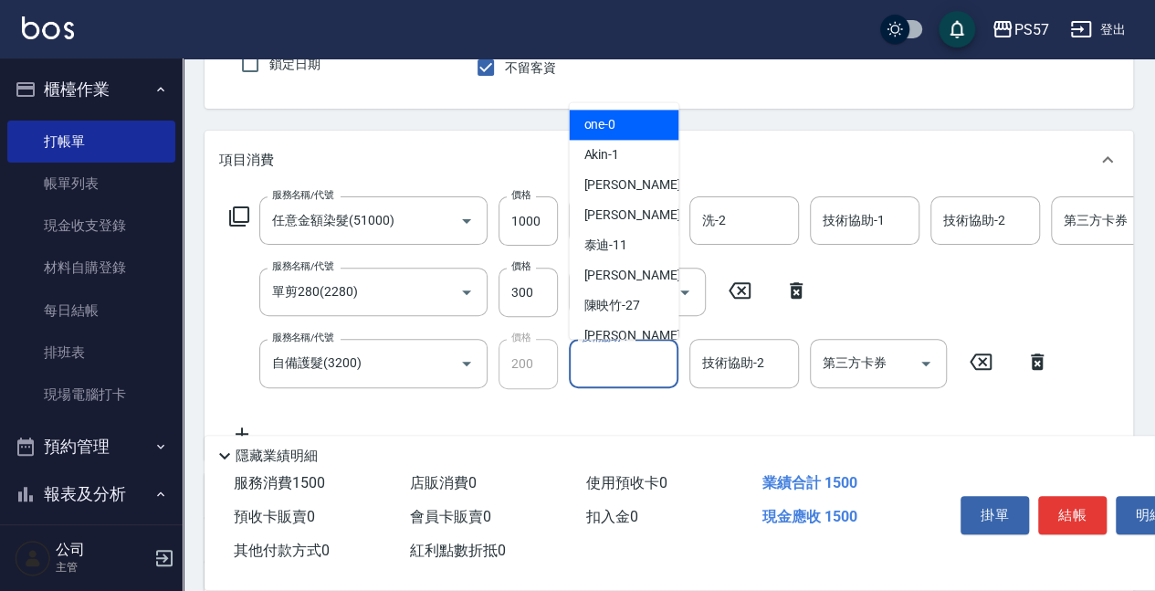
click at [596, 354] on input "技術協助-1" at bounding box center [623, 363] width 93 height 32
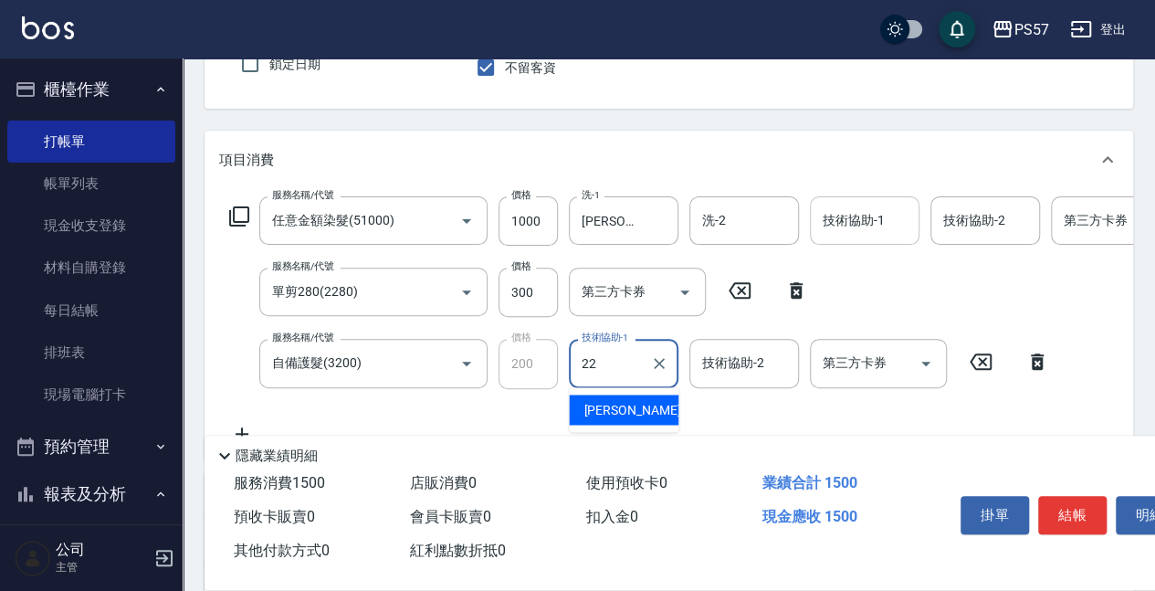
type input "[PERSON_NAME]-22"
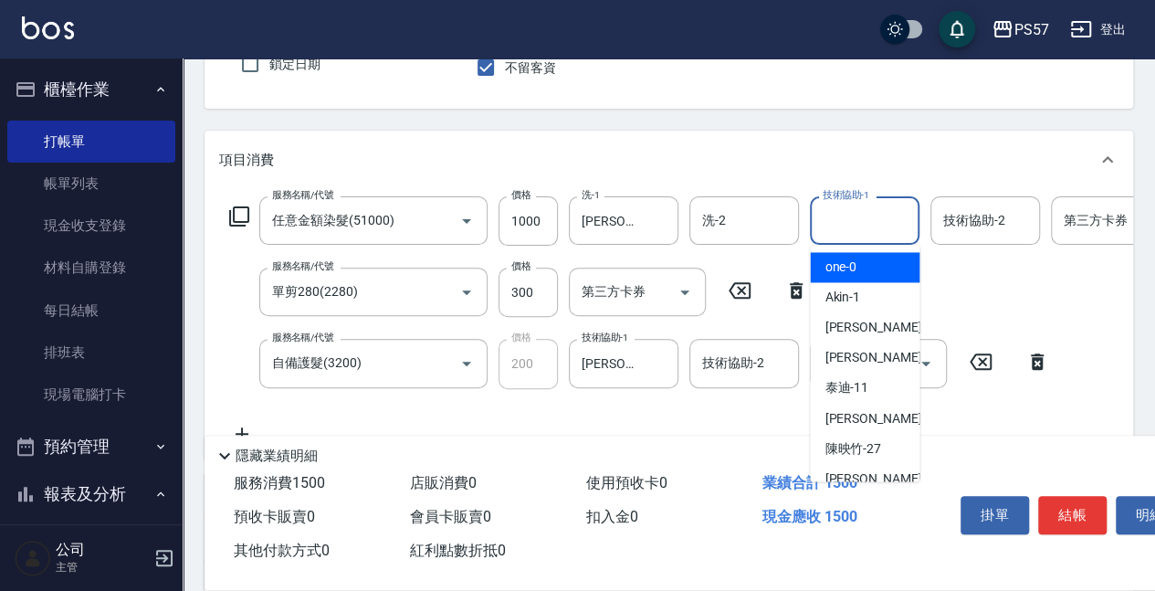
click at [842, 222] on input "技術協助-1" at bounding box center [864, 220] width 93 height 32
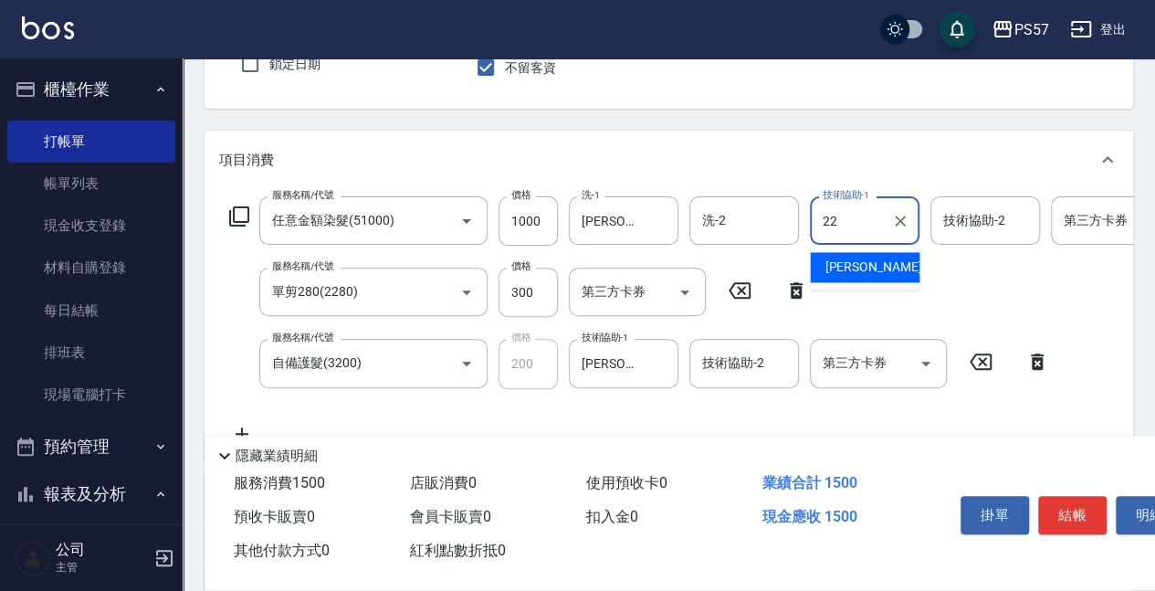
type input "[PERSON_NAME]-22"
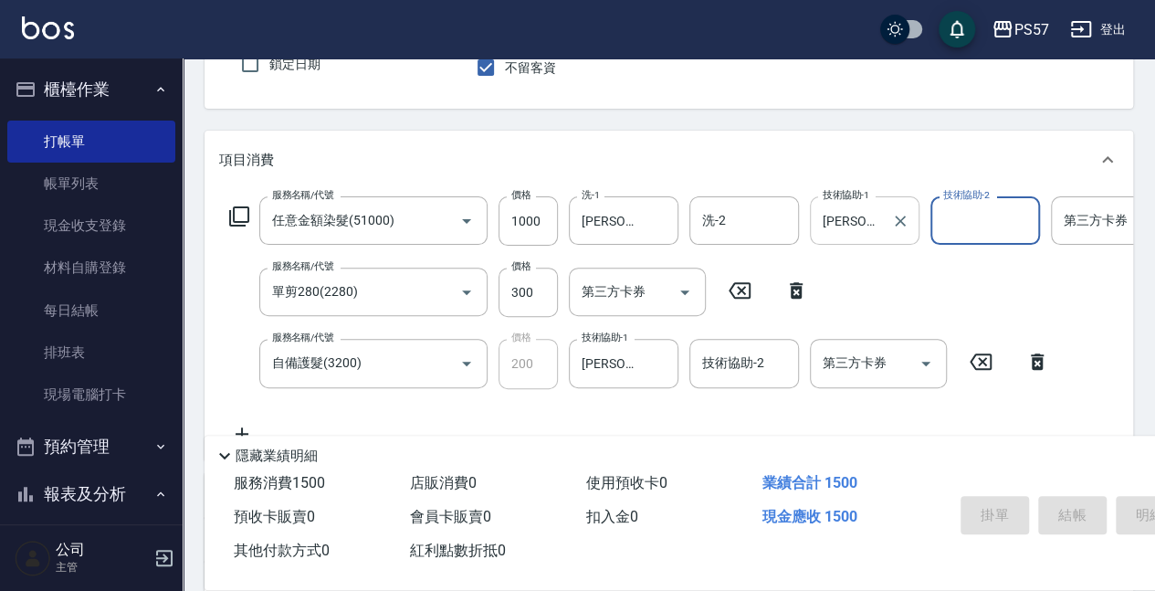
type input "[DATE] 19:35"
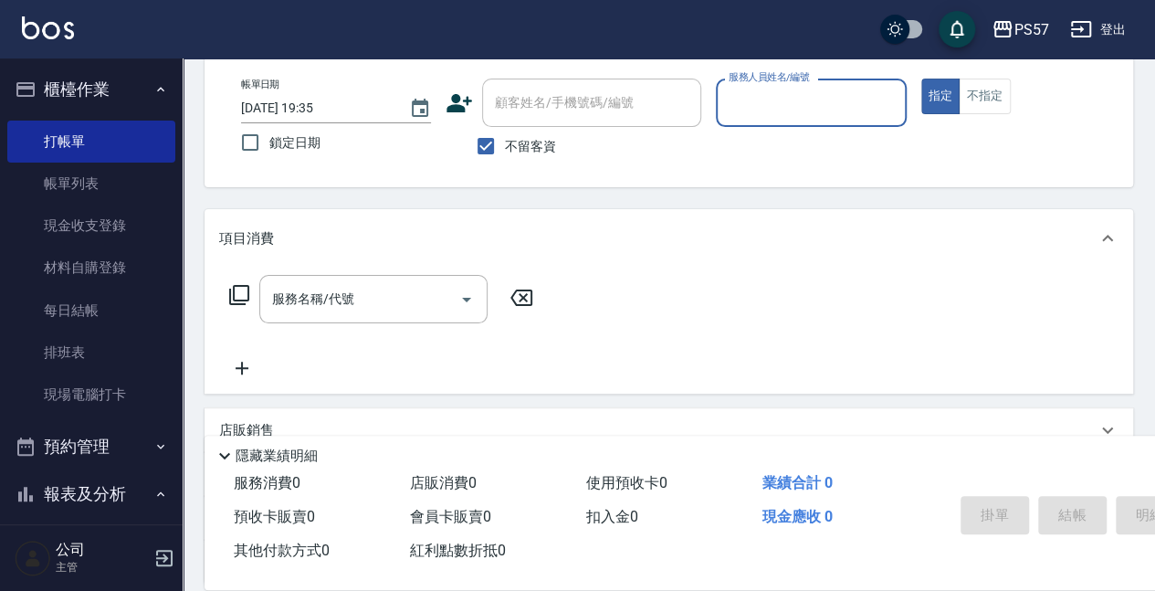
scroll to position [0, 0]
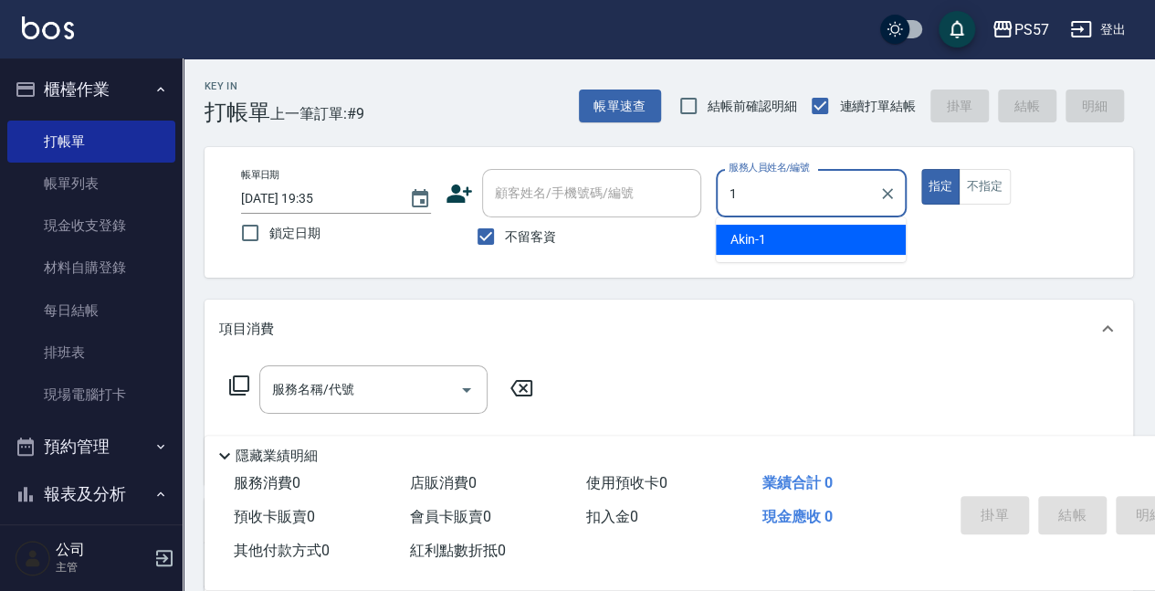
type input "Akin-1"
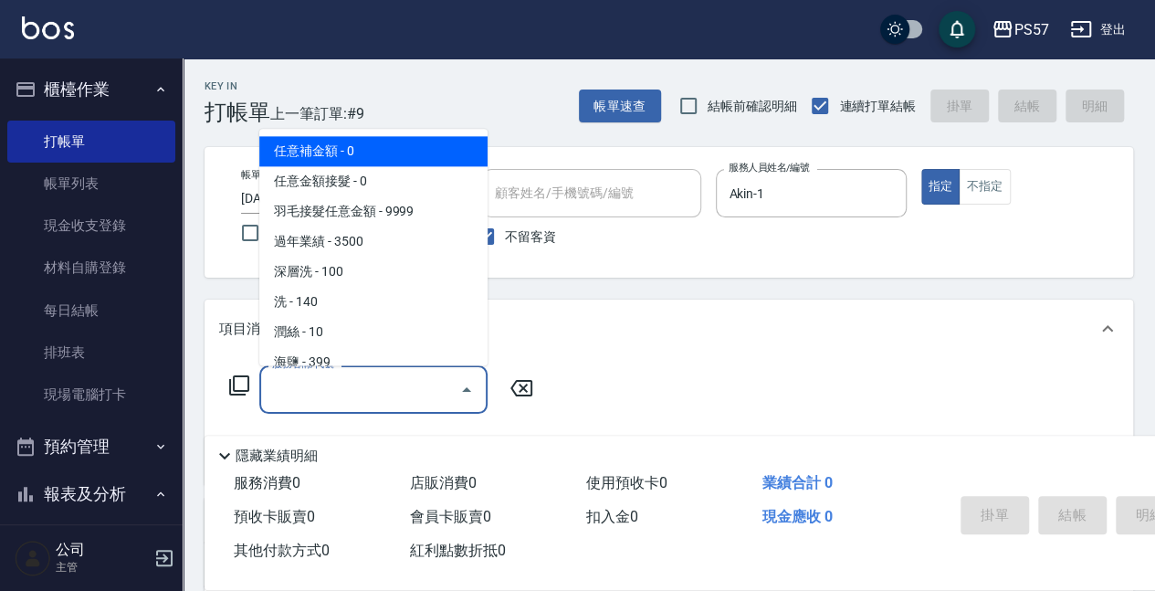
click at [334, 400] on input "服務名稱/代號" at bounding box center [359, 389] width 184 height 32
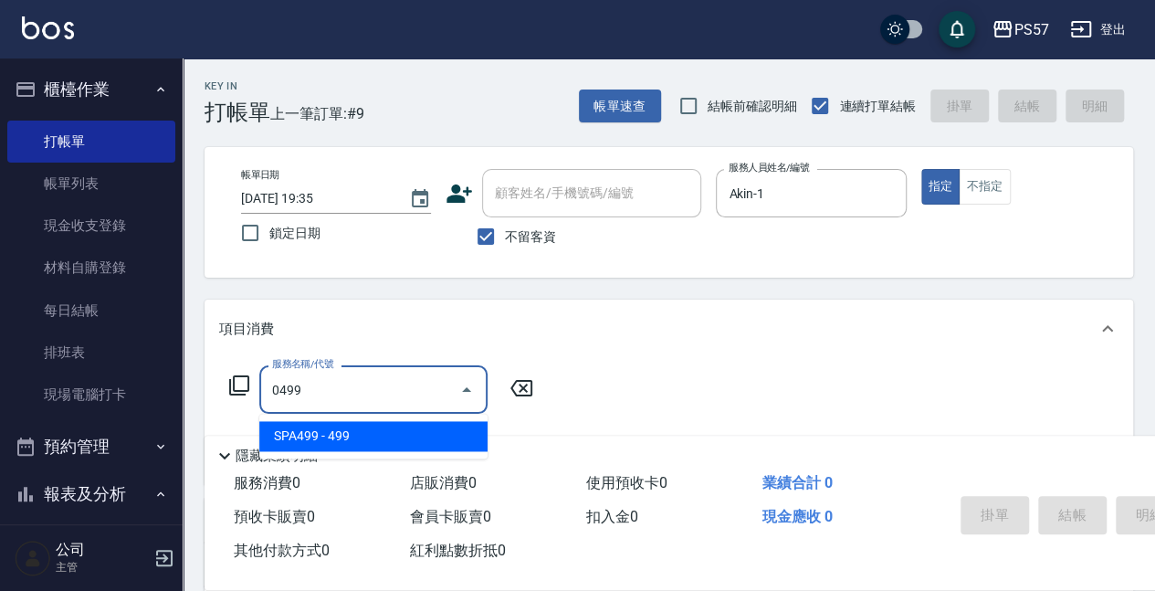
type input "SPA499(0499)"
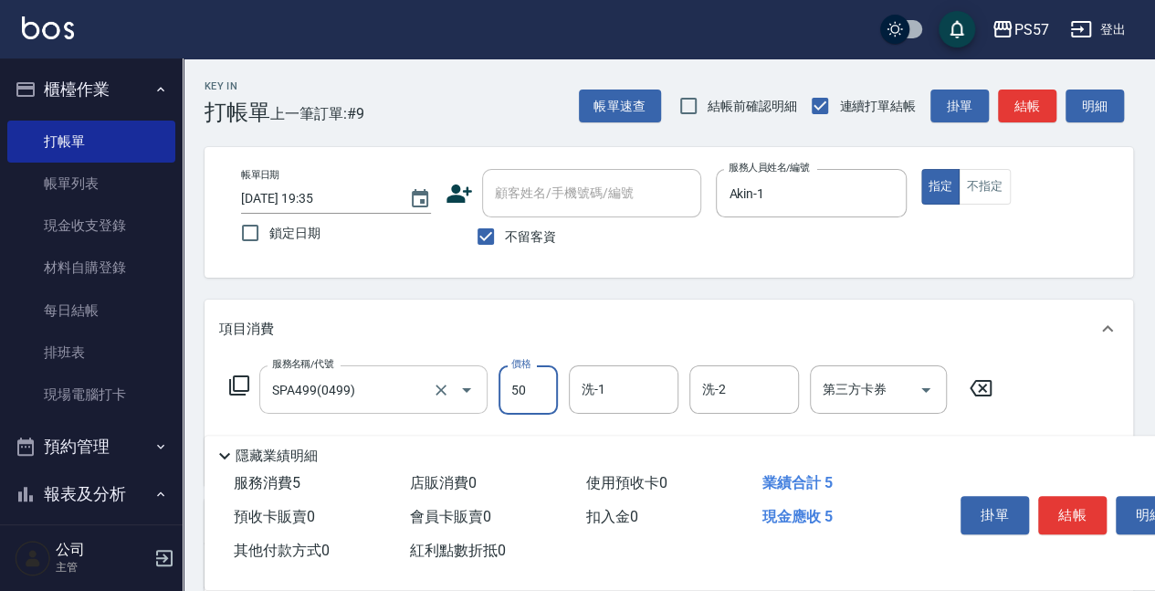
type input "500"
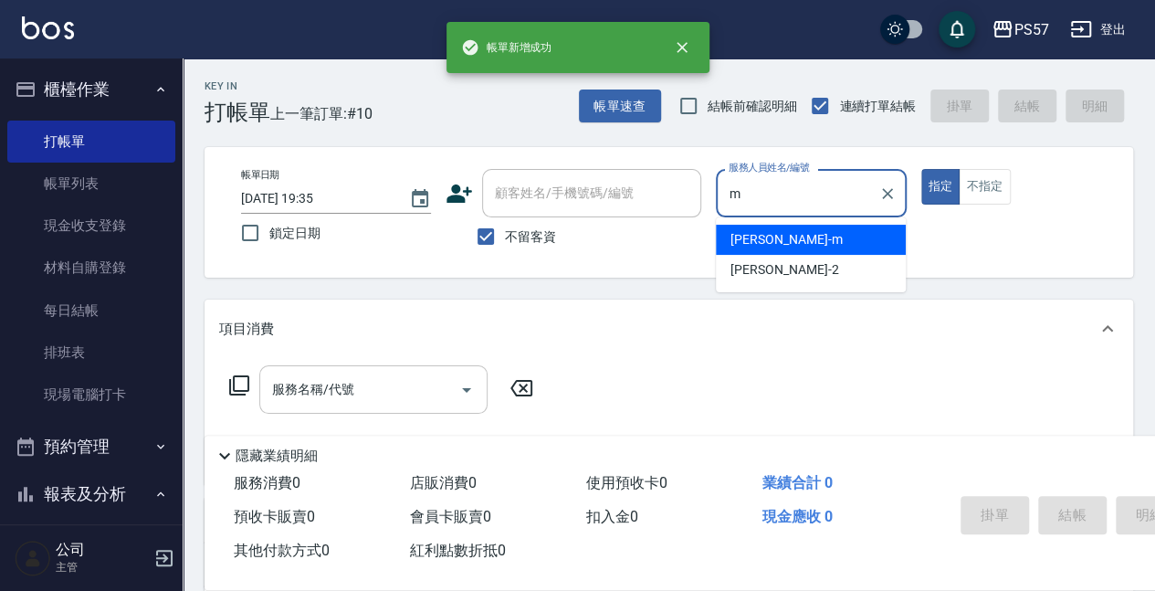
type input "[PERSON_NAME]-m"
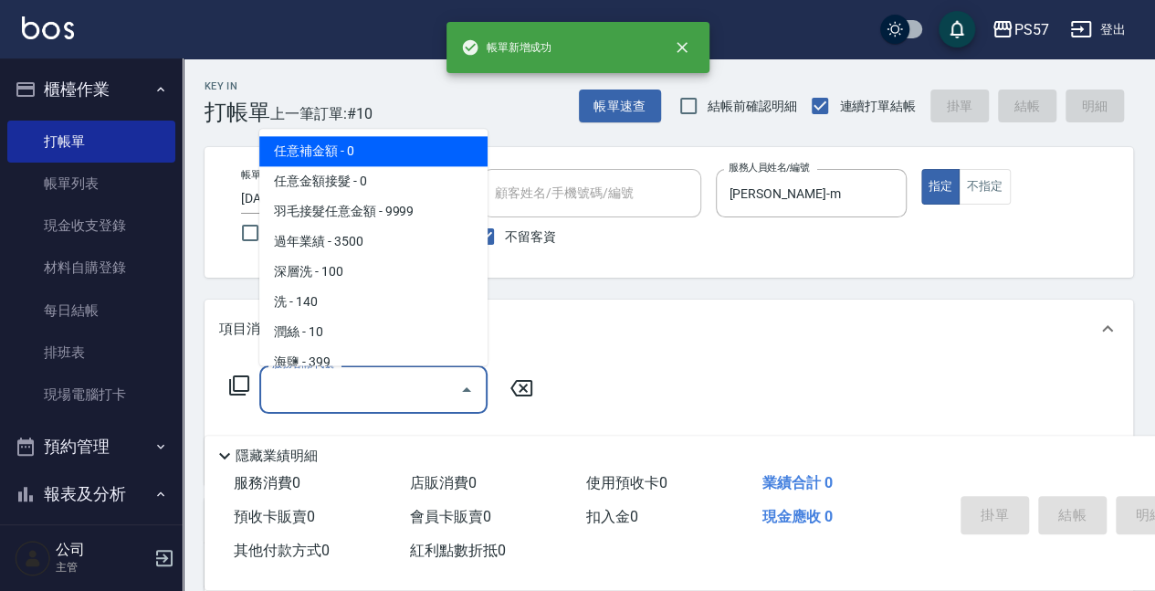
click at [320, 376] on input "服務名稱/代號" at bounding box center [359, 389] width 184 height 32
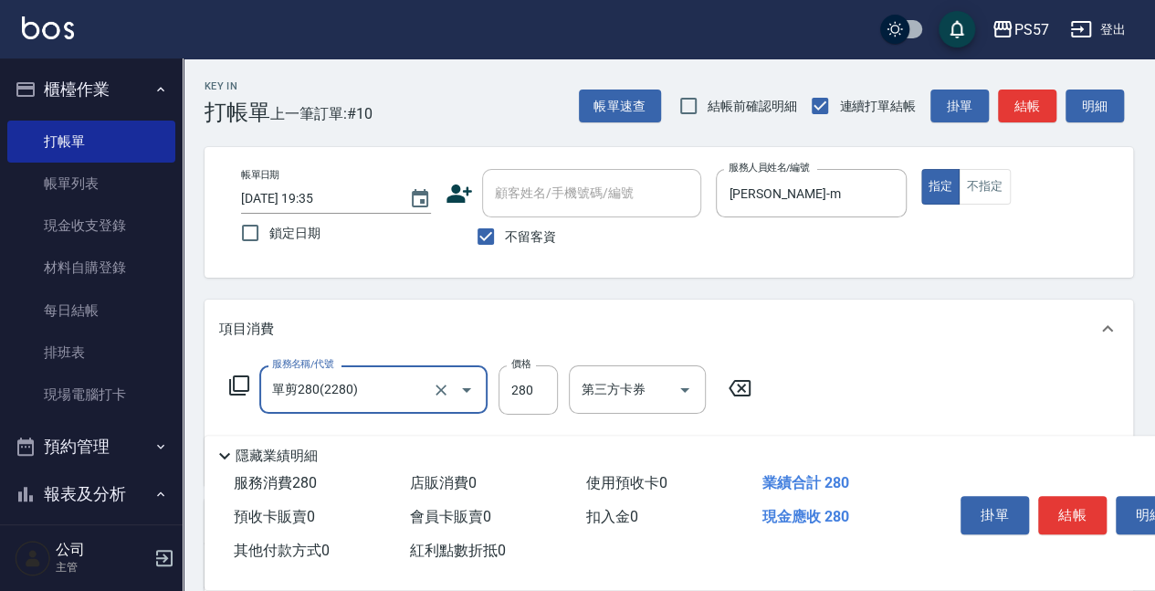
type input "單剪280(2280)"
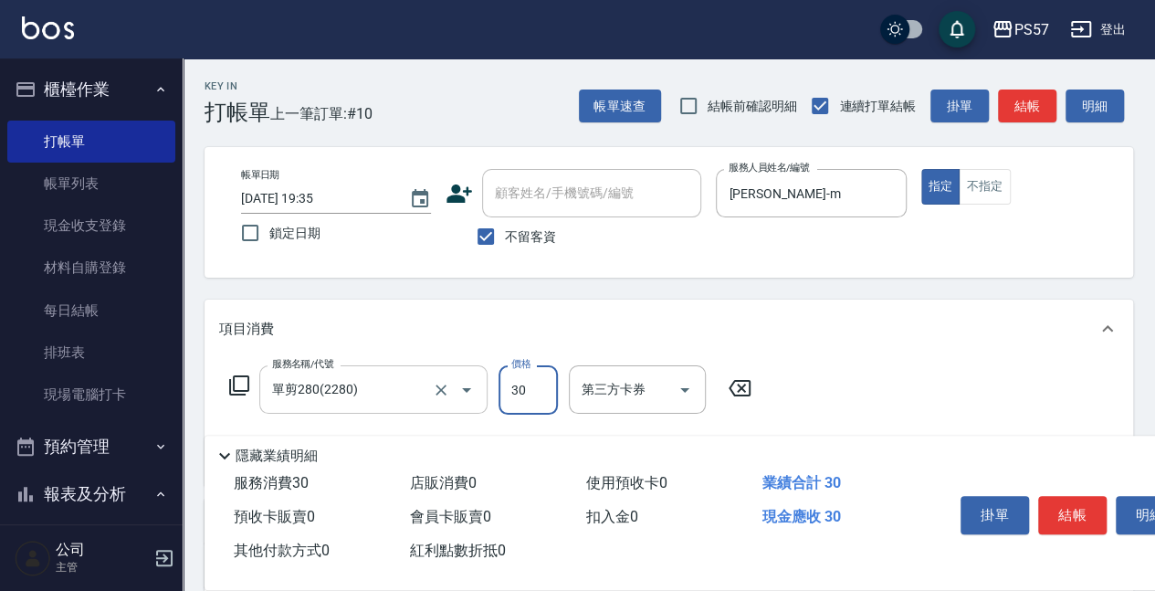
type input "300"
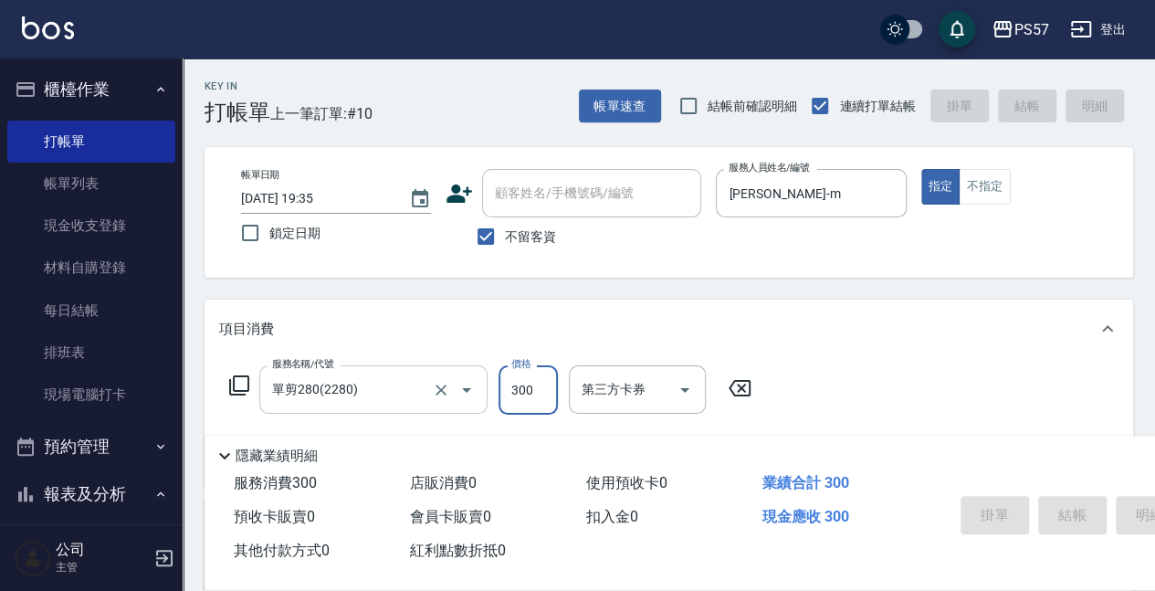
type input "[DATE] 19:36"
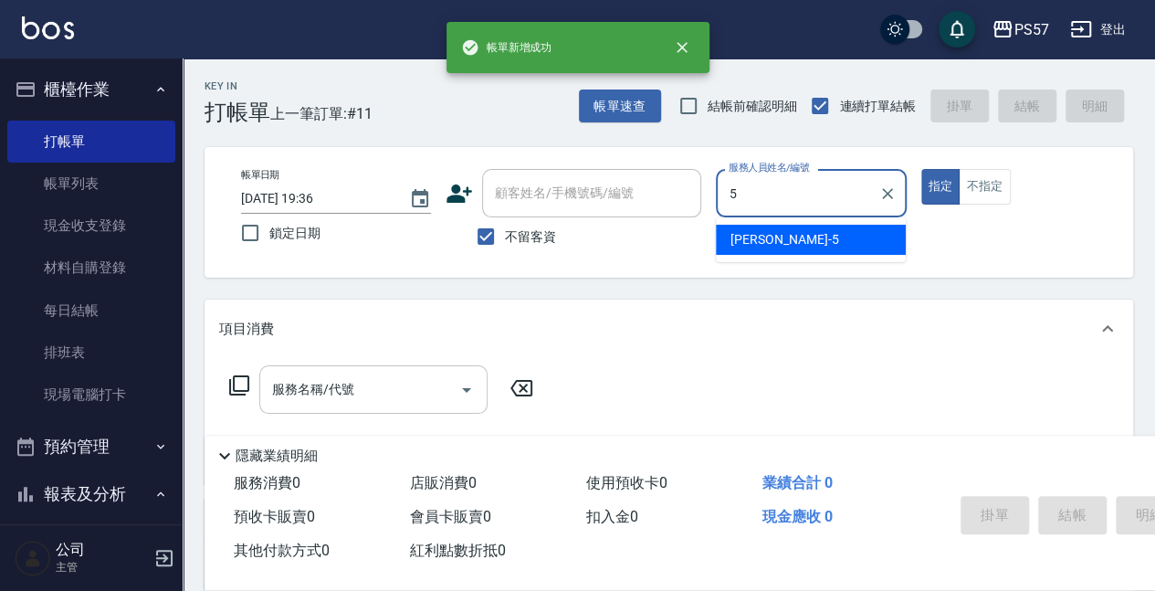
type input "[PERSON_NAME]5"
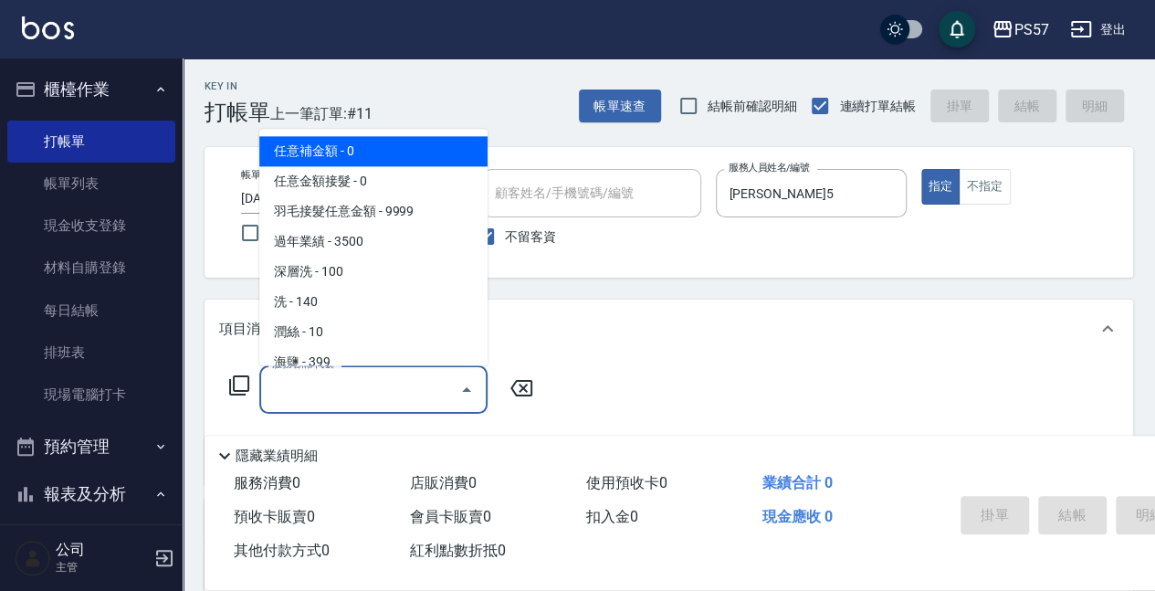
click at [312, 396] on input "服務名稱/代號" at bounding box center [359, 389] width 184 height 32
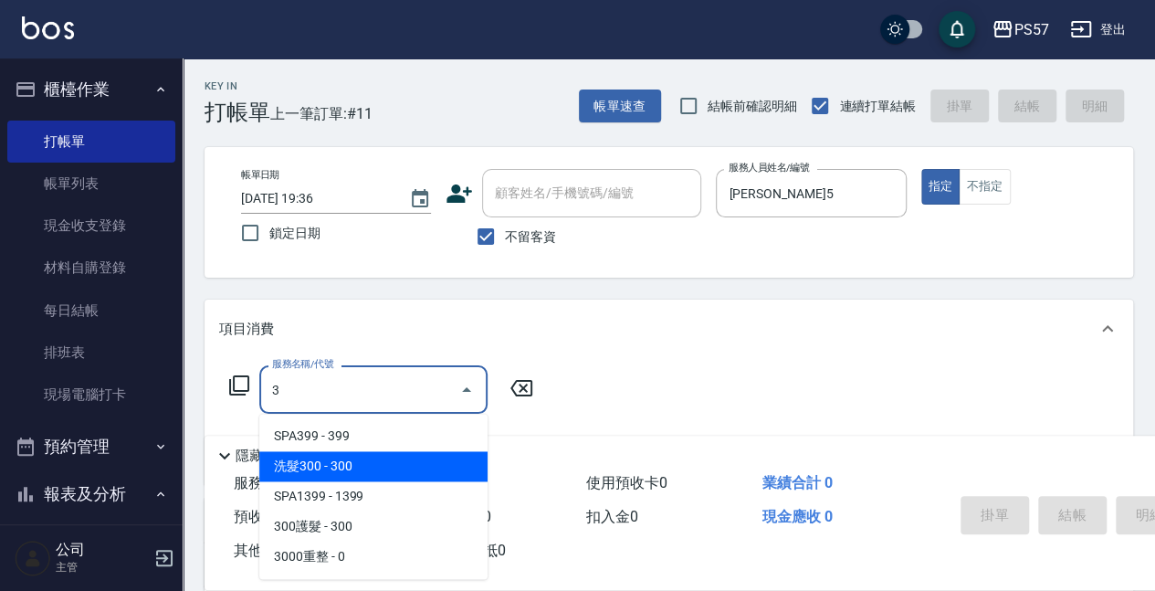
click at [345, 442] on span "洗髮300 - 300" at bounding box center [373, 466] width 228 height 30
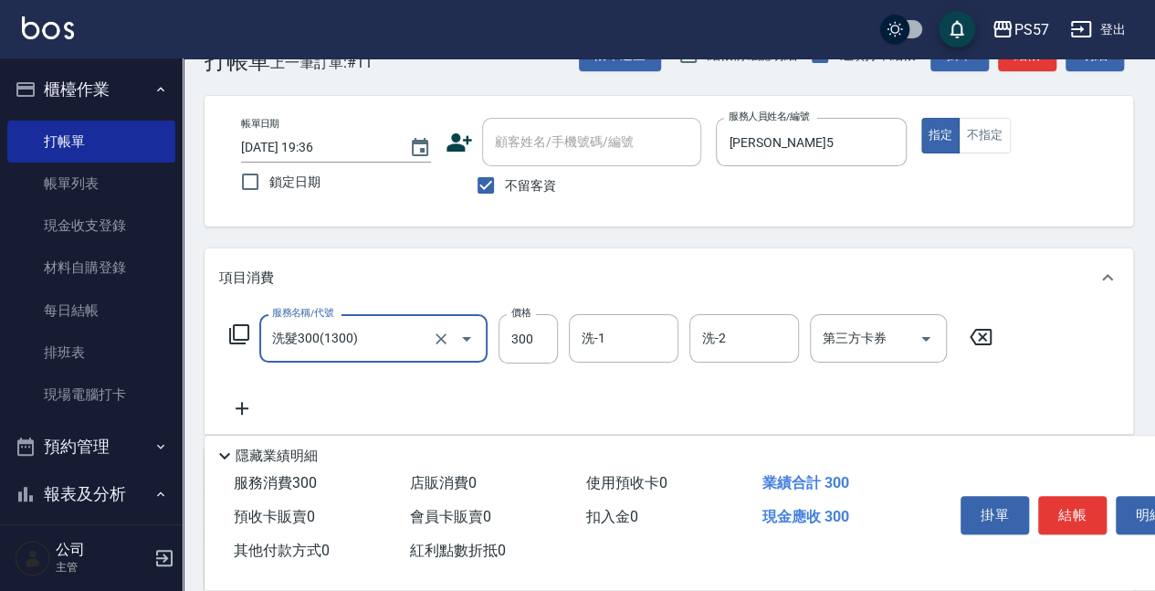
scroll to position [121, 0]
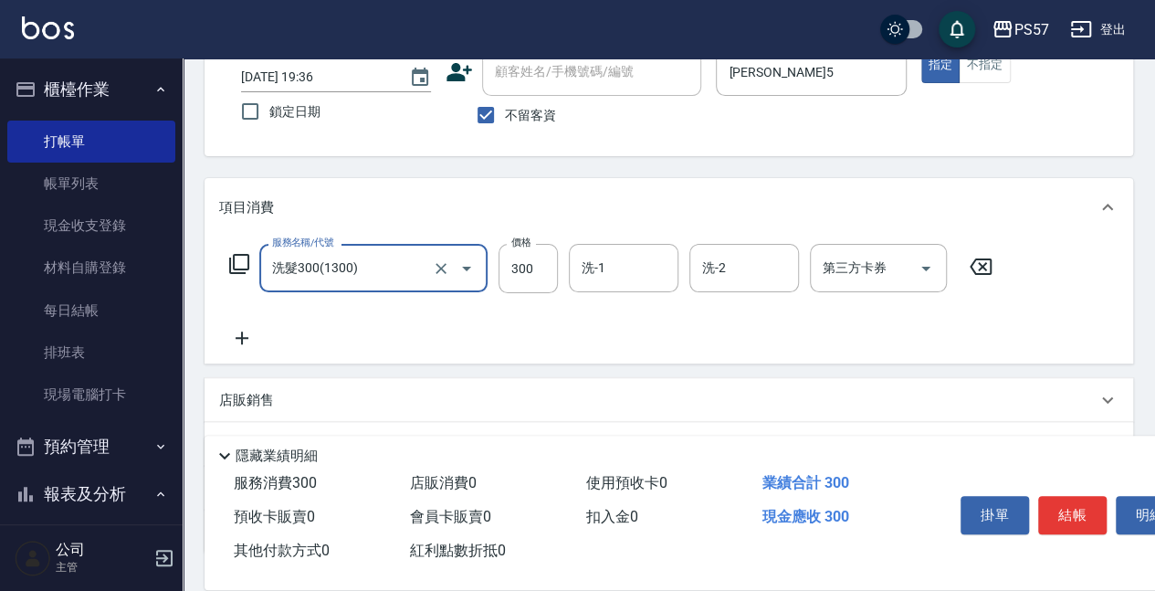
type input "洗髮300(1300)"
click at [236, 349] on div "服務名稱/代號 洗髮300(1300) 服務名稱/代號 價格 300 價格 洗-1 洗-1 洗-2 洗-2 第三方卡券 第三方卡券" at bounding box center [668, 299] width 928 height 127
click at [245, 341] on icon at bounding box center [242, 338] width 46 height 22
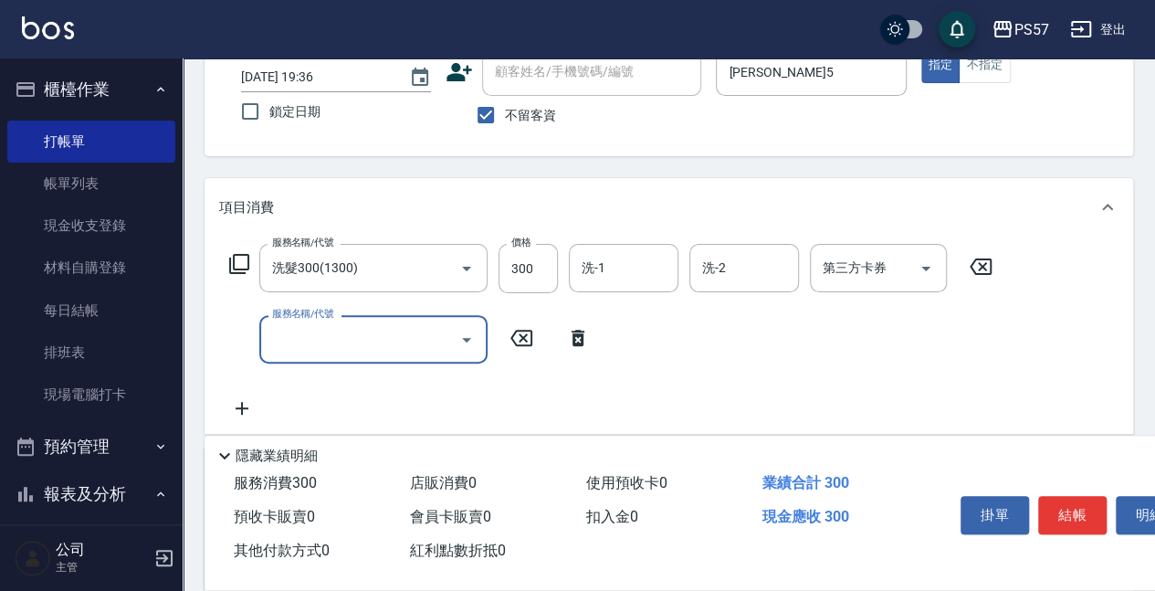
click at [317, 340] on input "服務名稱/代號" at bounding box center [359, 339] width 184 height 32
type input "300護髮(3300)"
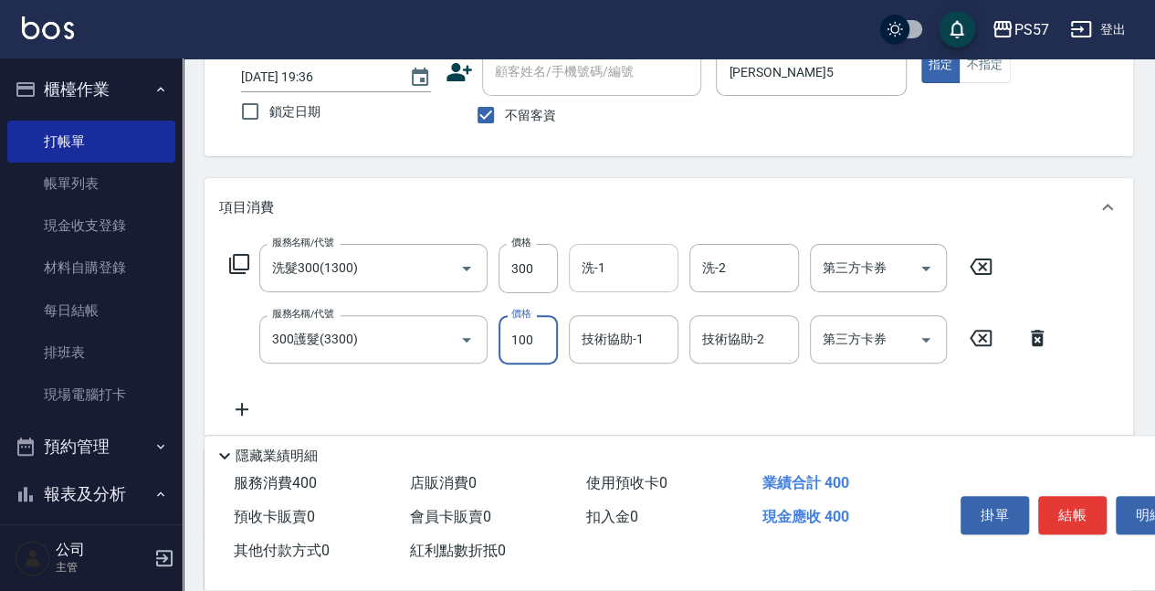
type input "100"
click at [595, 272] on input "洗-1" at bounding box center [623, 268] width 93 height 32
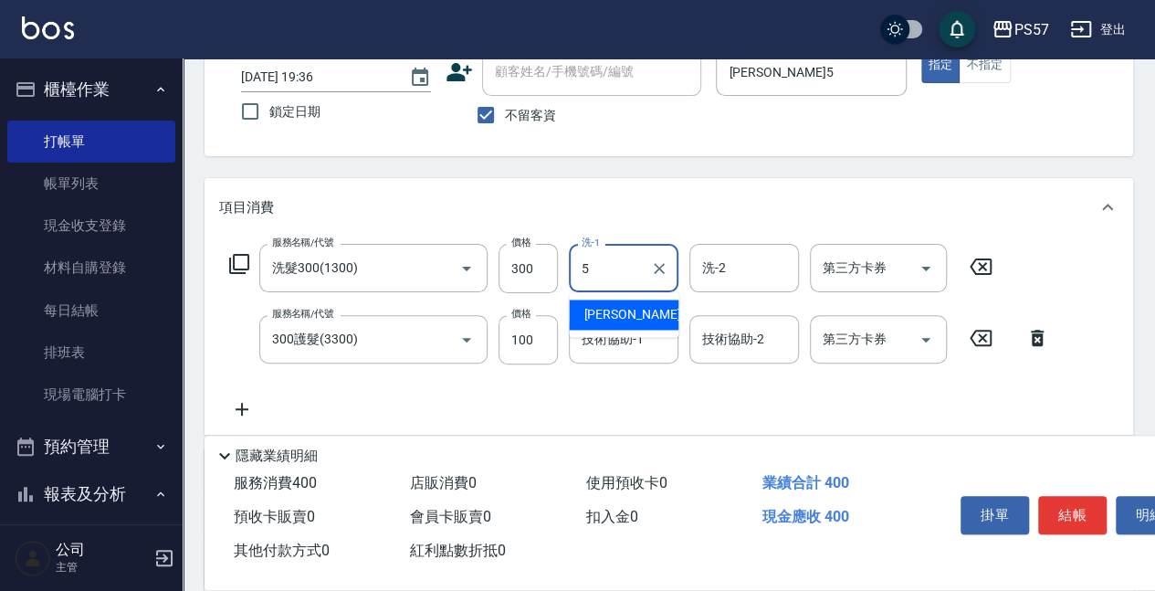
type input "[PERSON_NAME]5"
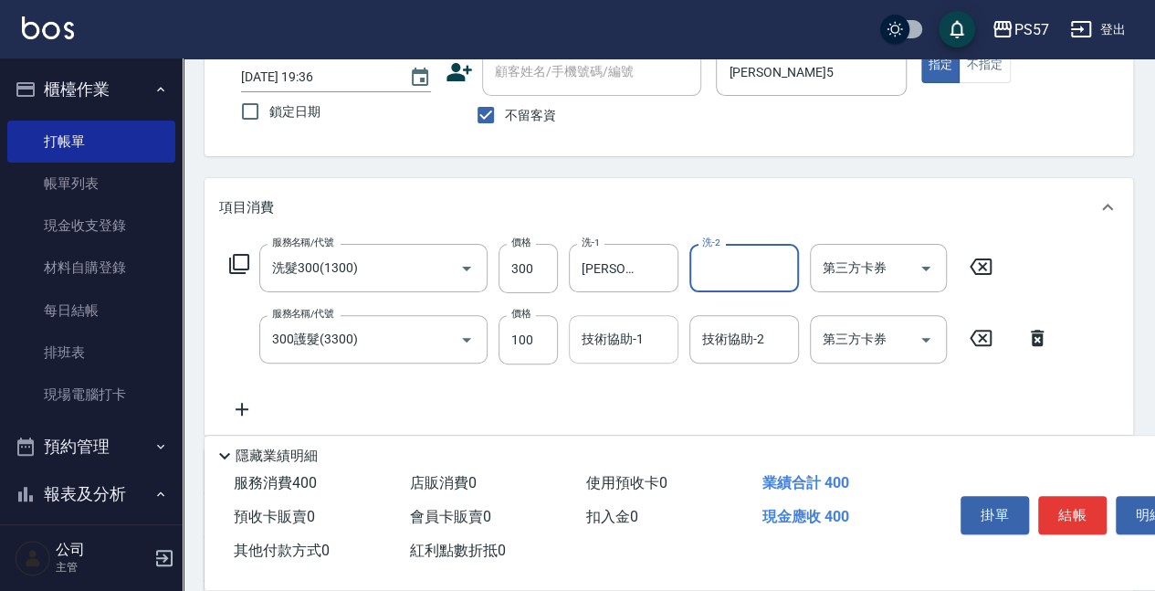
click at [617, 361] on div "技術協助-1" at bounding box center [624, 339] width 110 height 48
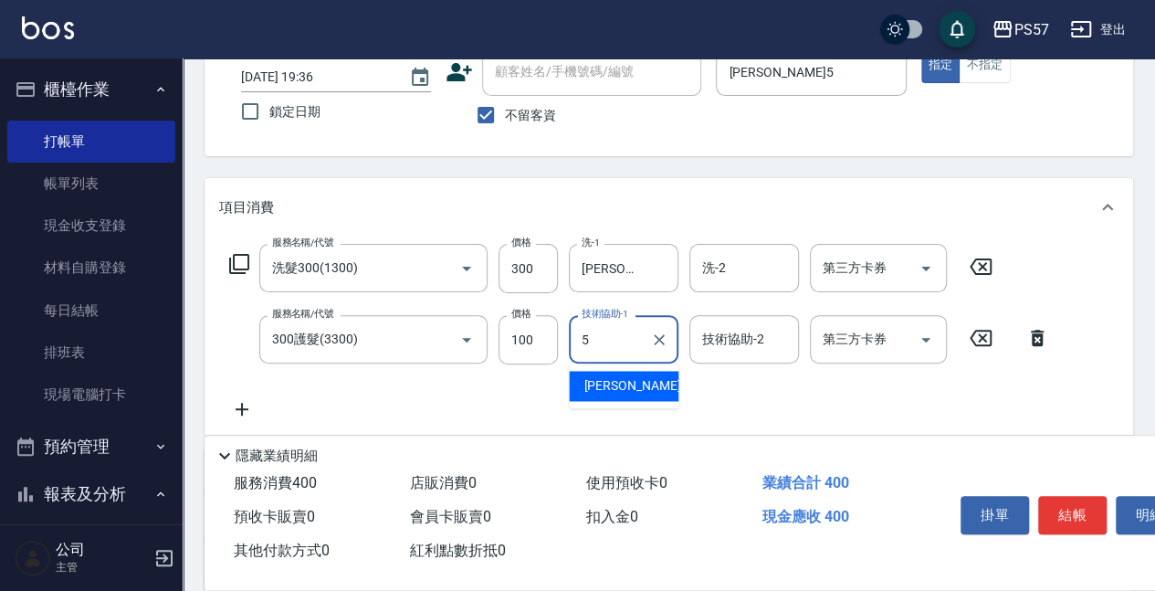
type input "[PERSON_NAME]5"
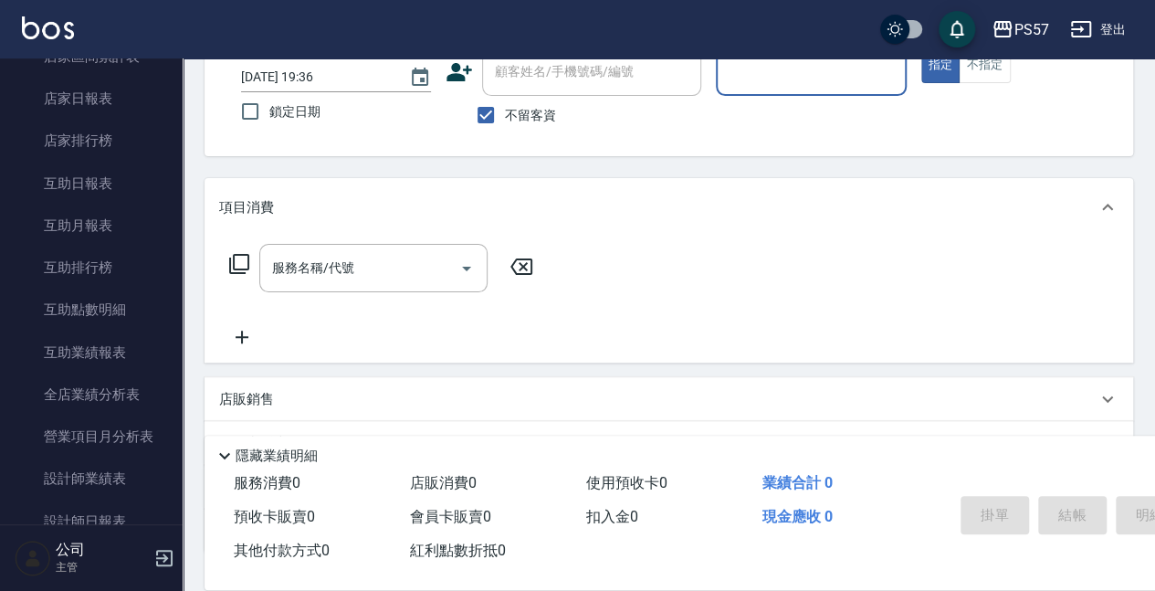
scroll to position [669, 0]
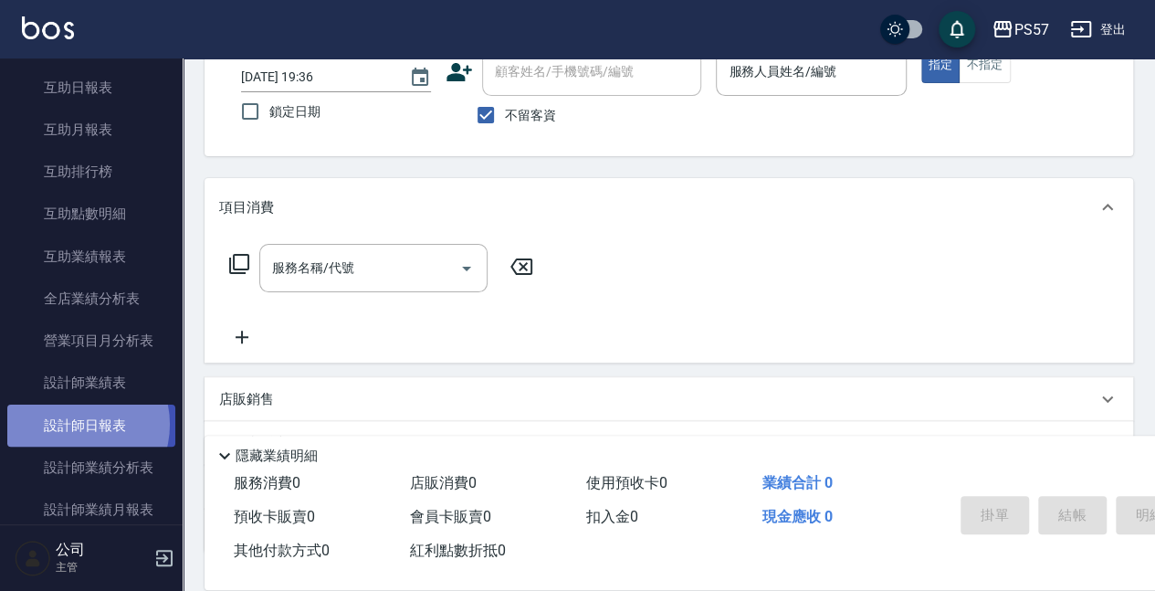
click at [76, 424] on link "設計師日報表" at bounding box center [91, 425] width 168 height 42
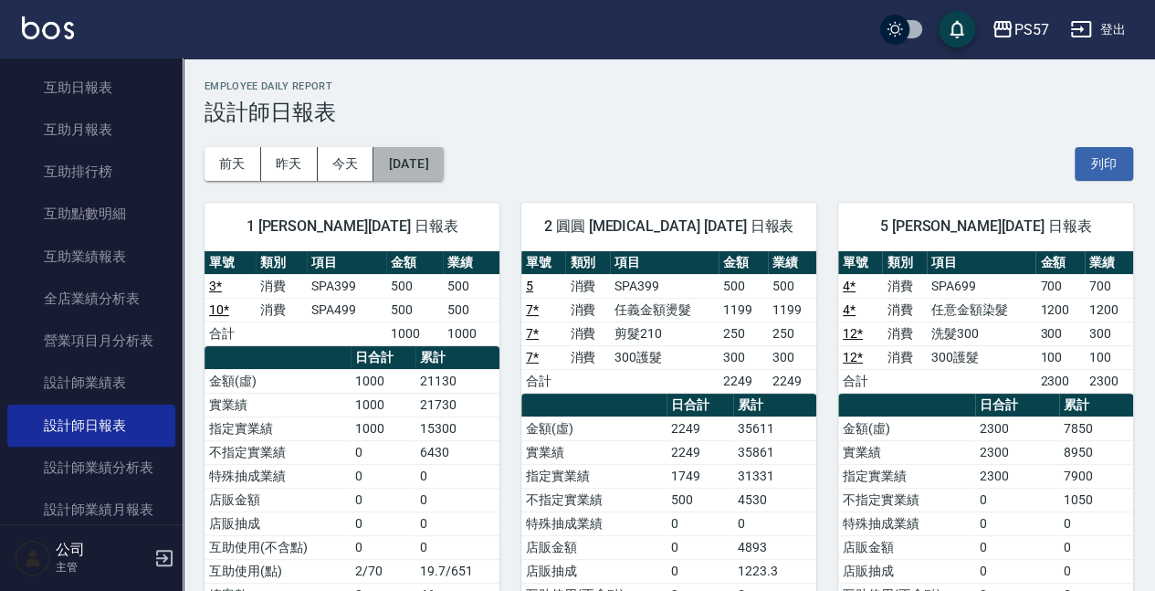
click at [443, 153] on button "[DATE]" at bounding box center [407, 164] width 69 height 34
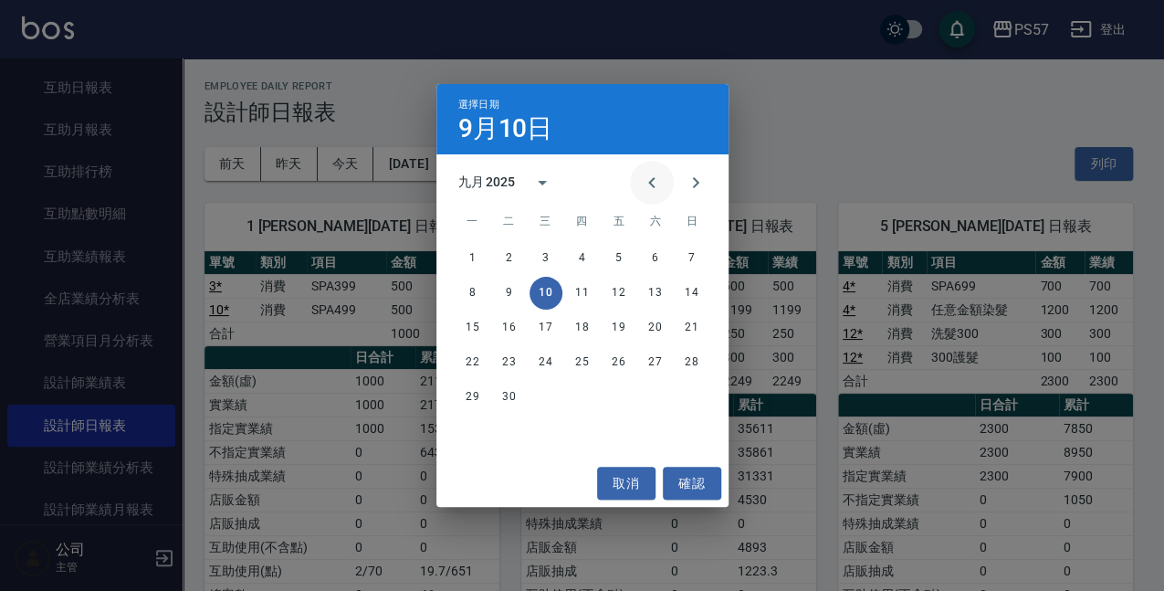
click at [646, 187] on icon "Previous month" at bounding box center [652, 183] width 22 height 22
click at [686, 287] on button "10" at bounding box center [692, 293] width 33 height 33
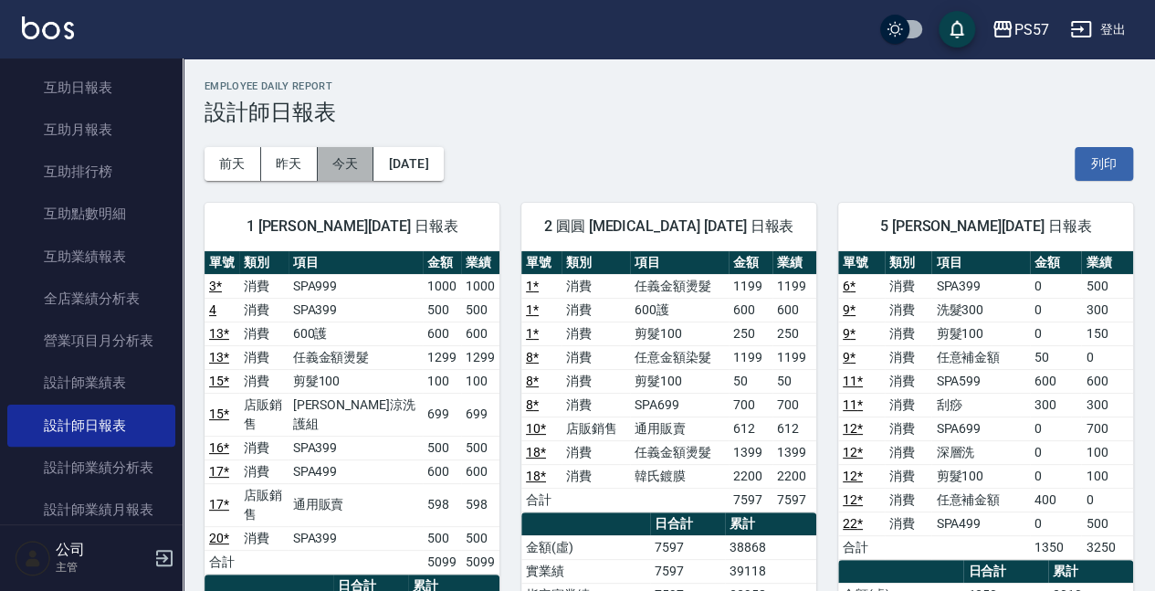
click at [341, 163] on button "今天" at bounding box center [346, 164] width 57 height 34
